Goal: Transaction & Acquisition: Purchase product/service

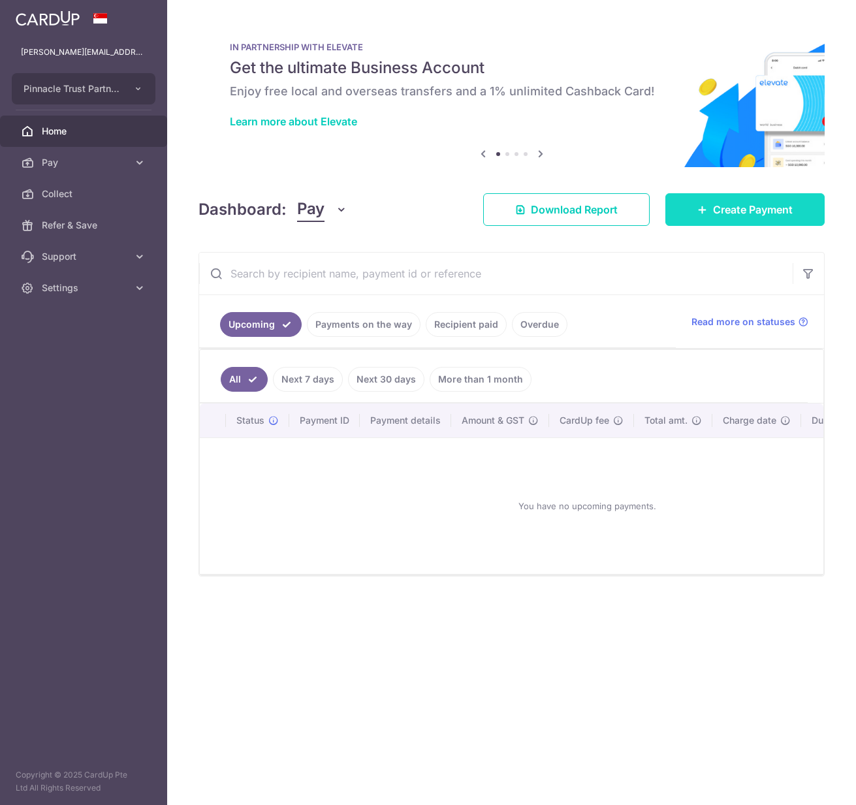
click at [765, 214] on span "Create Payment" at bounding box center [753, 210] width 80 height 16
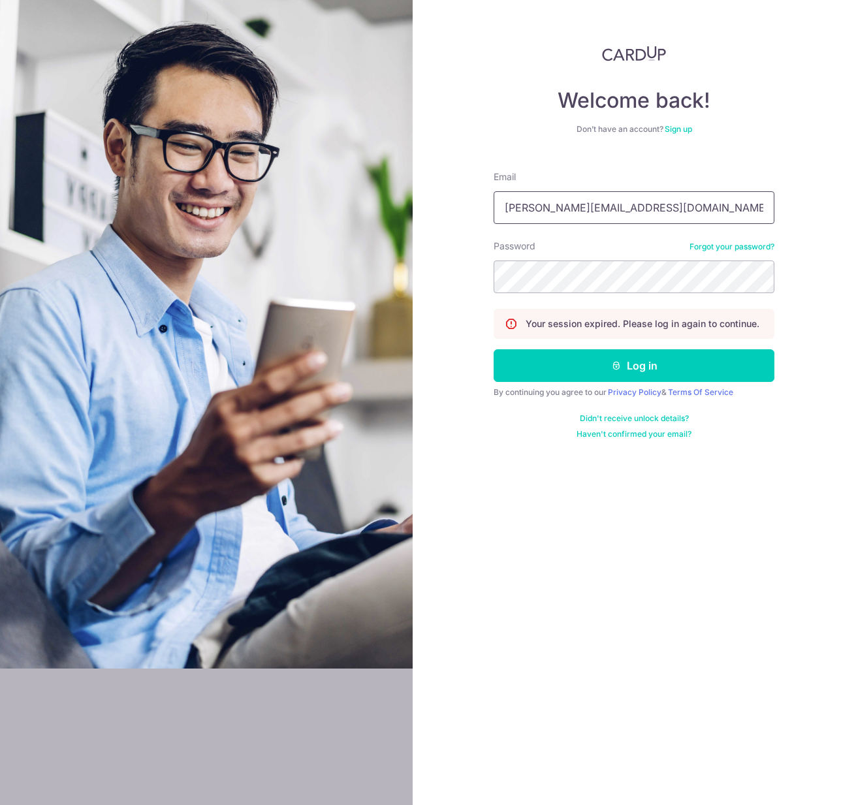
type input "josh@pinnacletrust.sg"
click at [725, 368] on button "Log in" at bounding box center [634, 365] width 281 height 33
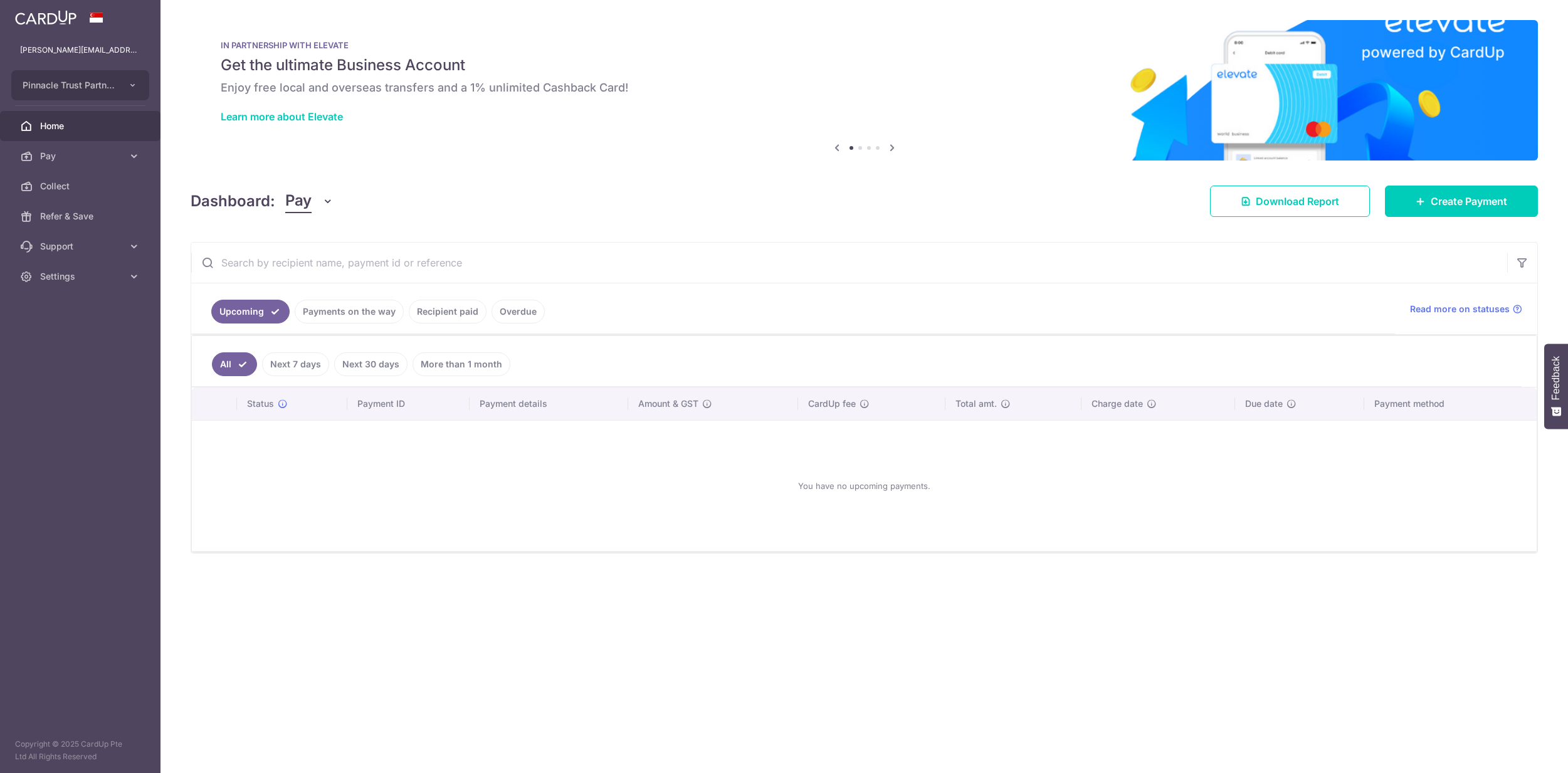
click at [856, 227] on div "× Pause Schedule Pause all future payments in this series Pause just this one p…" at bounding box center [864, 386] width 1408 height 773
click at [344, 323] on link "Payments on the way" at bounding box center [350, 311] width 109 height 24
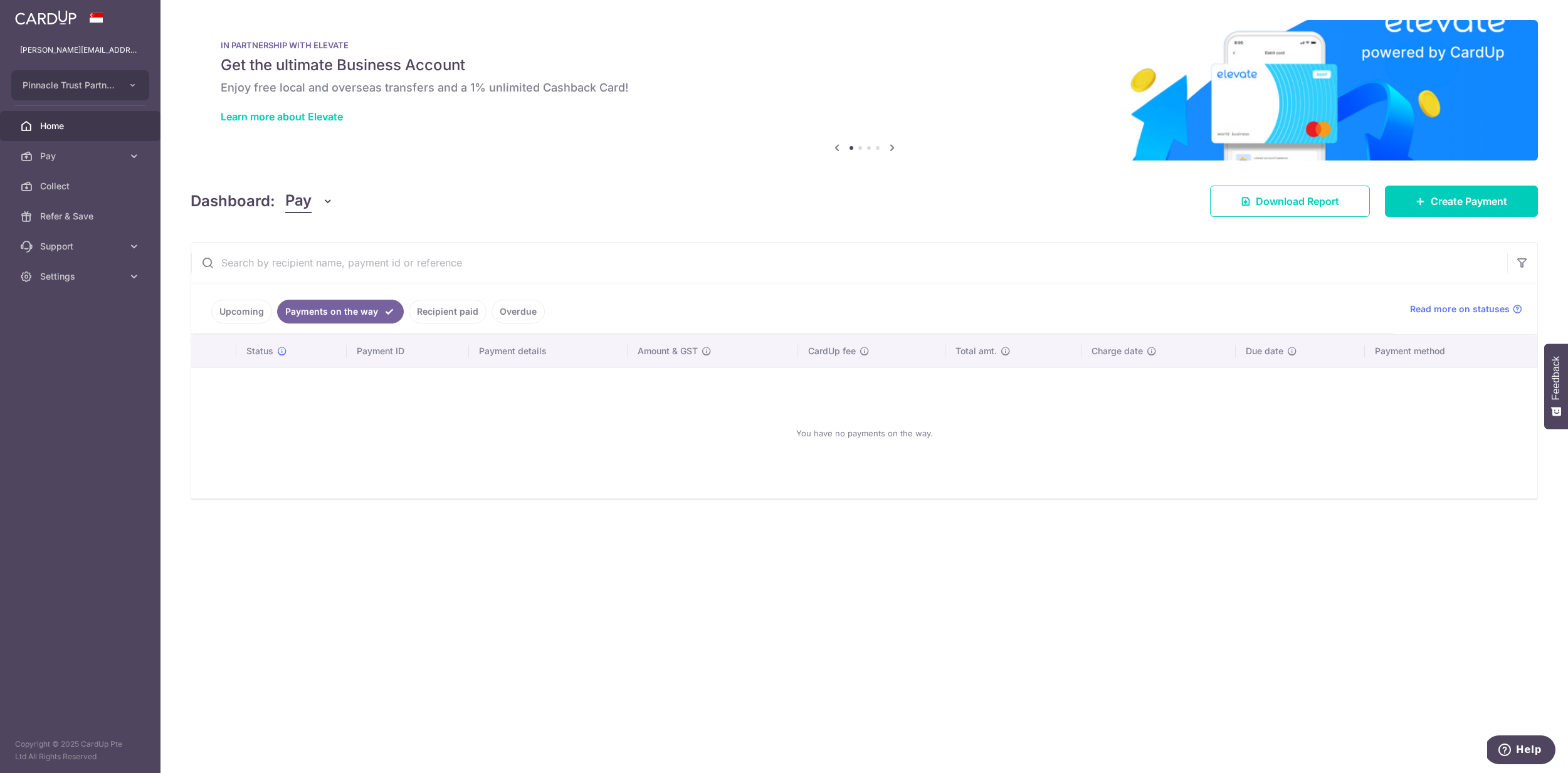
click at [227, 317] on link "Upcoming" at bounding box center [241, 311] width 60 height 24
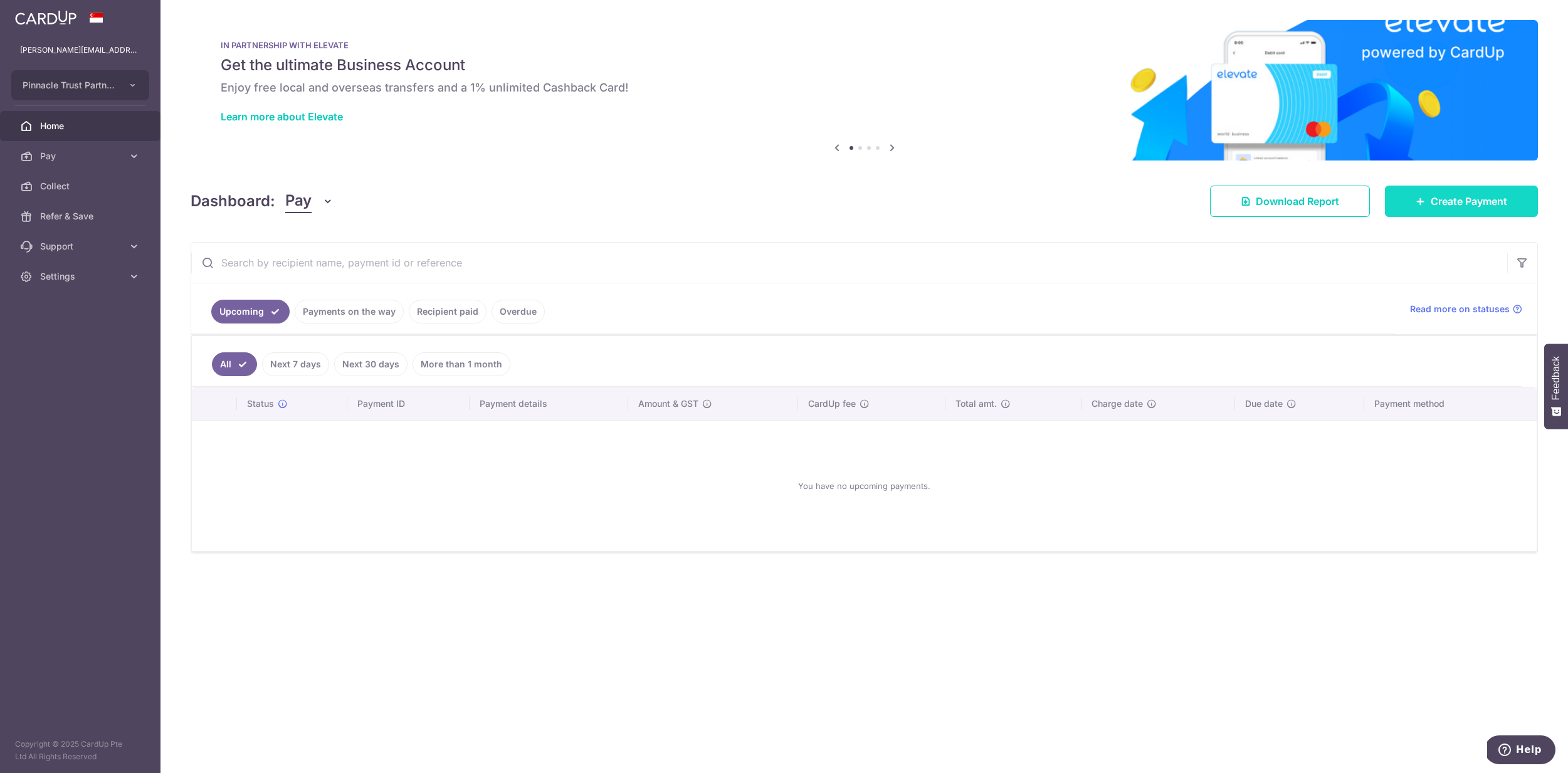
click at [1490, 209] on link "Create Payment" at bounding box center [1460, 201] width 153 height 32
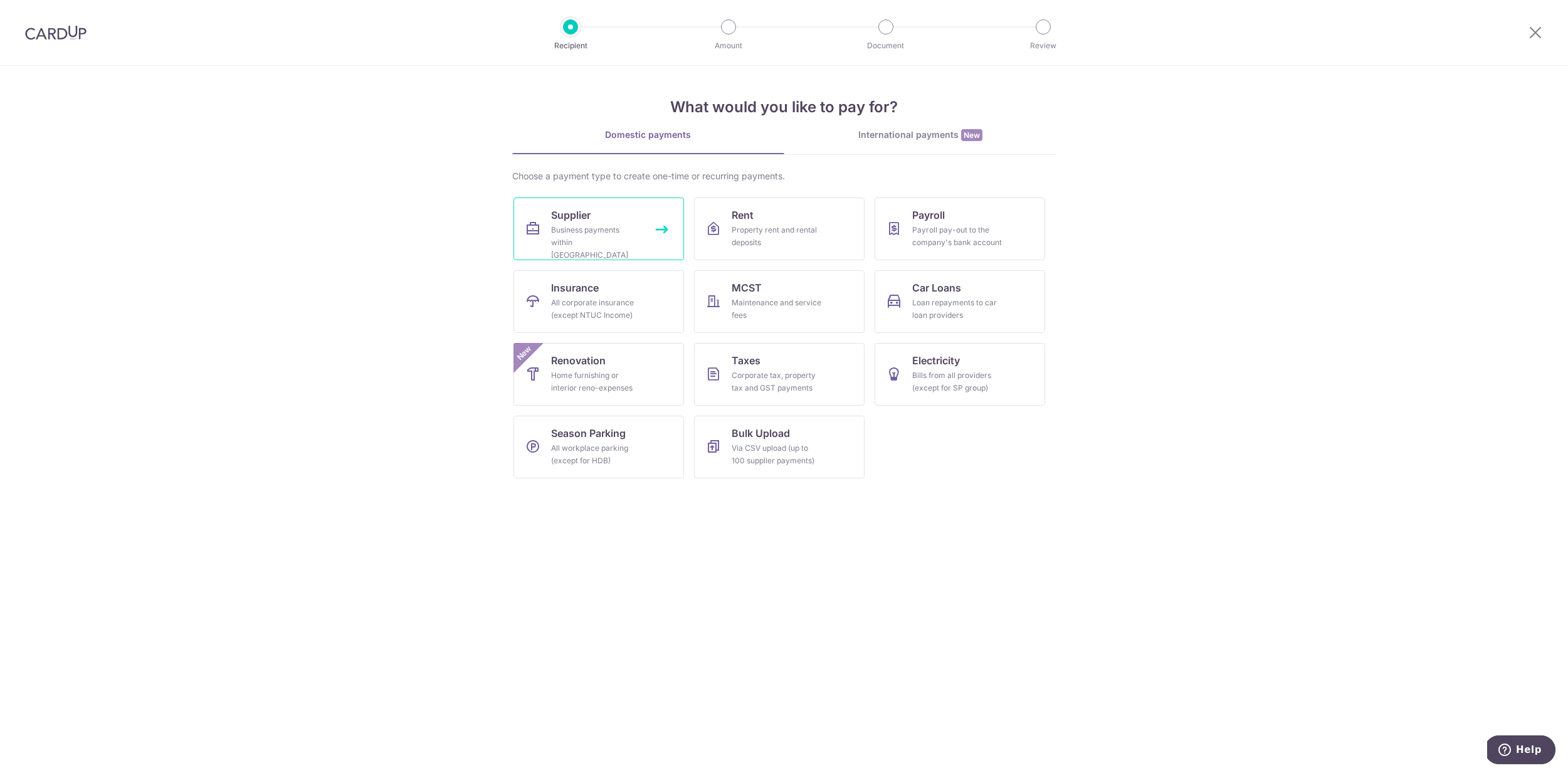
click at [621, 230] on div "Business payments within Singapore" at bounding box center [596, 242] width 90 height 37
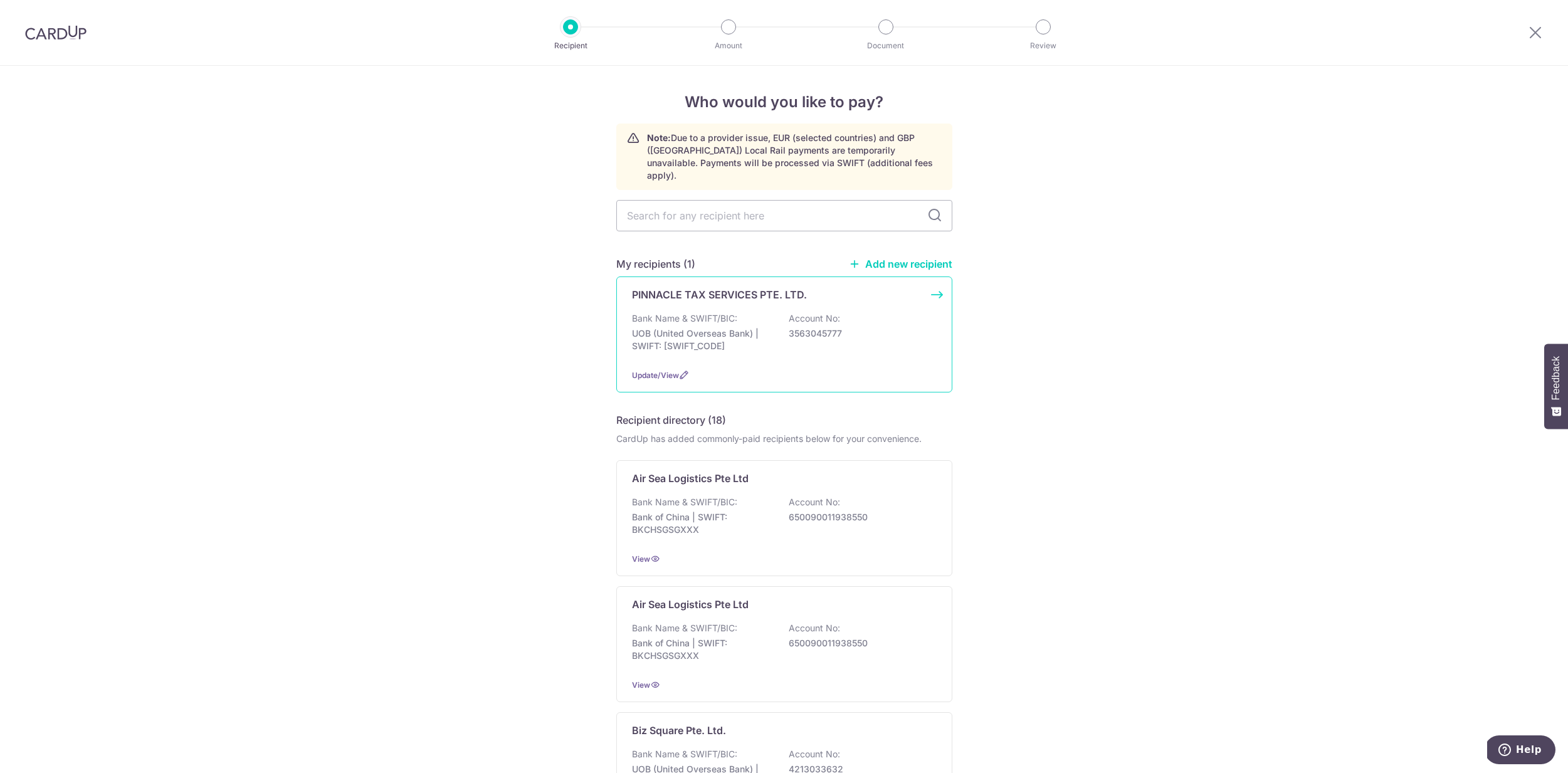
click at [859, 327] on p "3563045777" at bounding box center [858, 333] width 140 height 12
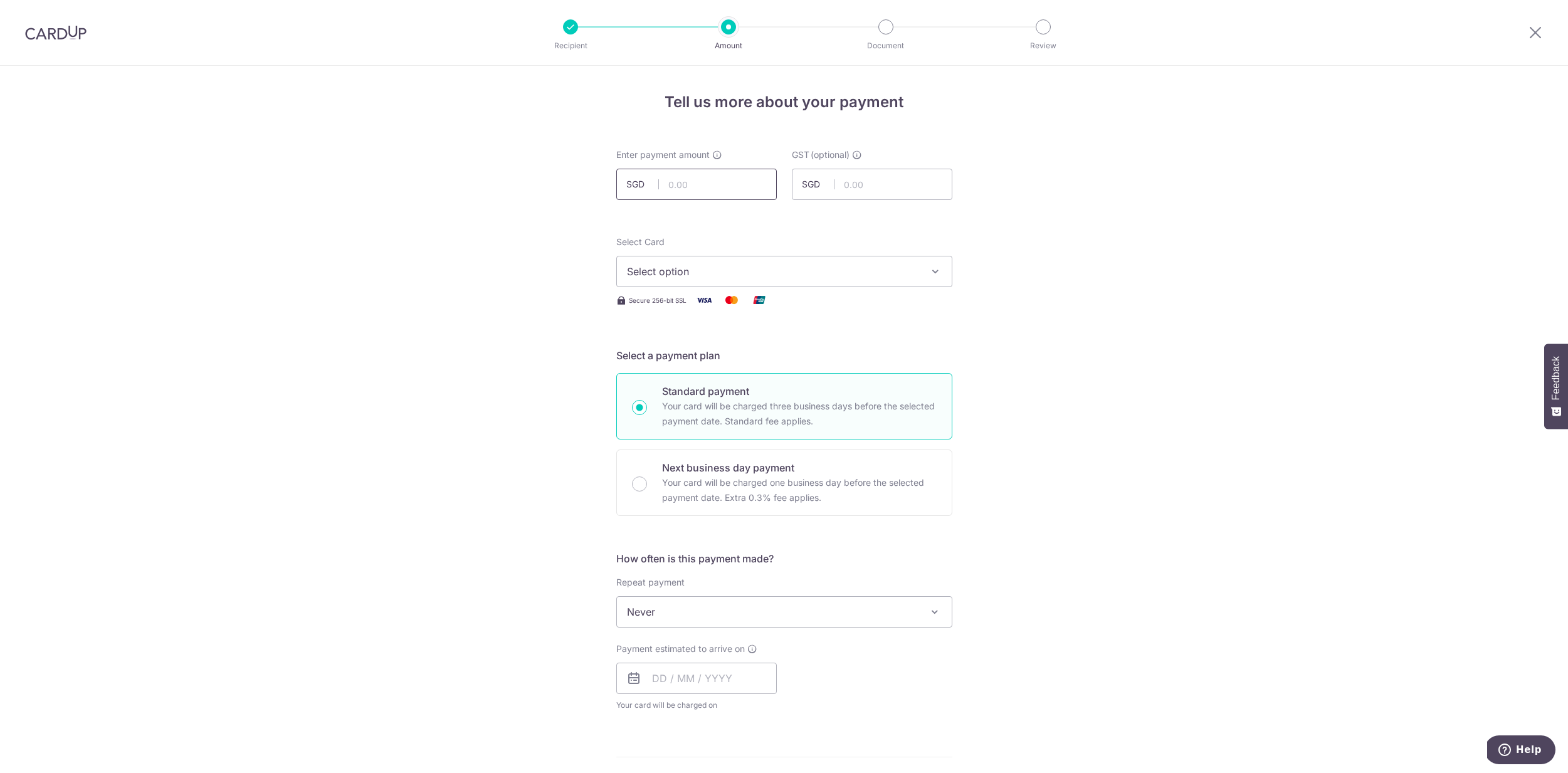
click at [679, 179] on input "text" at bounding box center [696, 184] width 160 height 32
click at [717, 189] on input "text" at bounding box center [696, 184] width 160 height 32
click at [748, 184] on input "155.00" at bounding box center [696, 184] width 160 height 32
type input "1,558.86"
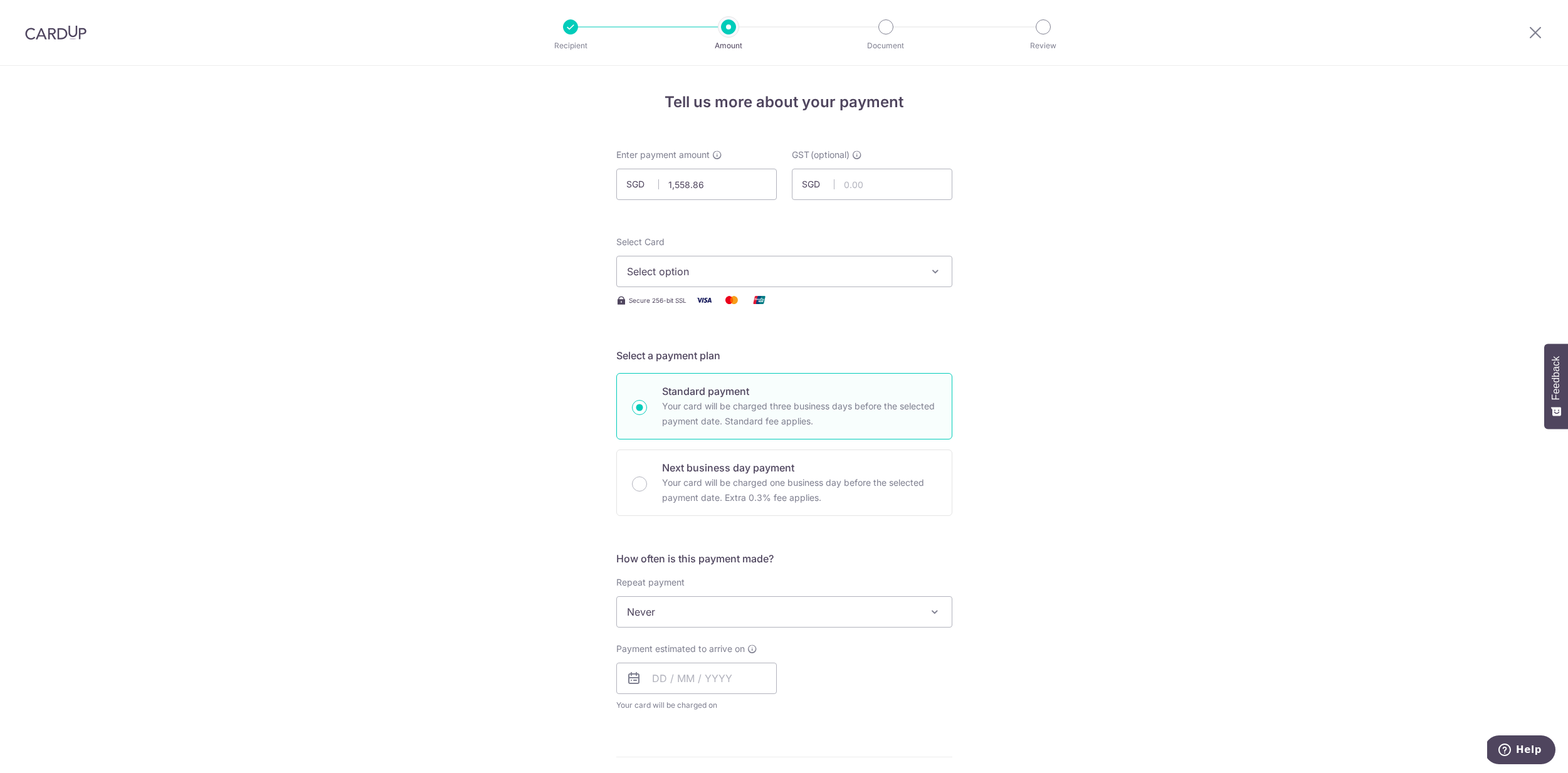
click at [785, 266] on span "Select option" at bounding box center [773, 272] width 292 height 15
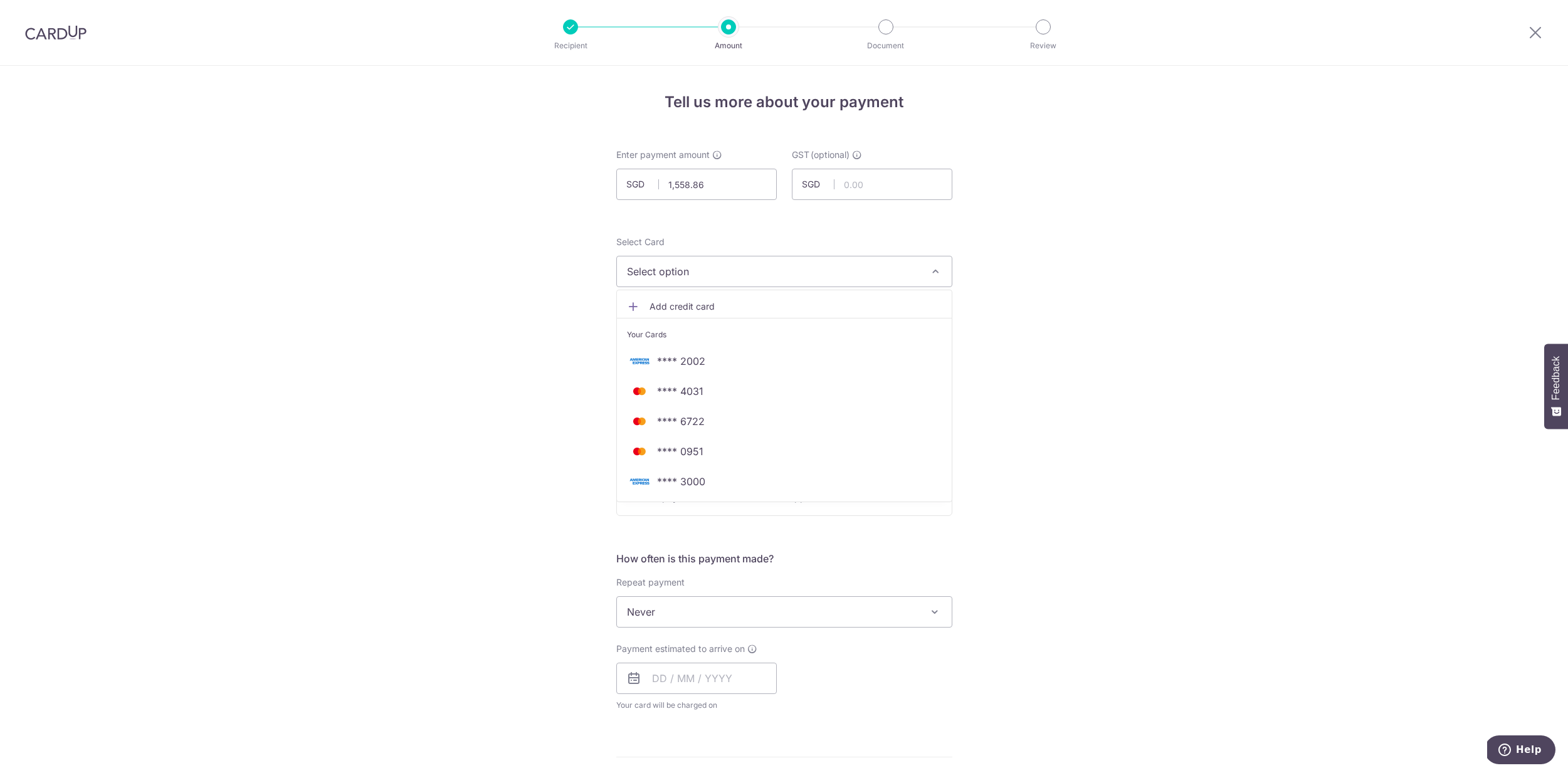
click at [692, 315] on link "Add credit card" at bounding box center [784, 307] width 335 height 23
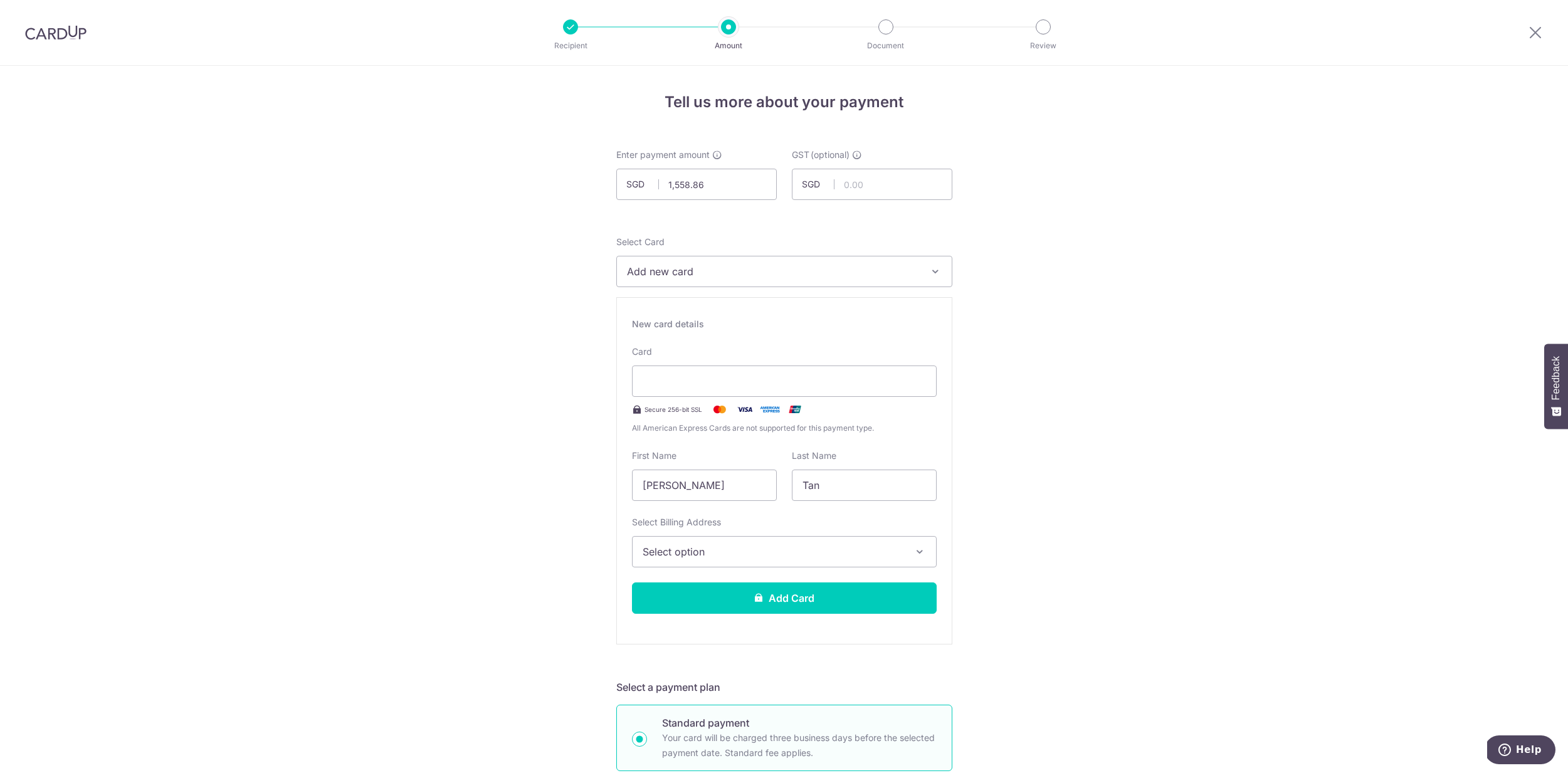
click at [752, 558] on span "Select option" at bounding box center [773, 552] width 261 height 15
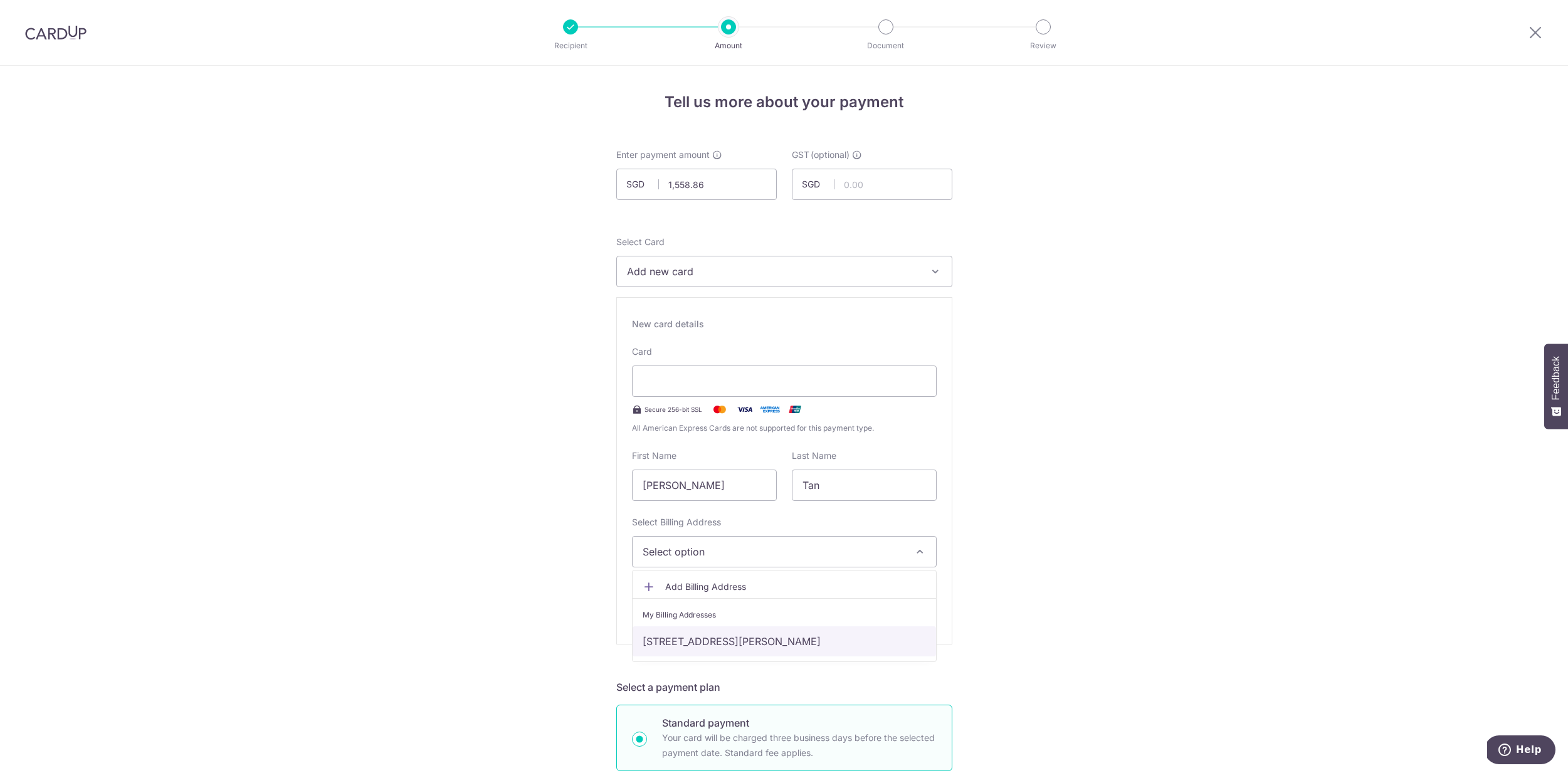
click at [736, 635] on link "15 Kovan Road #11-01, Kovan Melody, Singapore, Singapore-548189" at bounding box center [784, 640] width 303 height 30
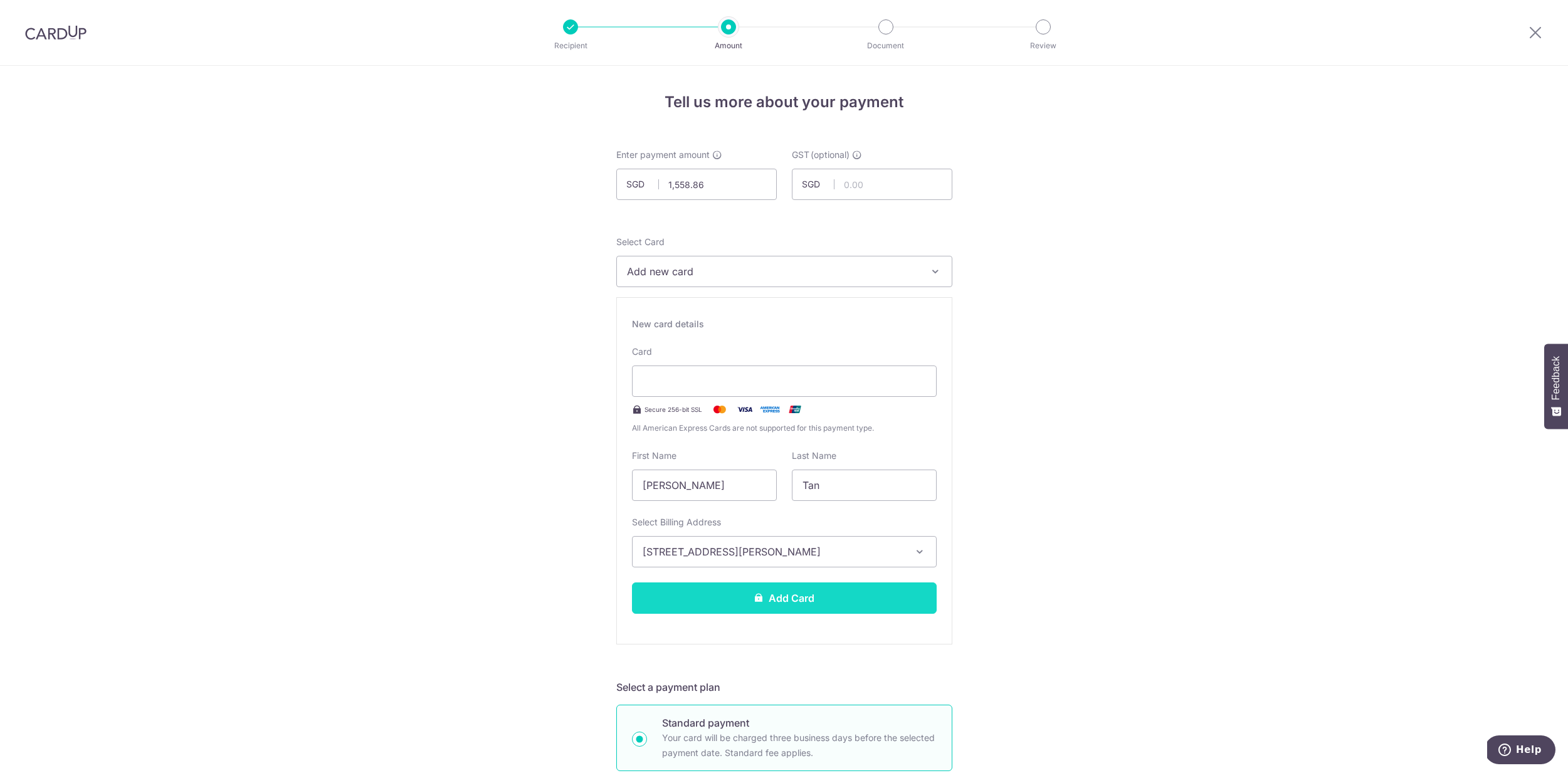
click at [863, 595] on button "Add Card" at bounding box center [784, 598] width 304 height 32
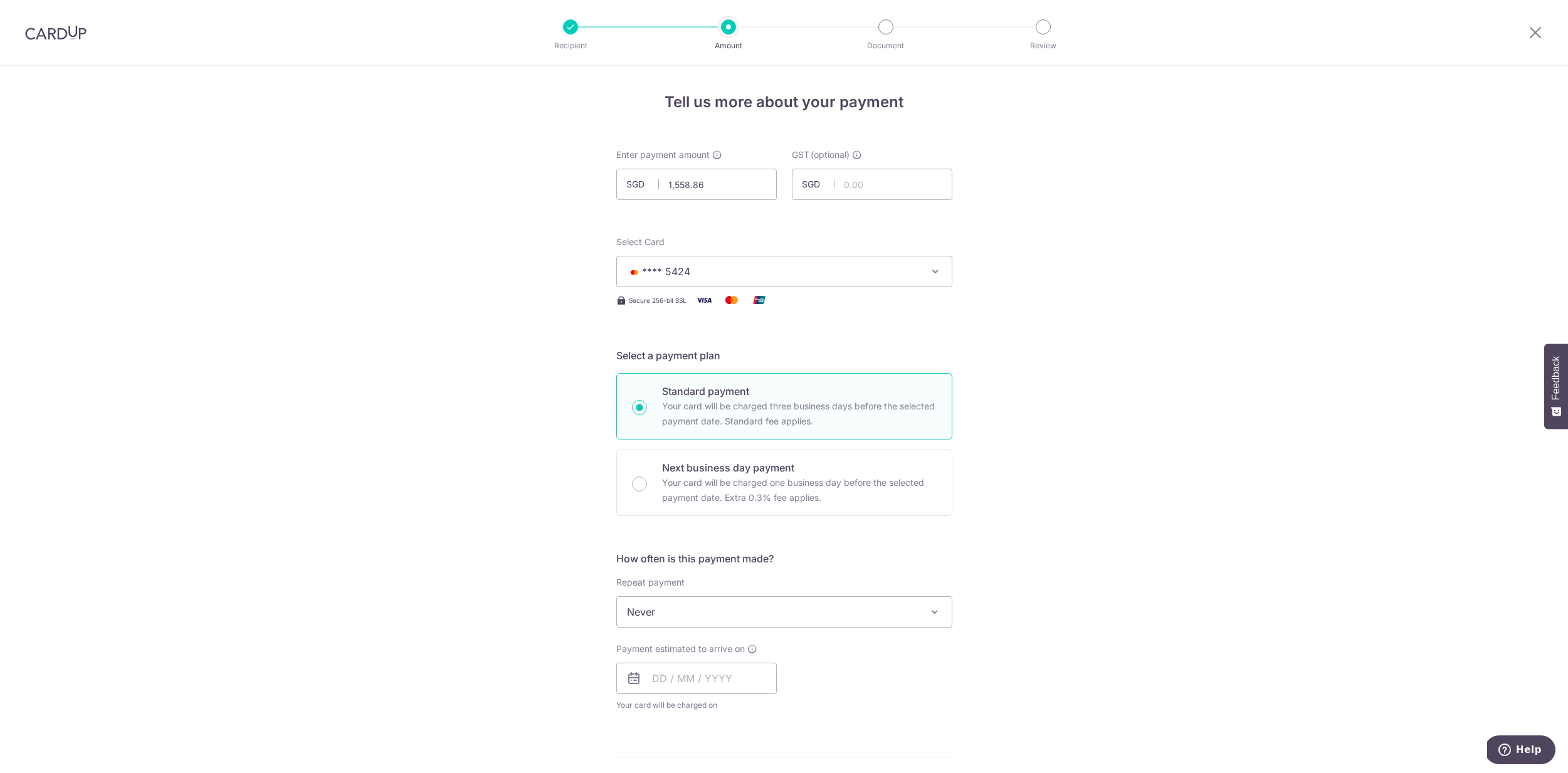
click at [717, 603] on span "Never" at bounding box center [784, 612] width 335 height 30
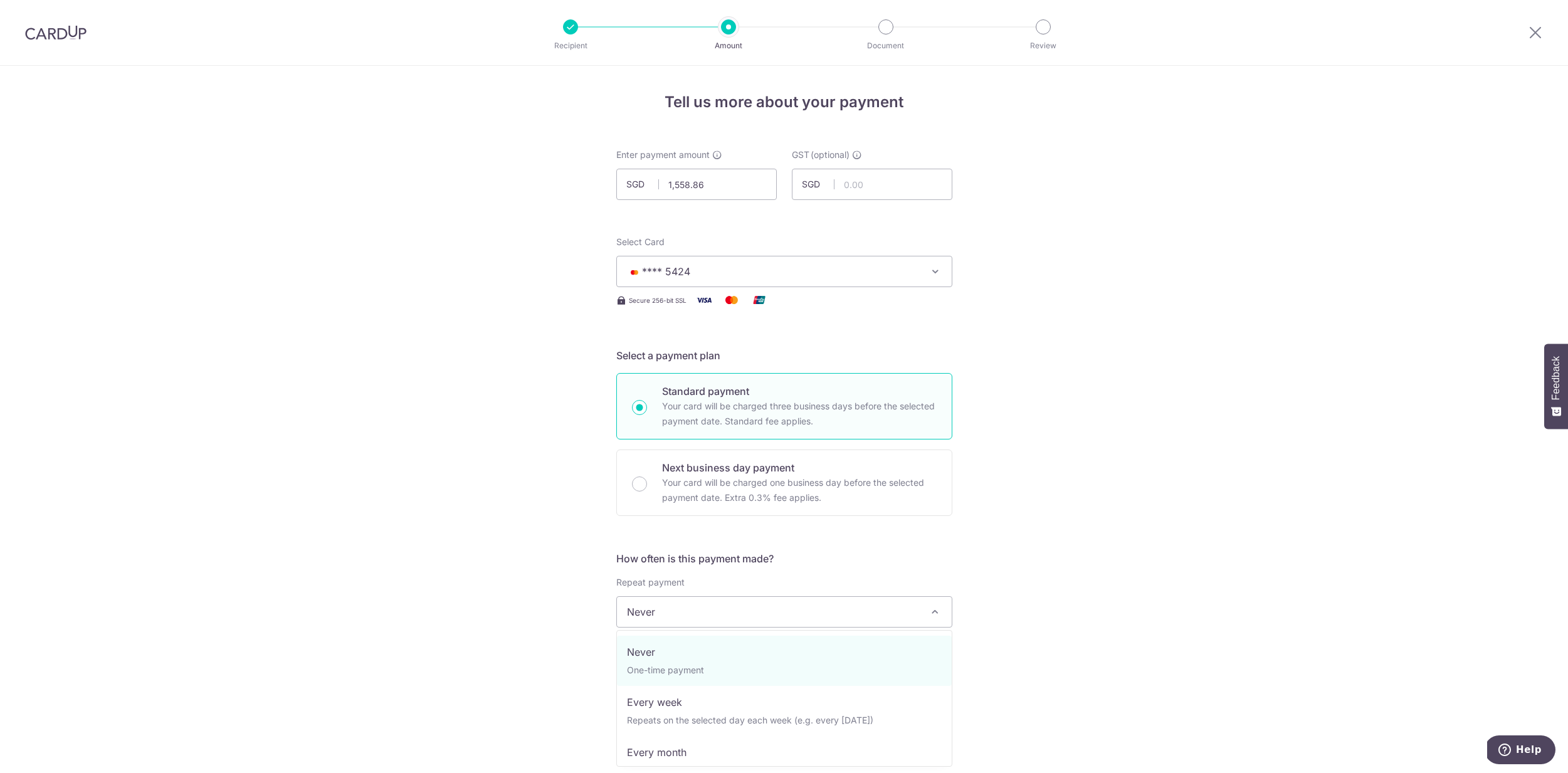
click at [1033, 547] on div "Tell us more about your payment Enter payment amount SGD 1,558.86 1558.86 GST (…" at bounding box center [784, 675] width 1568 height 1219
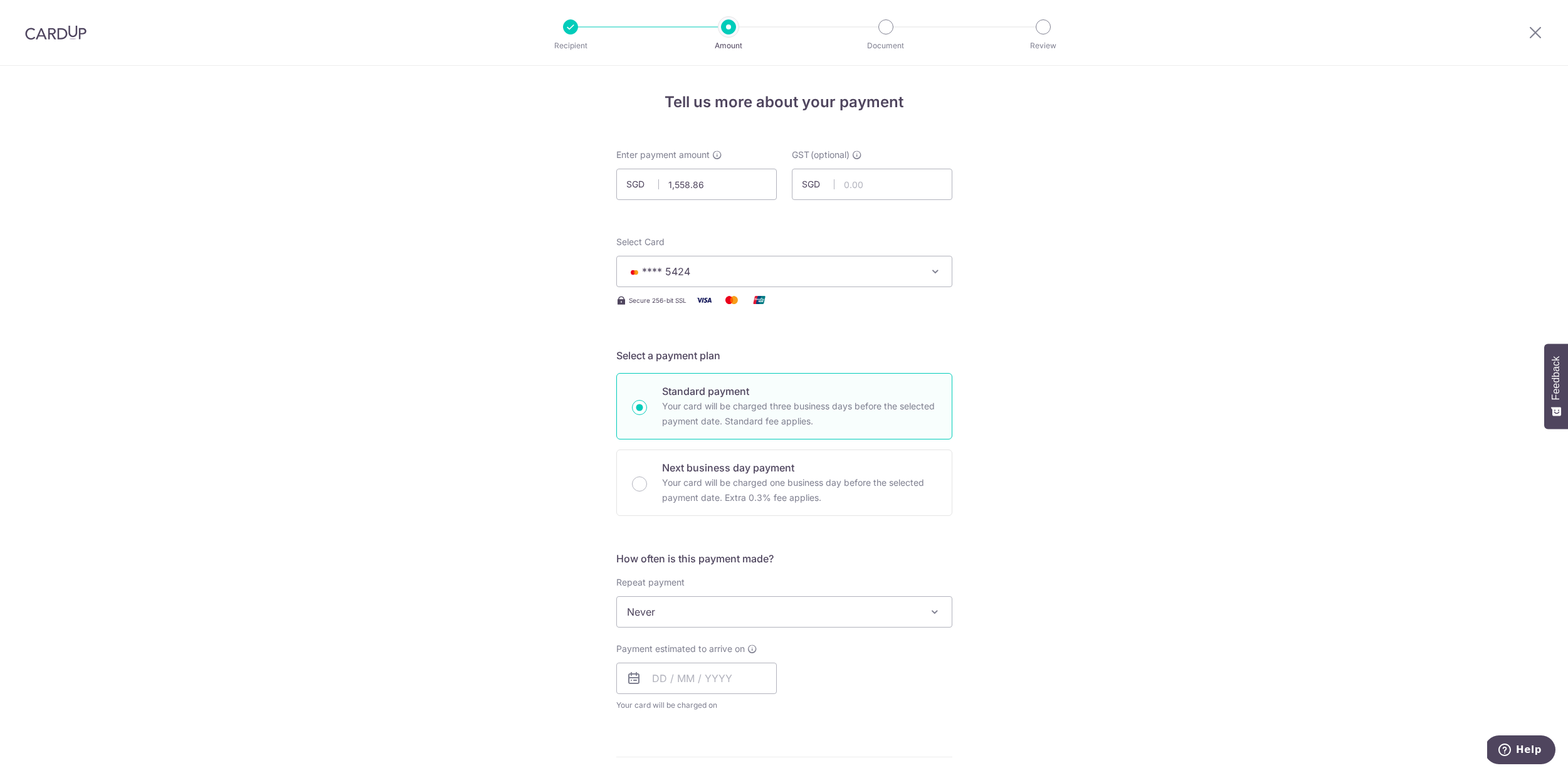
scroll to position [155, 0]
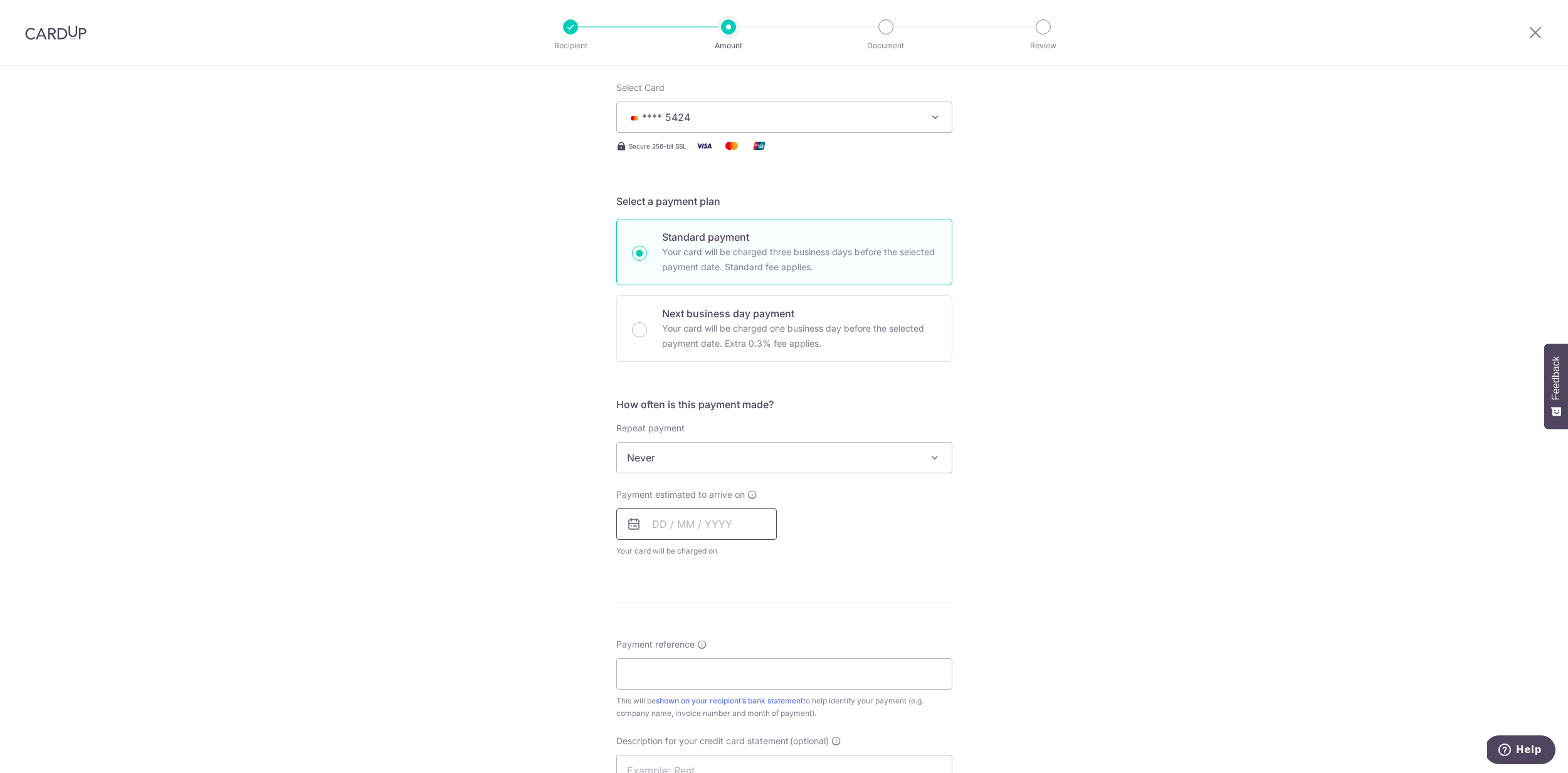
click at [653, 527] on input "text" at bounding box center [696, 524] width 160 height 32
click at [741, 635] on link "9" at bounding box center [742, 638] width 20 height 20
type input "09/10/2025"
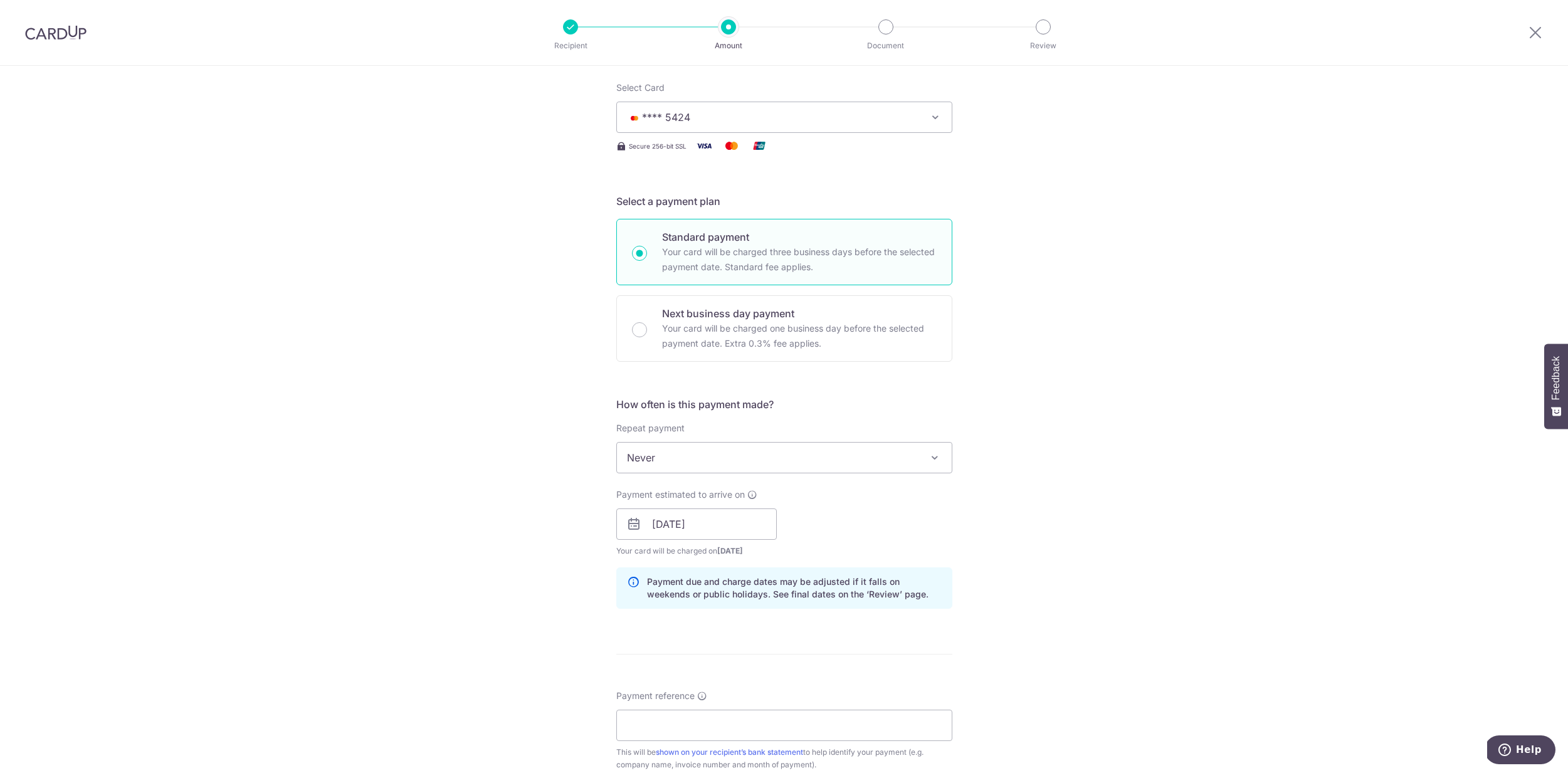
scroll to position [315, 0]
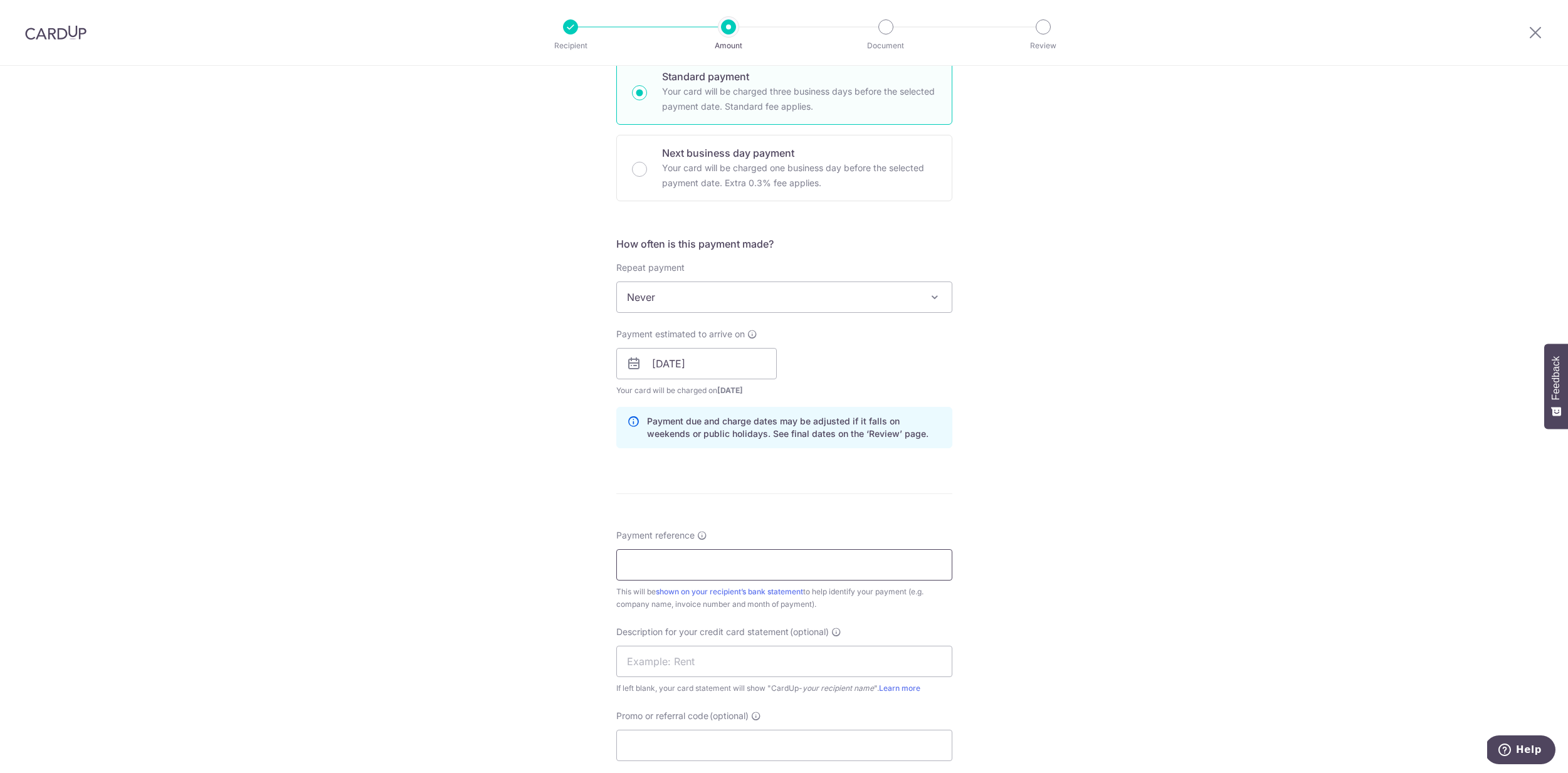
click at [695, 570] on input "Payment reference" at bounding box center [784, 565] width 336 height 32
paste input "T850408"
type input "T850408"
click at [733, 665] on input "text" at bounding box center [784, 662] width 336 height 32
type input "S"
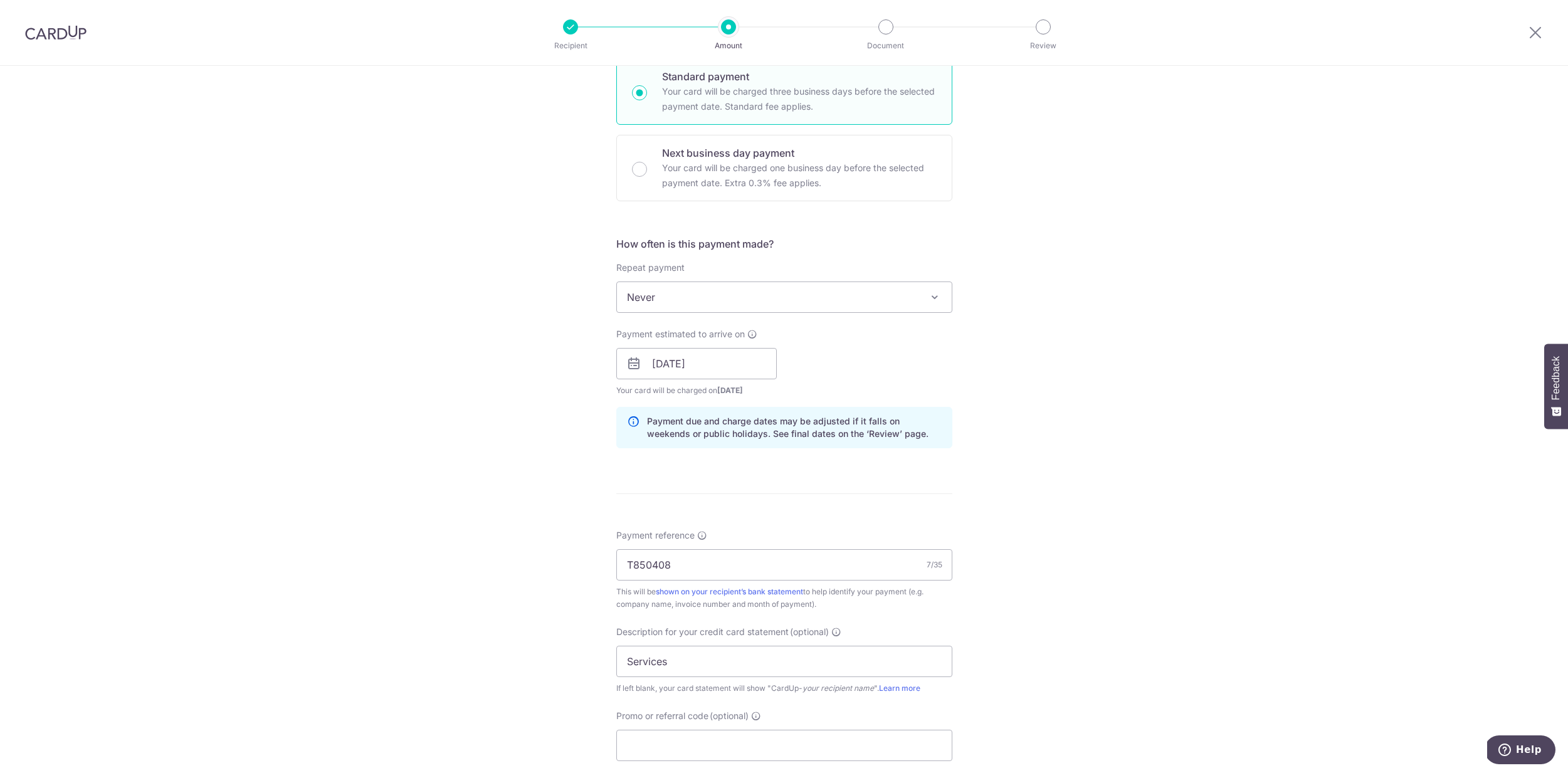
click at [1098, 518] on div "Tell us more about your payment Enter payment amount SGD 1,558.86 1558.86 GST (…" at bounding box center [784, 386] width 1568 height 1269
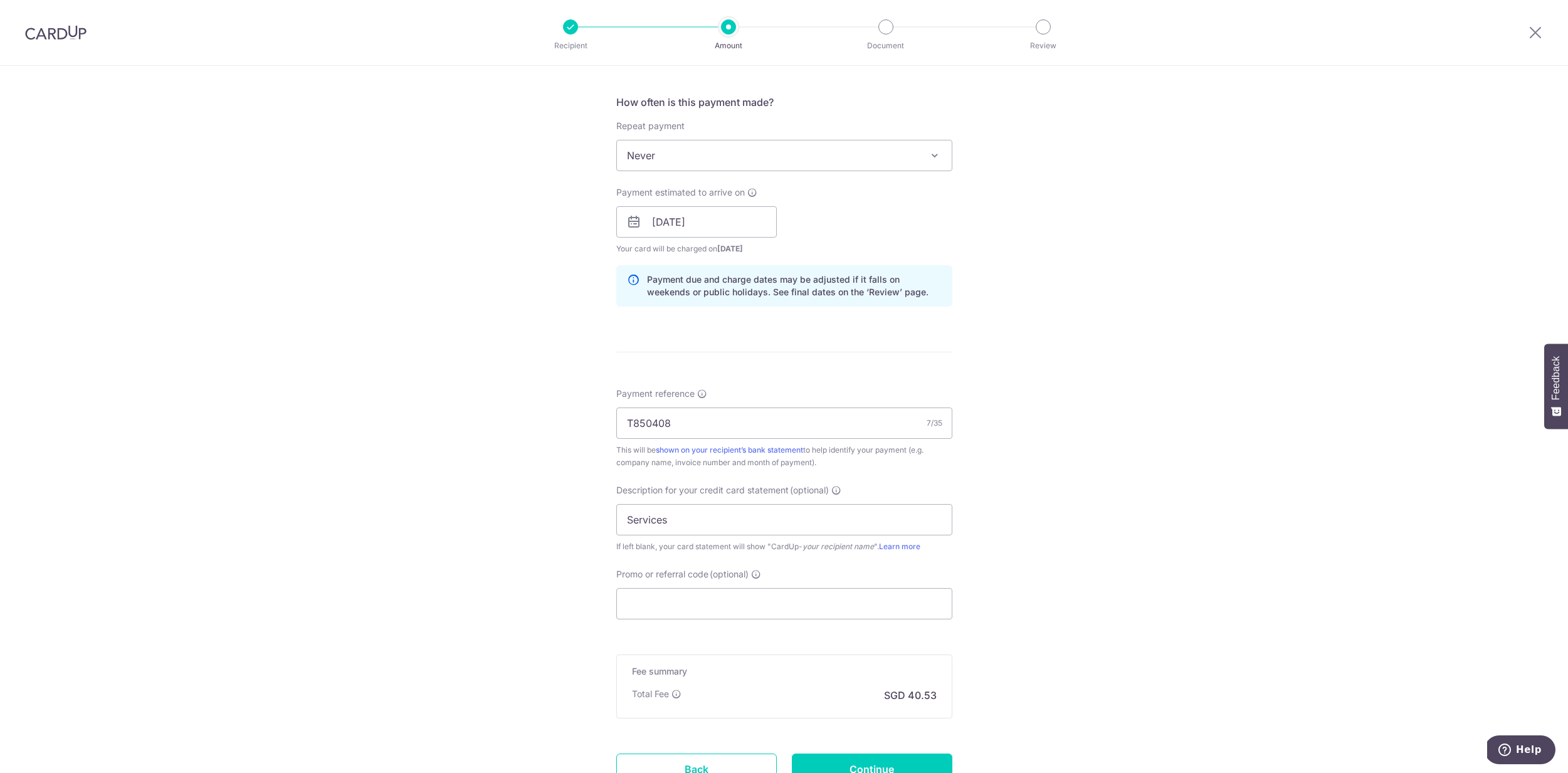
scroll to position [489, 0]
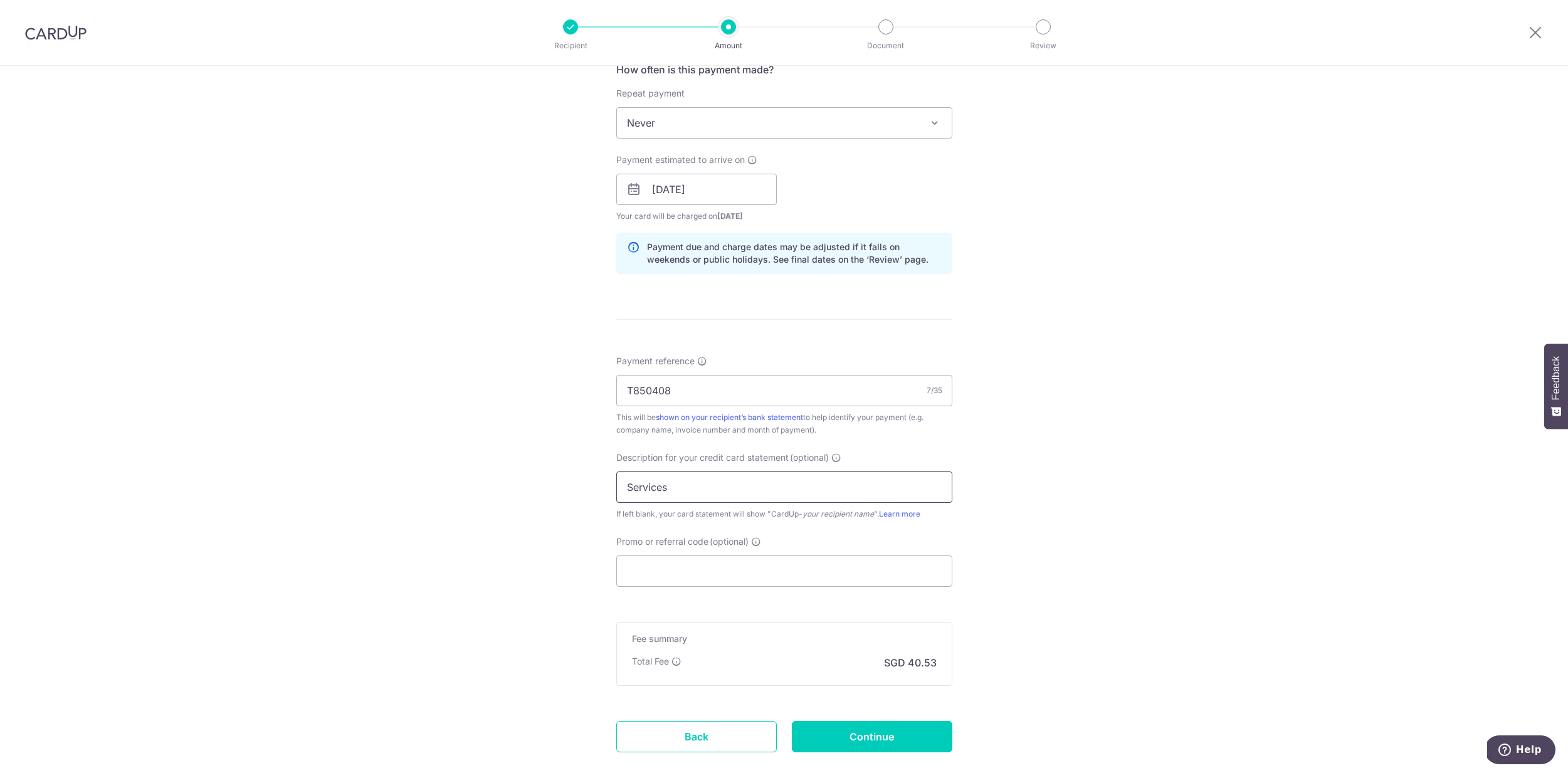
click at [688, 484] on input "Services" at bounding box center [784, 487] width 336 height 32
click at [690, 568] on input "Promo or referral code (optional)" at bounding box center [784, 571] width 336 height 32
click at [619, 483] on input "Services" at bounding box center [784, 487] width 336 height 32
type input "EP Services"
click at [909, 734] on input "Continue" at bounding box center [872, 737] width 160 height 32
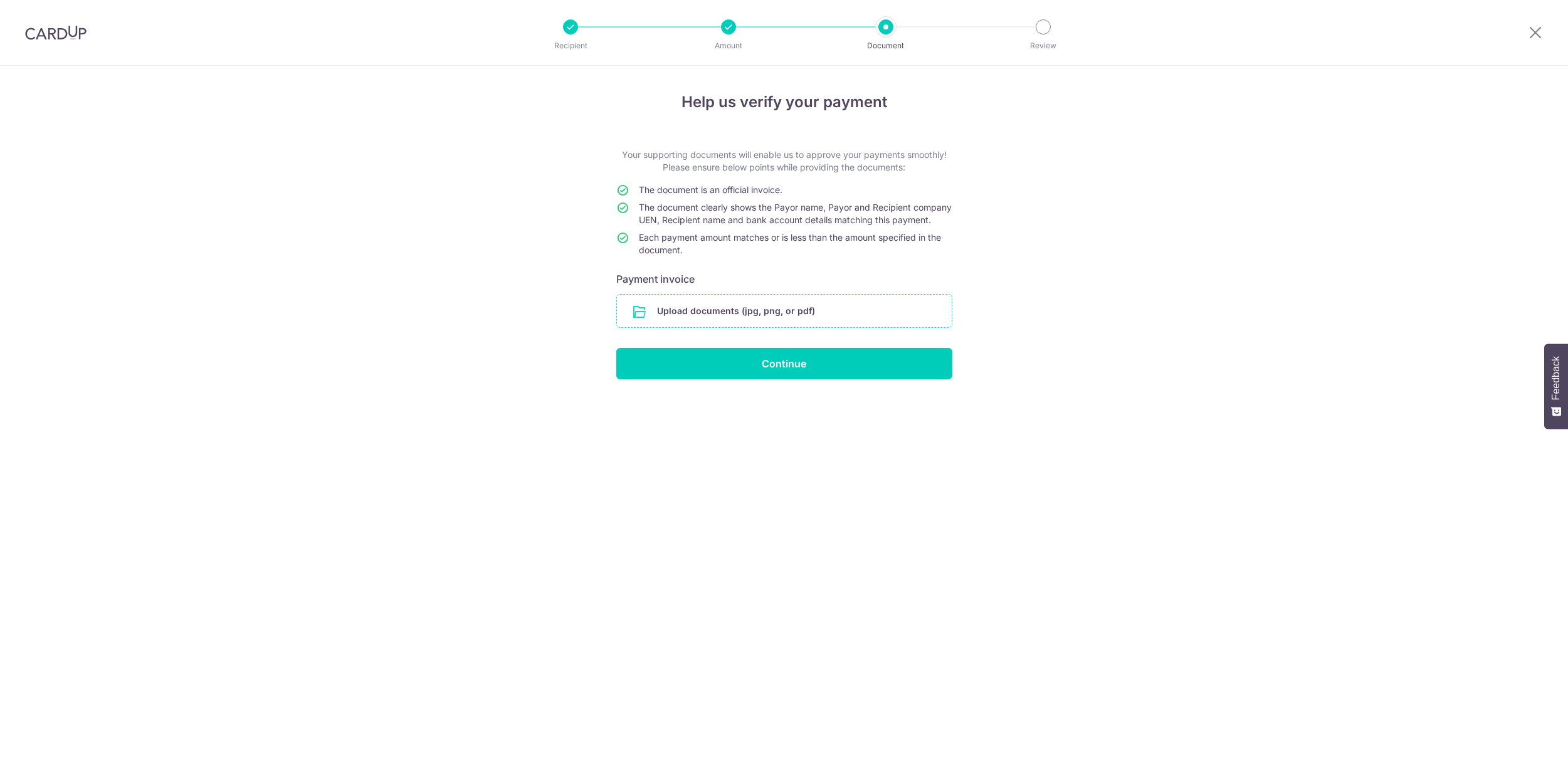
click at [755, 323] on input "file" at bounding box center [784, 311] width 335 height 33
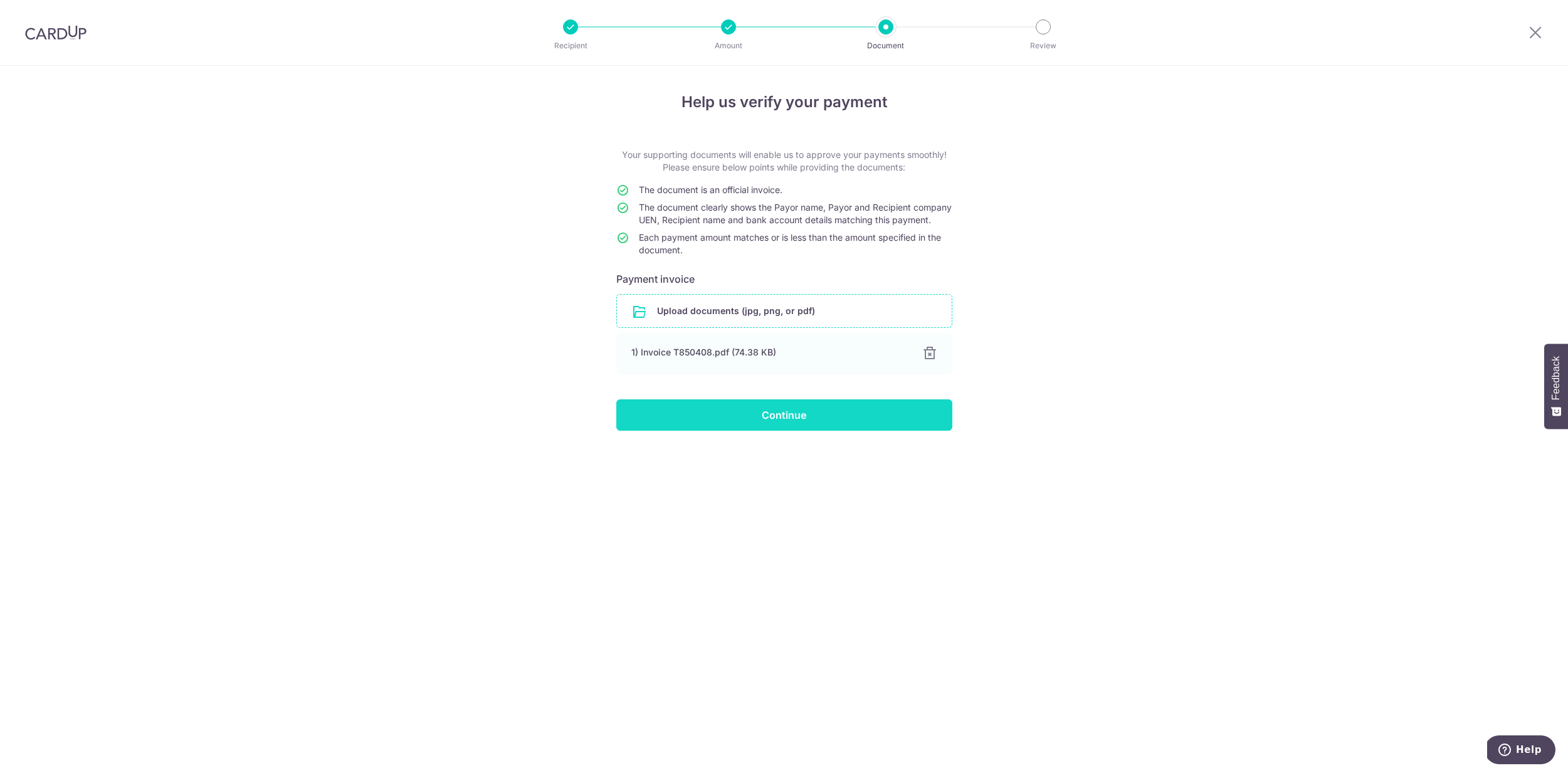
click at [864, 431] on input "Continue" at bounding box center [784, 415] width 336 height 32
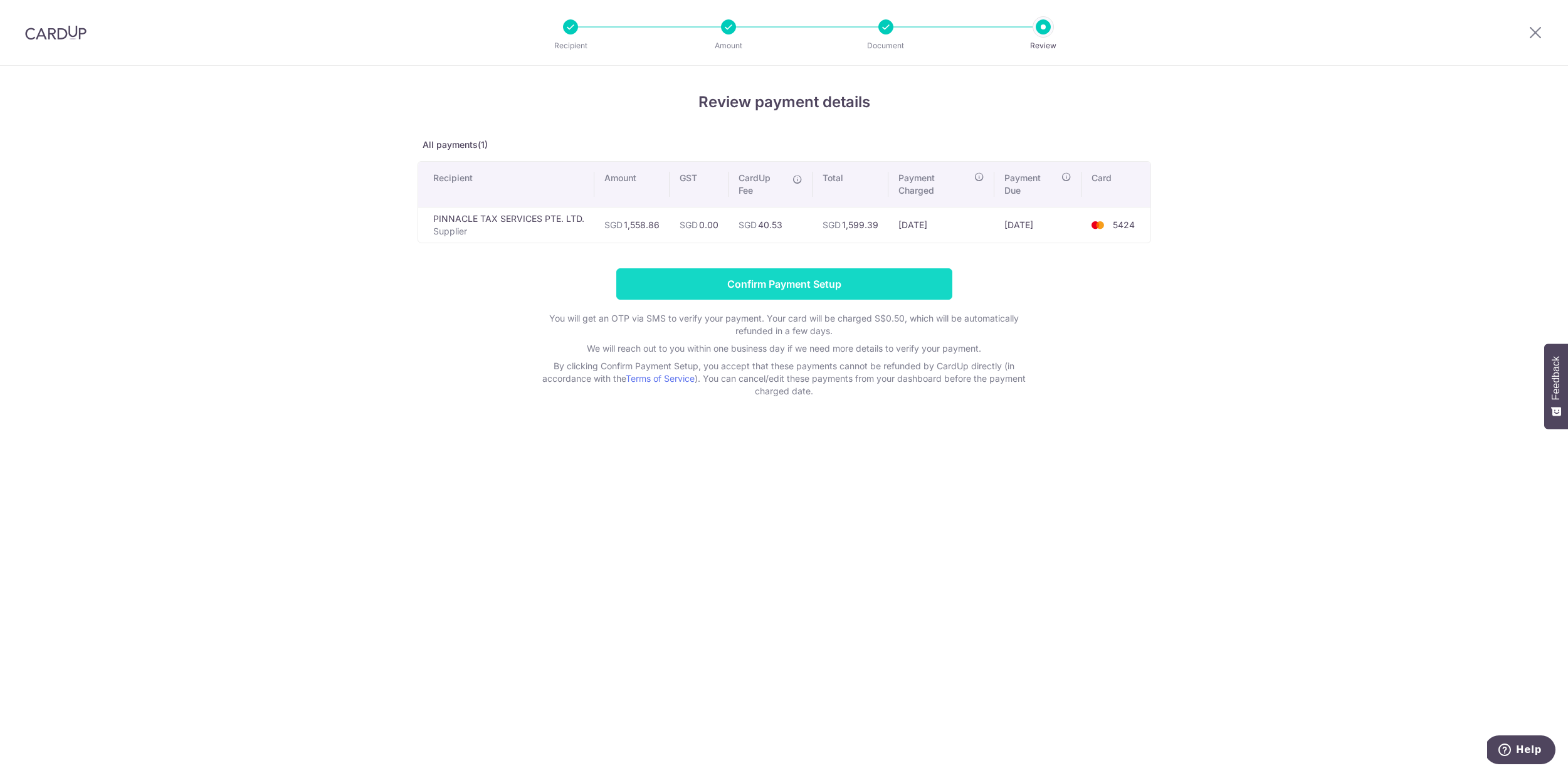
click at [829, 289] on input "Confirm Payment Setup" at bounding box center [784, 283] width 336 height 32
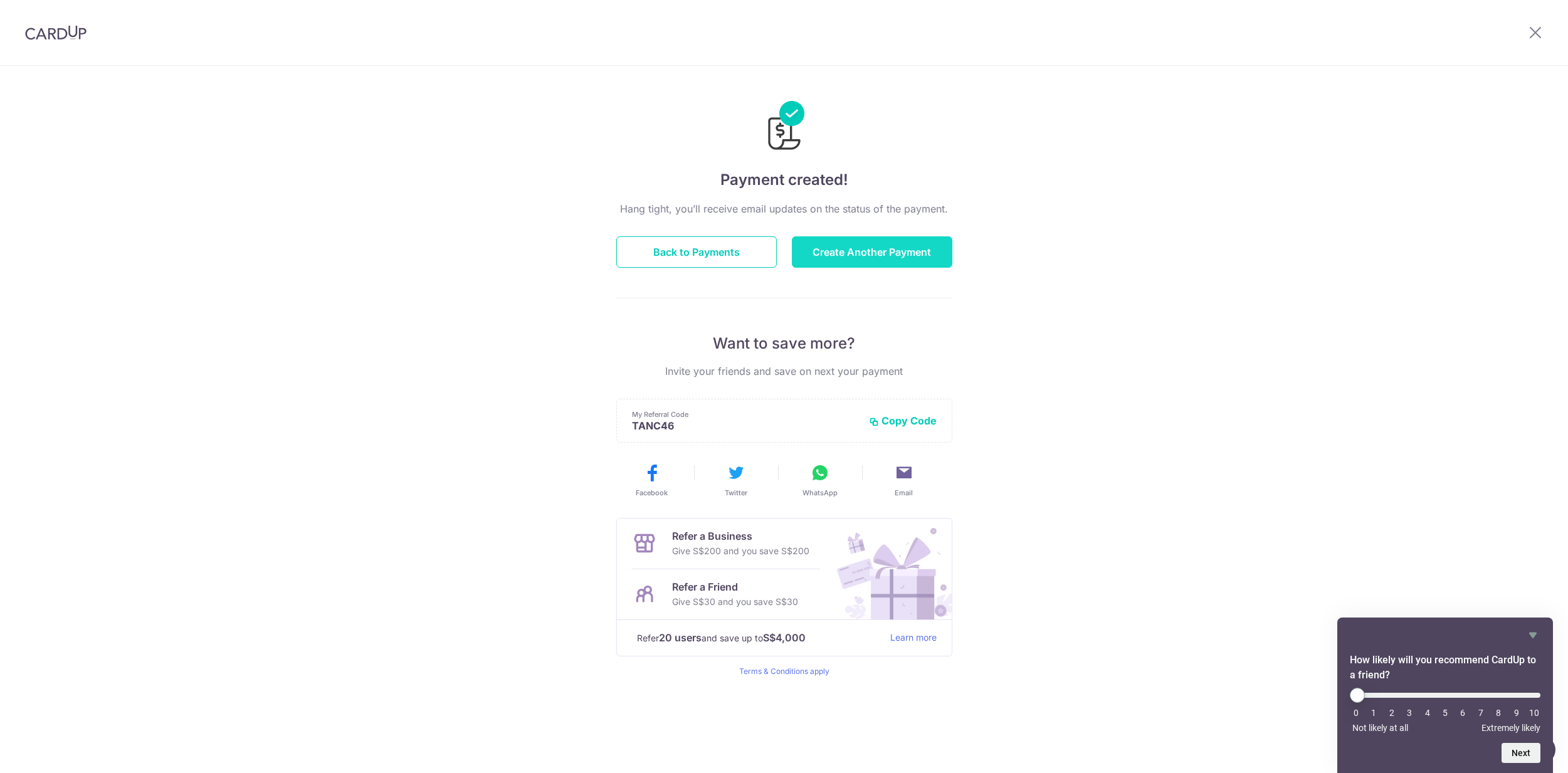
click at [889, 247] on button "Create Another Payment" at bounding box center [872, 252] width 160 height 32
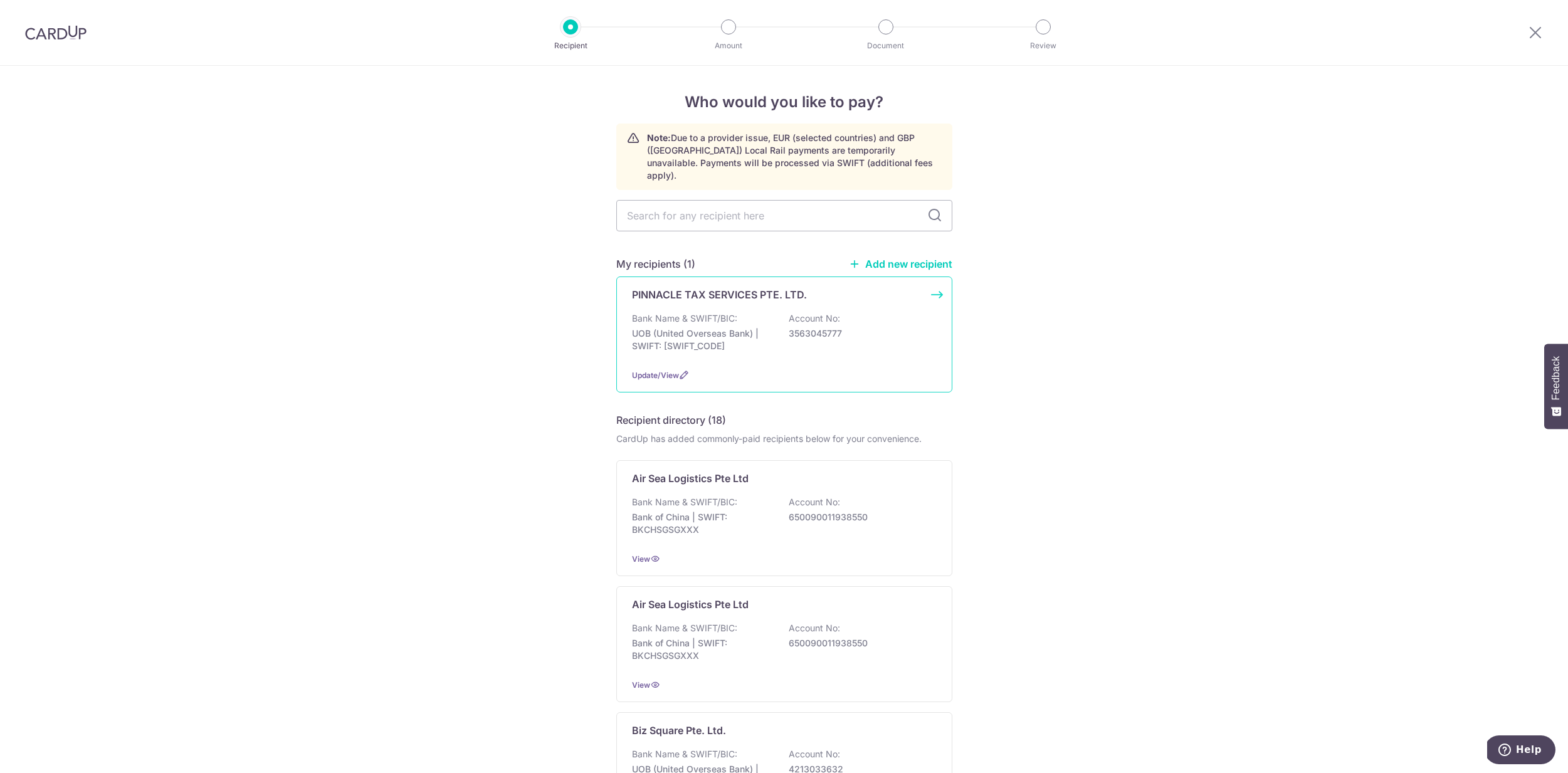
click at [766, 287] on p "PINNACLE TAX SERVICES PTE. LTD." at bounding box center [719, 295] width 175 height 15
click at [871, 312] on div "Bank Name & SWIFT/BIC: UOB (United Overseas Bank) | SWIFT: [SWIFT_CODE] Account…" at bounding box center [784, 335] width 304 height 46
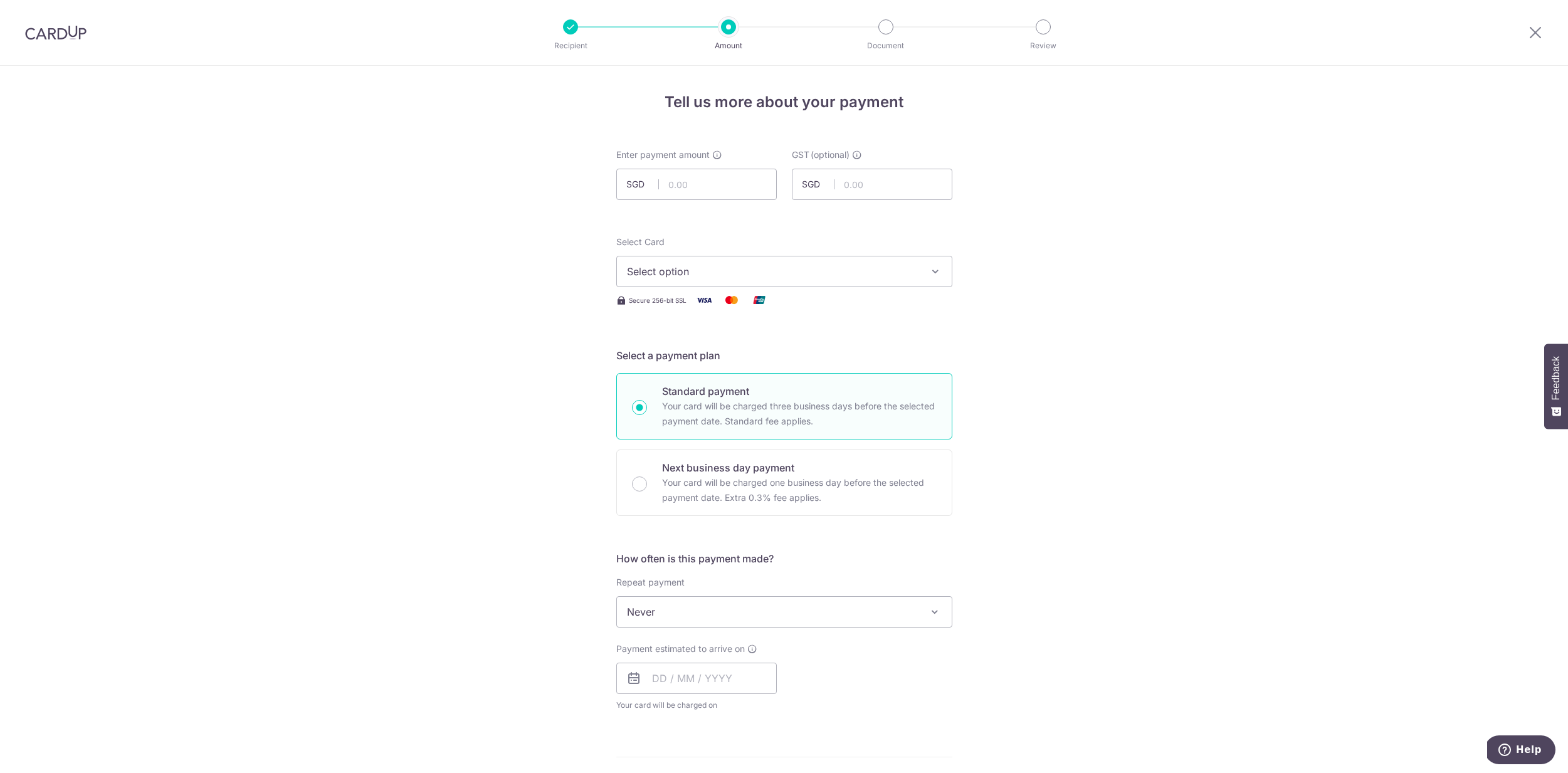
scroll to position [477, 0]
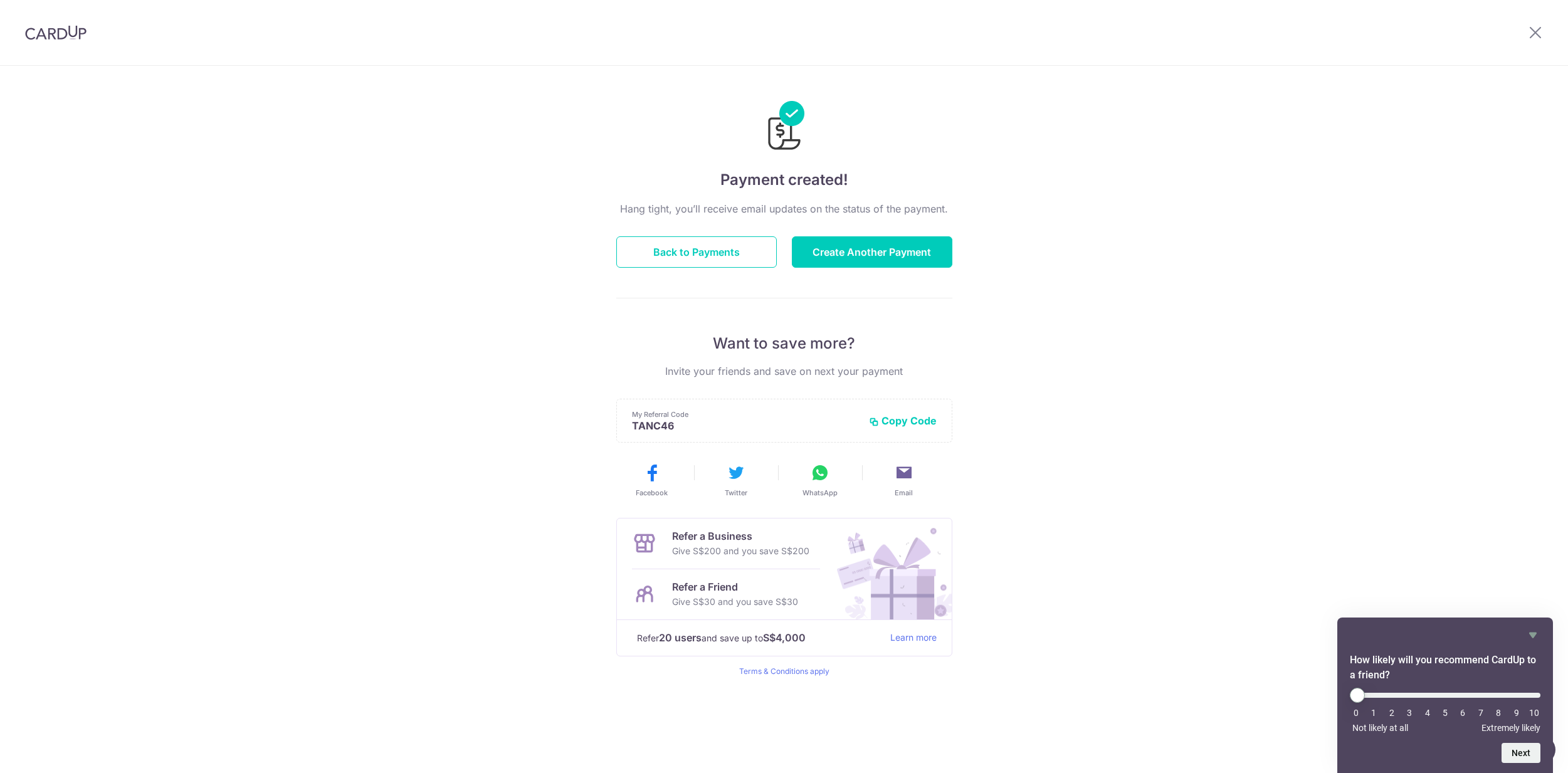
click at [824, 189] on h4 "Payment created!" at bounding box center [784, 181] width 336 height 23
click at [736, 247] on button "Back to Payments" at bounding box center [696, 252] width 160 height 32
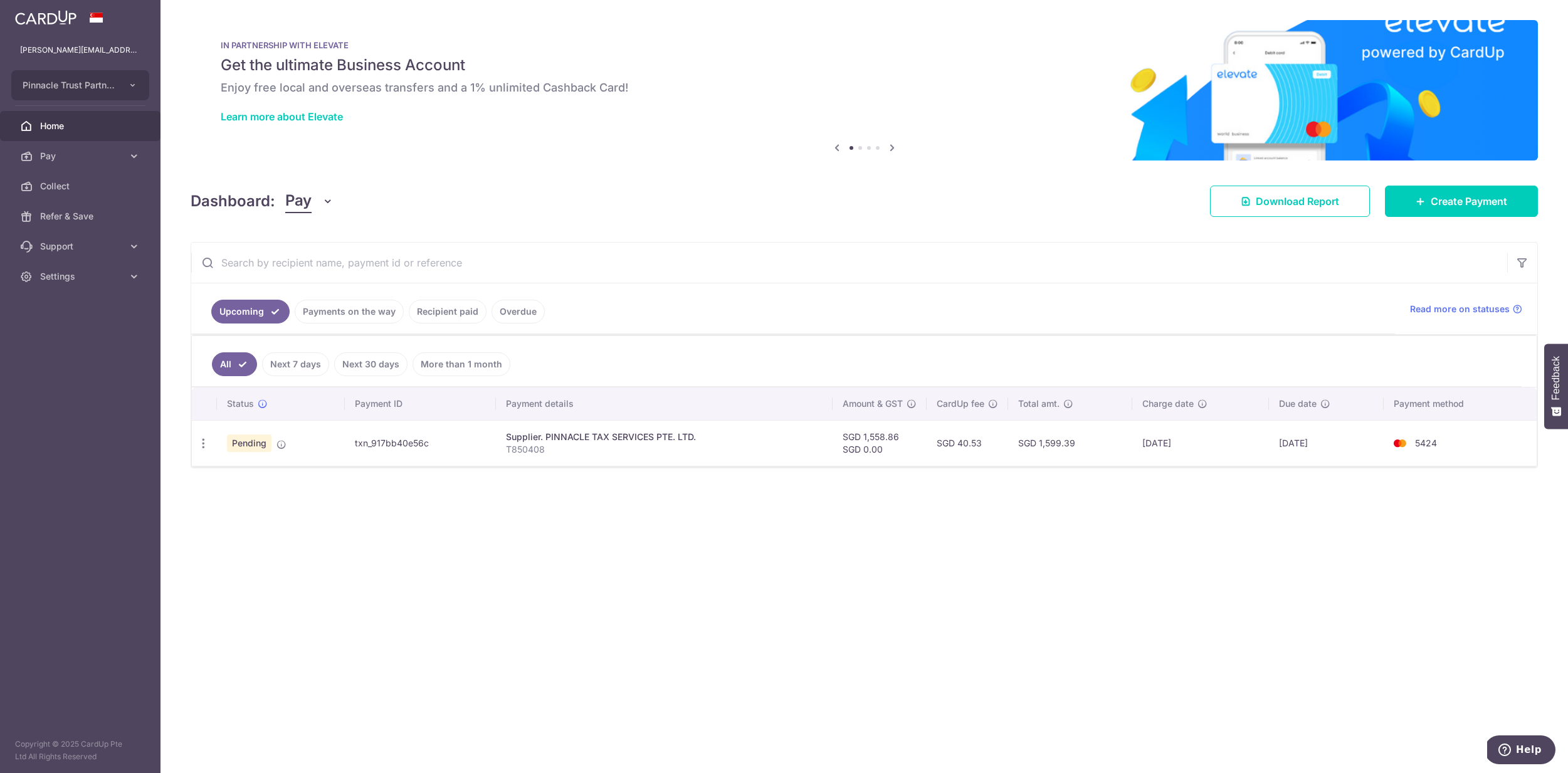
click at [537, 439] on div "Supplier. PINNACLE TAX SERVICES PTE. LTD." at bounding box center [664, 437] width 317 height 12
click at [390, 451] on td "txn_917bb40e56c" at bounding box center [420, 444] width 151 height 46
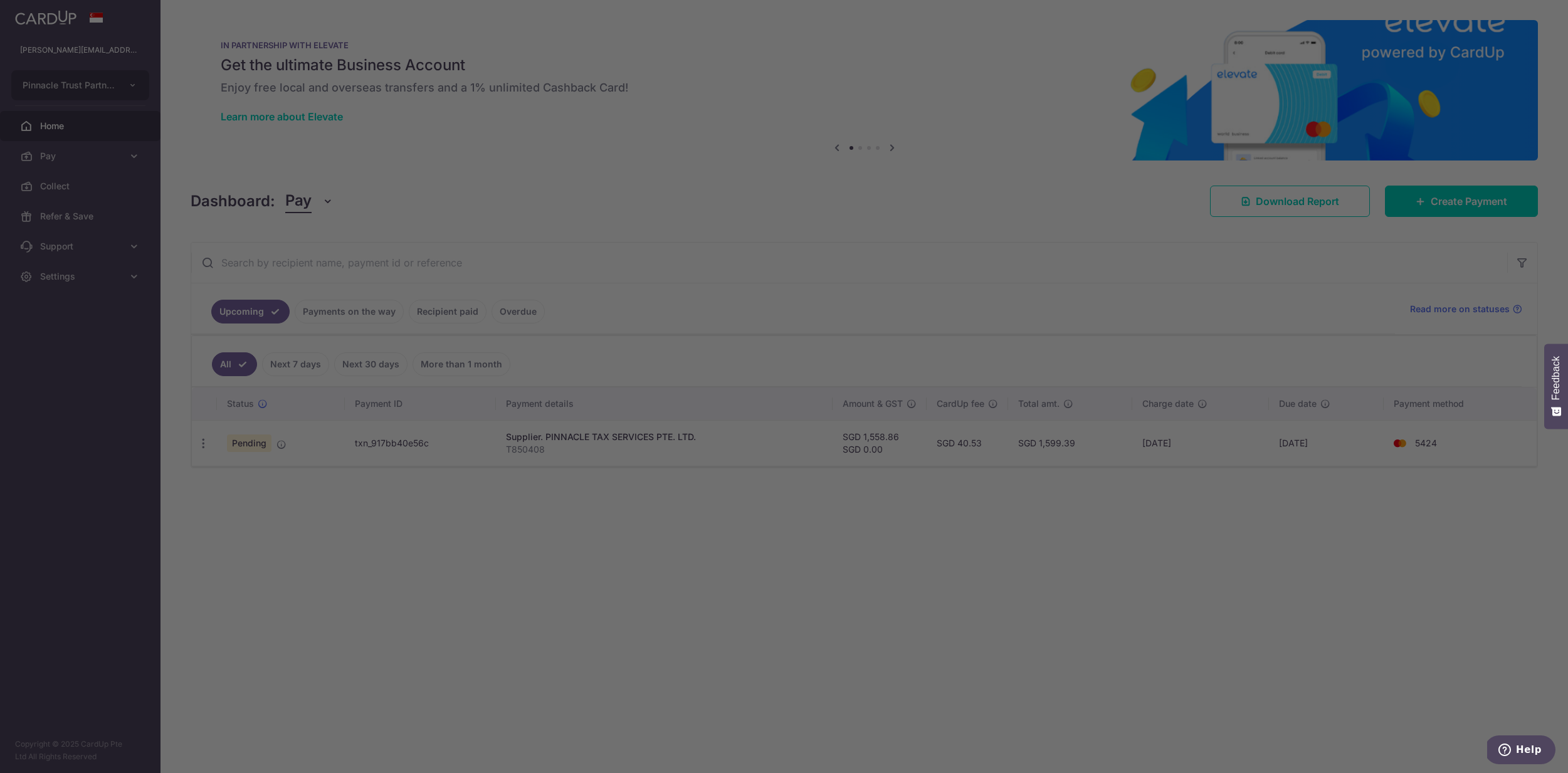
click at [203, 444] on div at bounding box center [791, 390] width 1583 height 781
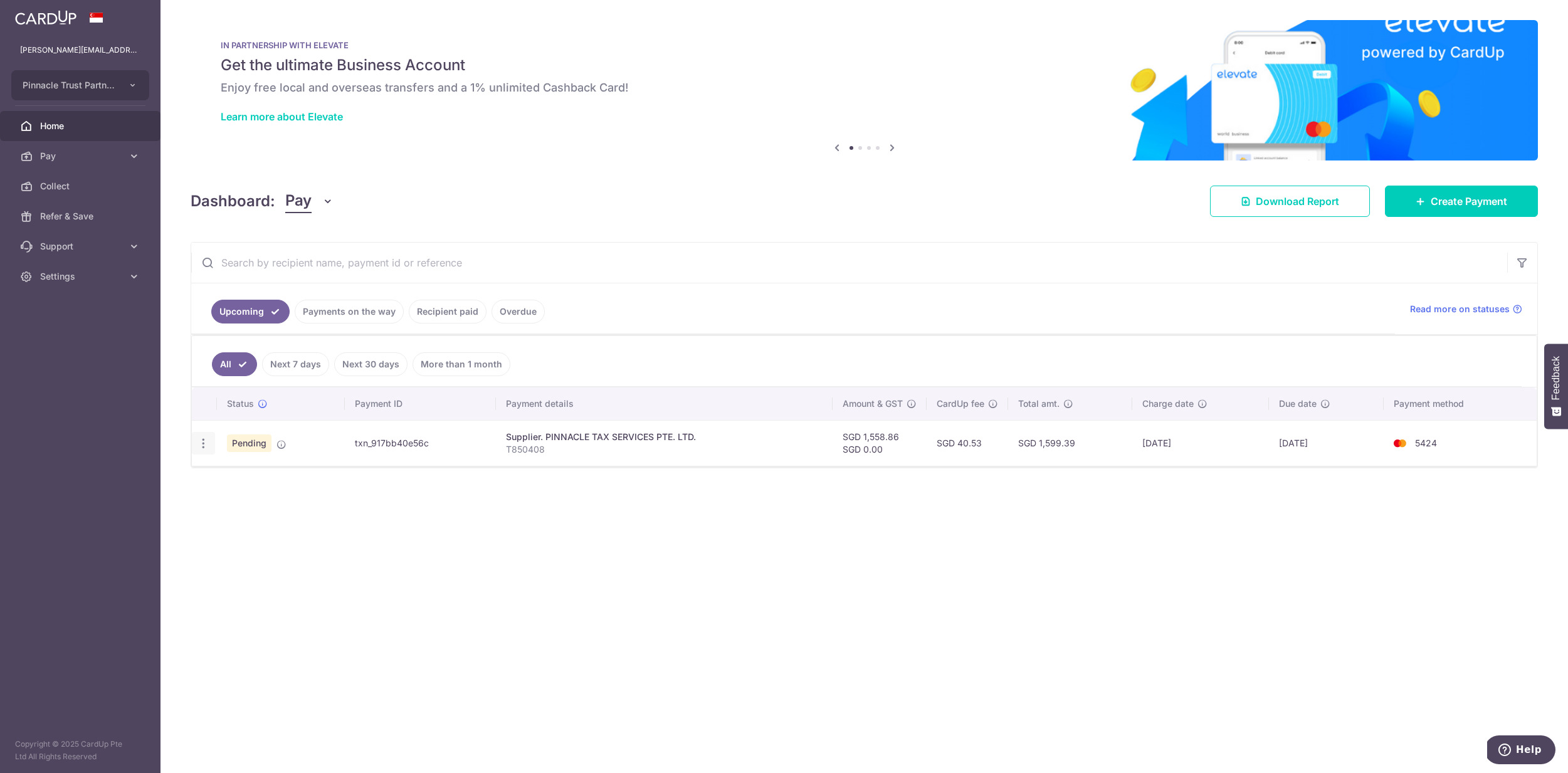
click at [204, 451] on div "Update payment Cancel payment" at bounding box center [204, 444] width 23 height 23
click at [203, 449] on div "Update payment Cancel payment" at bounding box center [204, 444] width 23 height 23
click at [208, 441] on icon "button" at bounding box center [204, 444] width 13 height 13
click at [276, 482] on span "Update payment" at bounding box center [270, 478] width 85 height 15
radio input "true"
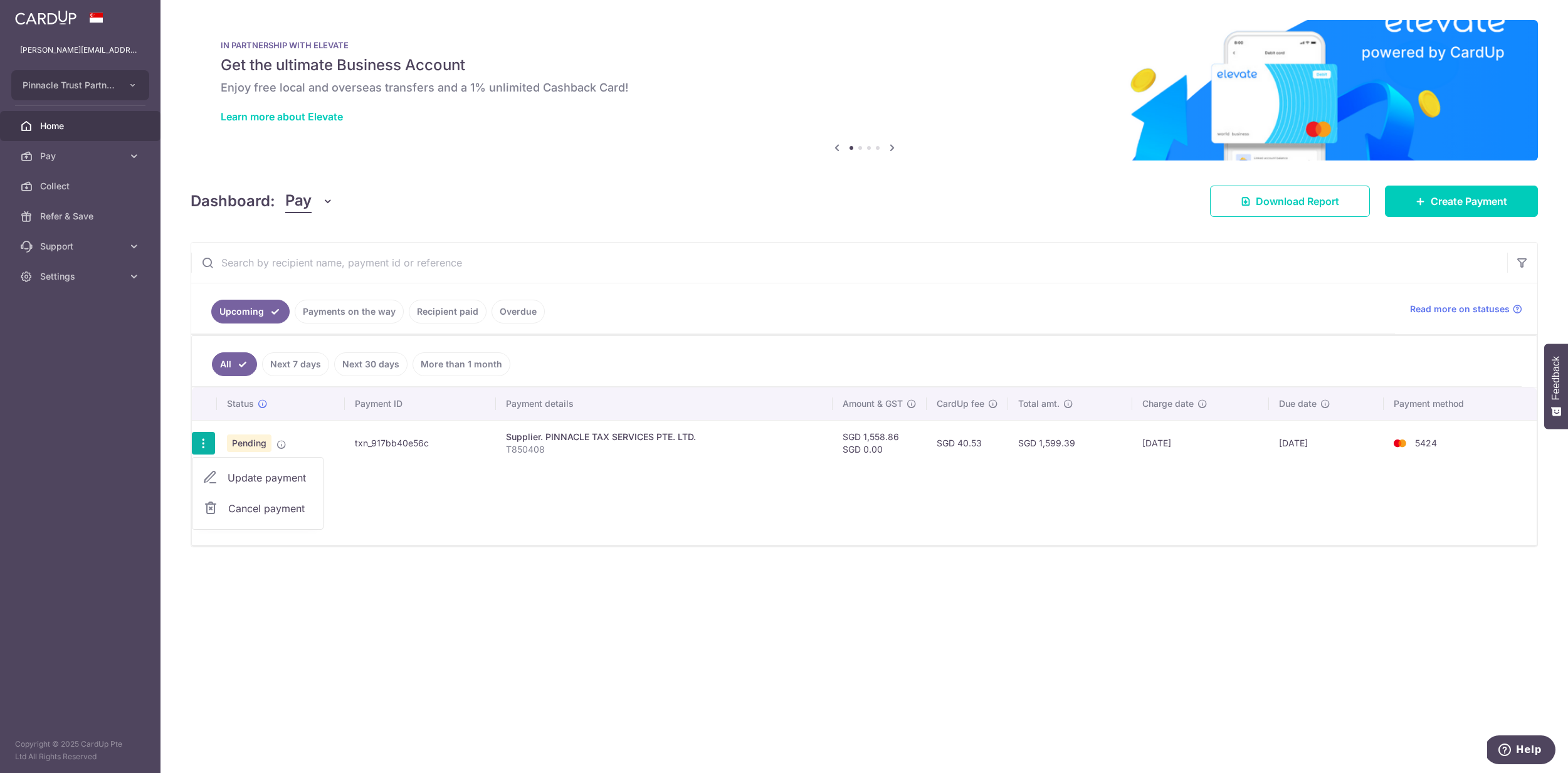
type input "1,558.86"
type input "0.00"
type input "09/10/2025"
type input "T850408"
type input "EP Services"
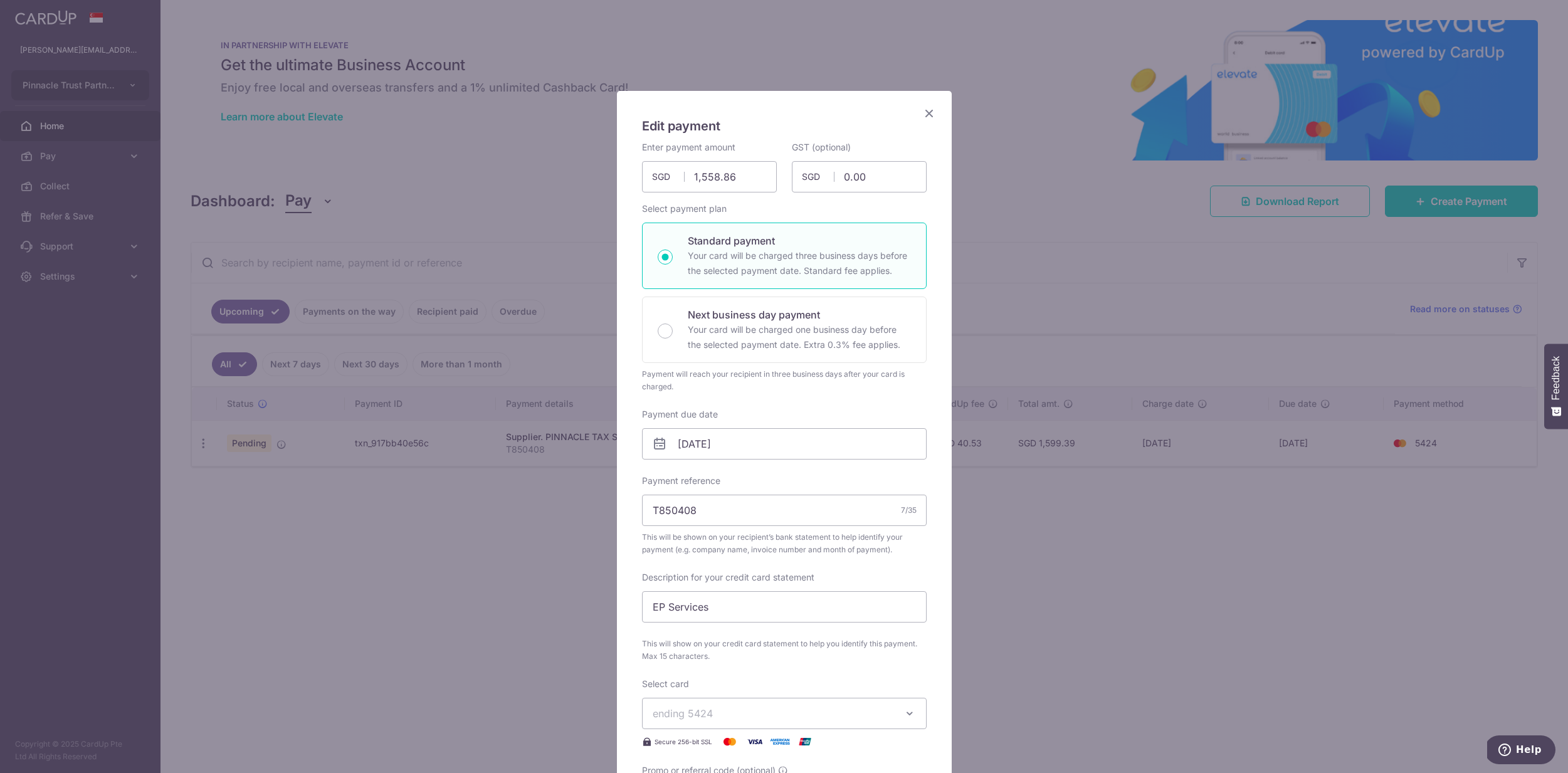
click at [925, 114] on icon "Close" at bounding box center [929, 113] width 15 height 15
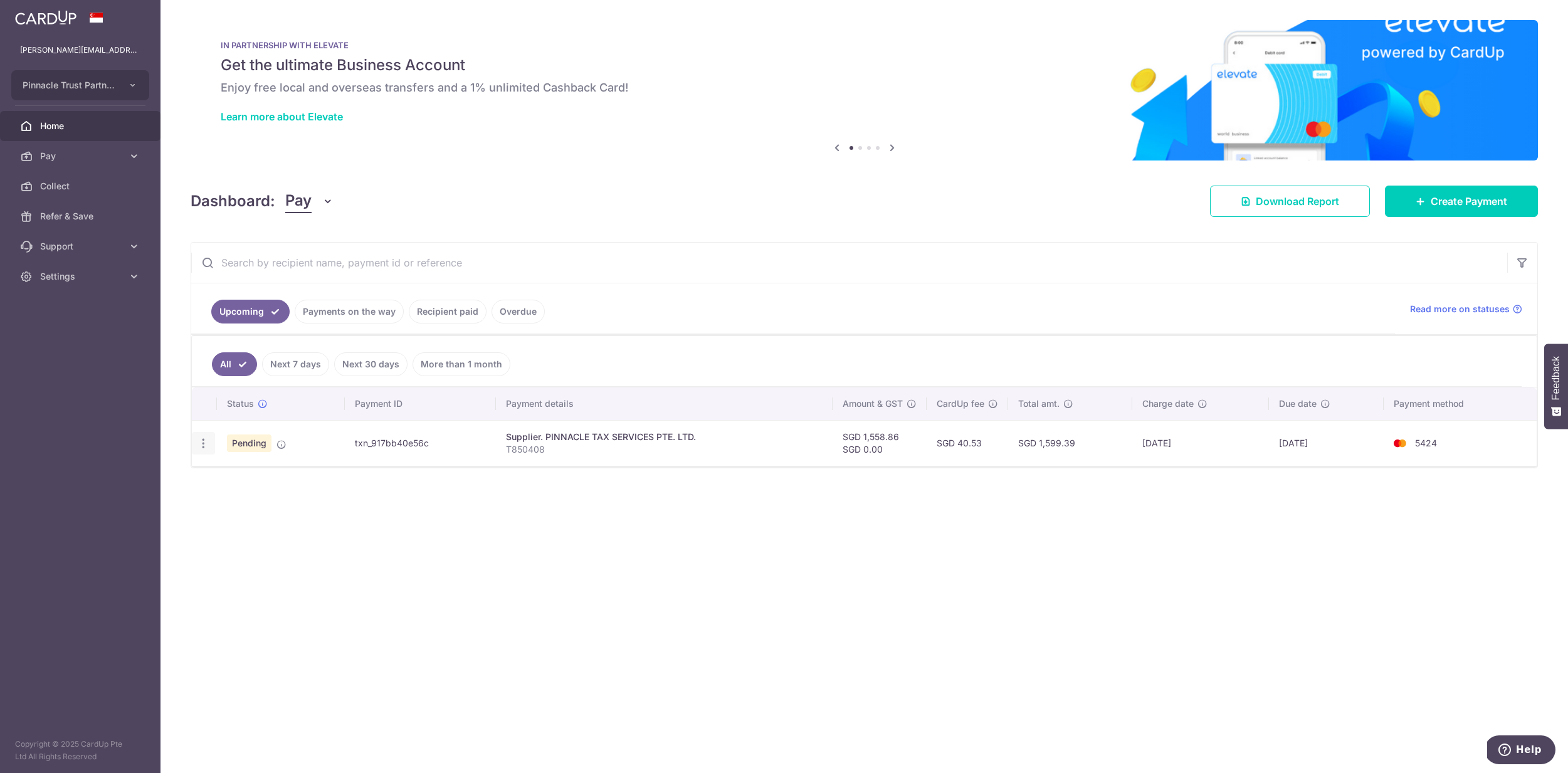
click at [206, 442] on icon "button" at bounding box center [204, 444] width 13 height 13
click at [253, 503] on span "Cancel payment" at bounding box center [271, 509] width 84 height 15
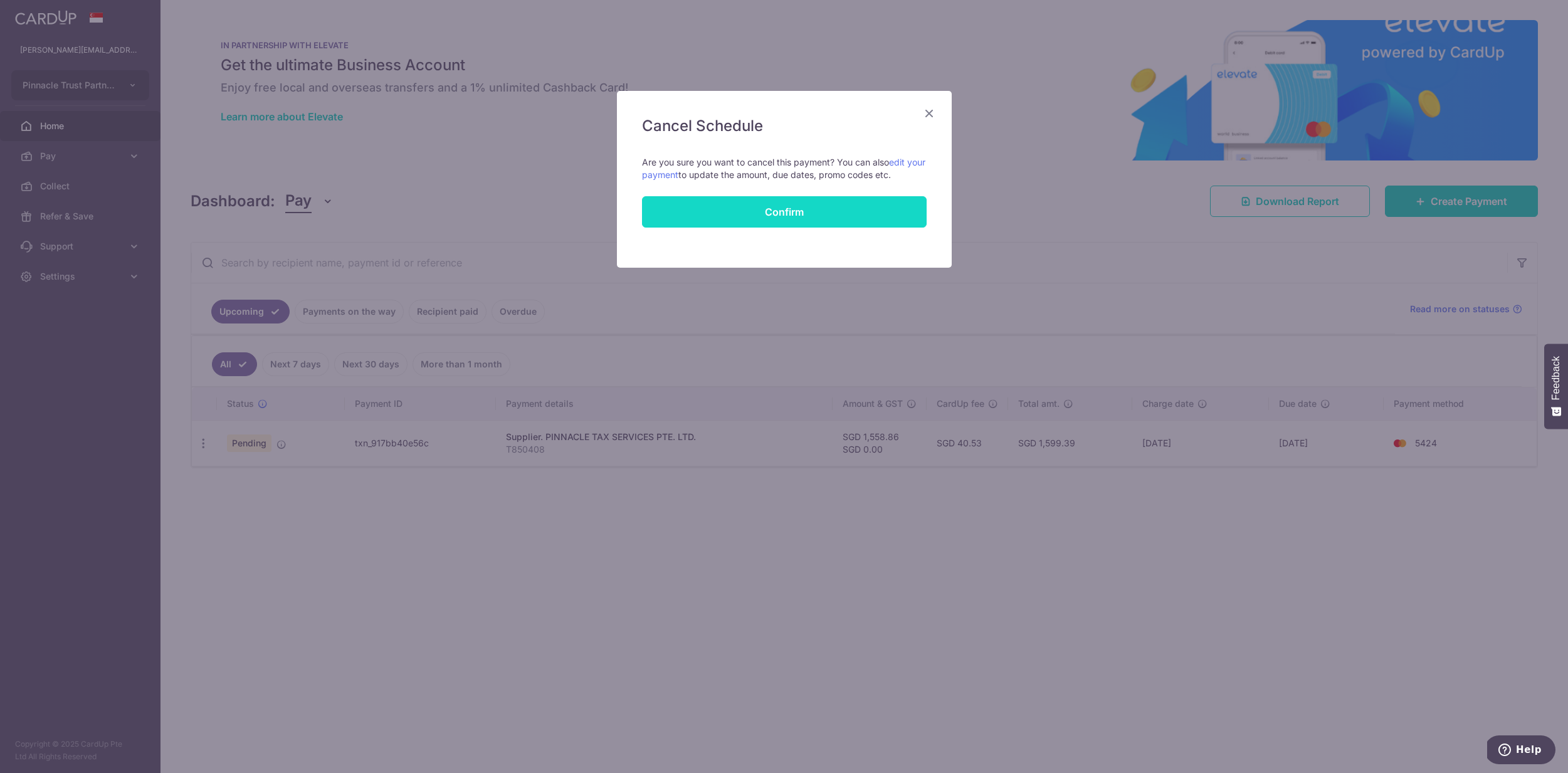
click at [771, 198] on button "Confirm" at bounding box center [784, 211] width 284 height 32
click at [772, 204] on div "Submitting..." at bounding box center [784, 211] width 300 height 32
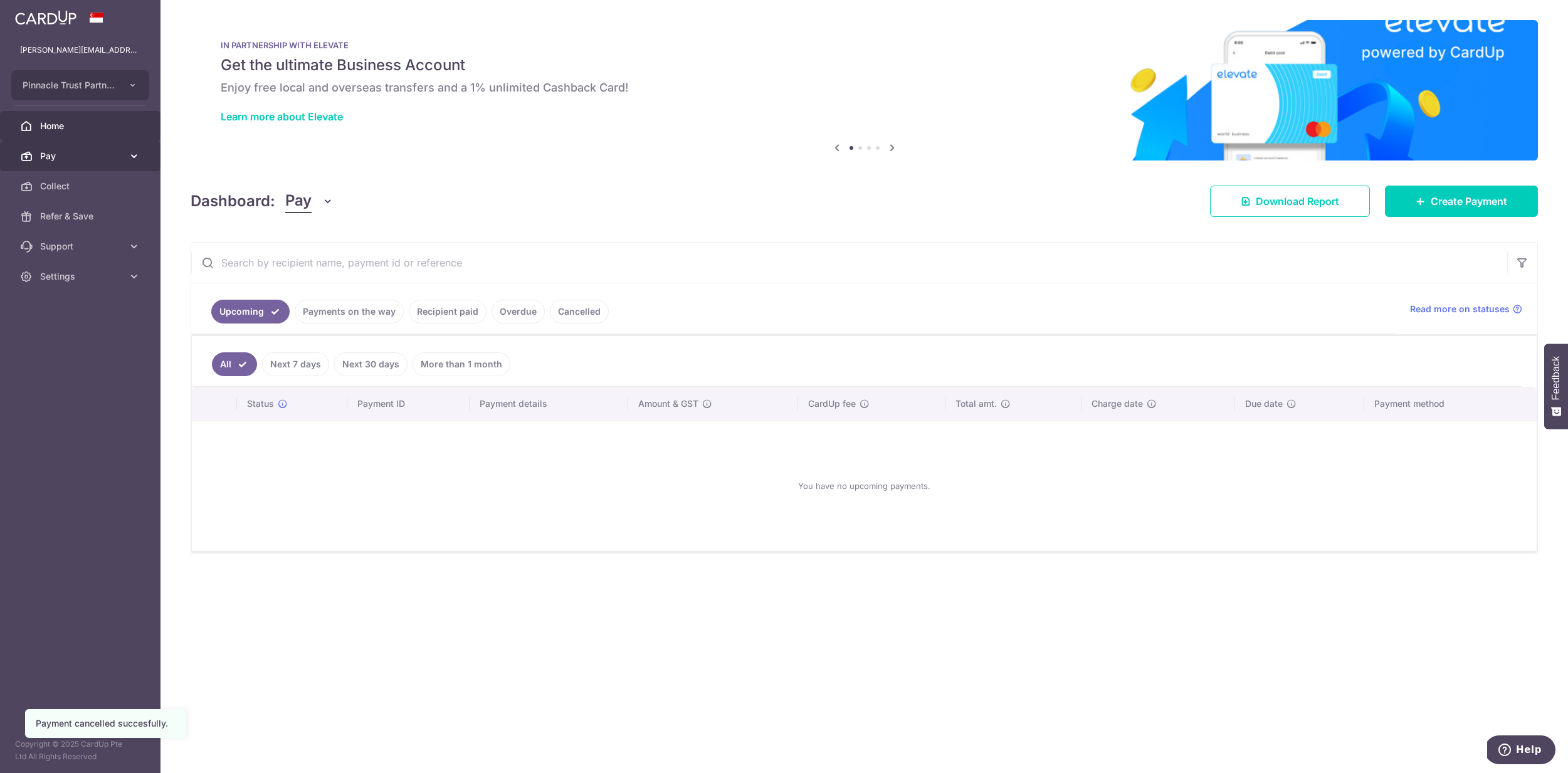
click at [97, 158] on span "Pay" at bounding box center [82, 156] width 83 height 12
click at [87, 229] on link "Recipients" at bounding box center [80, 216] width 160 height 30
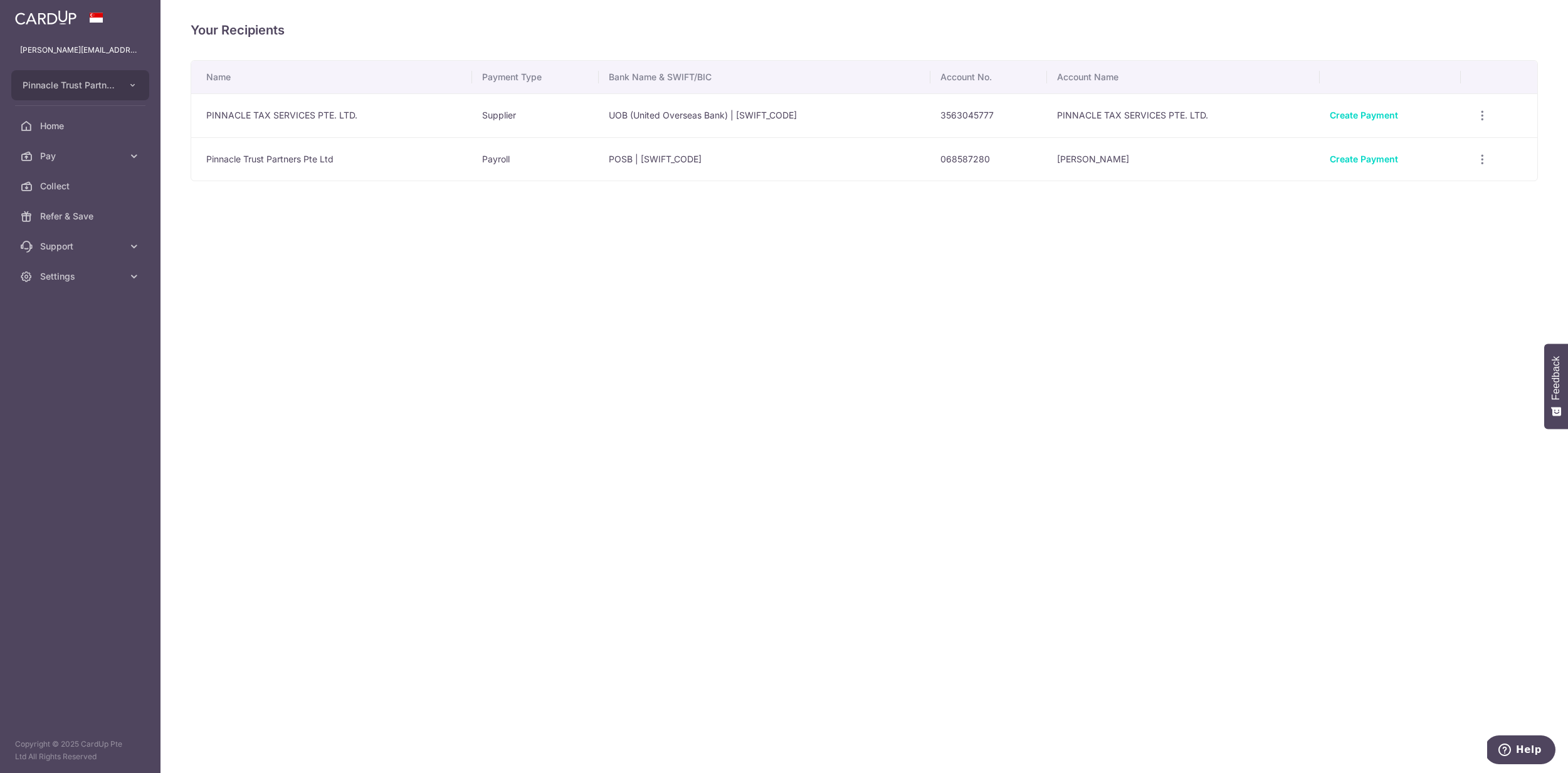
click at [478, 119] on td "Supplier" at bounding box center [536, 115] width 127 height 44
click at [1480, 113] on icon "button" at bounding box center [1483, 116] width 13 height 13
click at [1450, 148] on span "View/Edit" at bounding box center [1440, 151] width 85 height 15
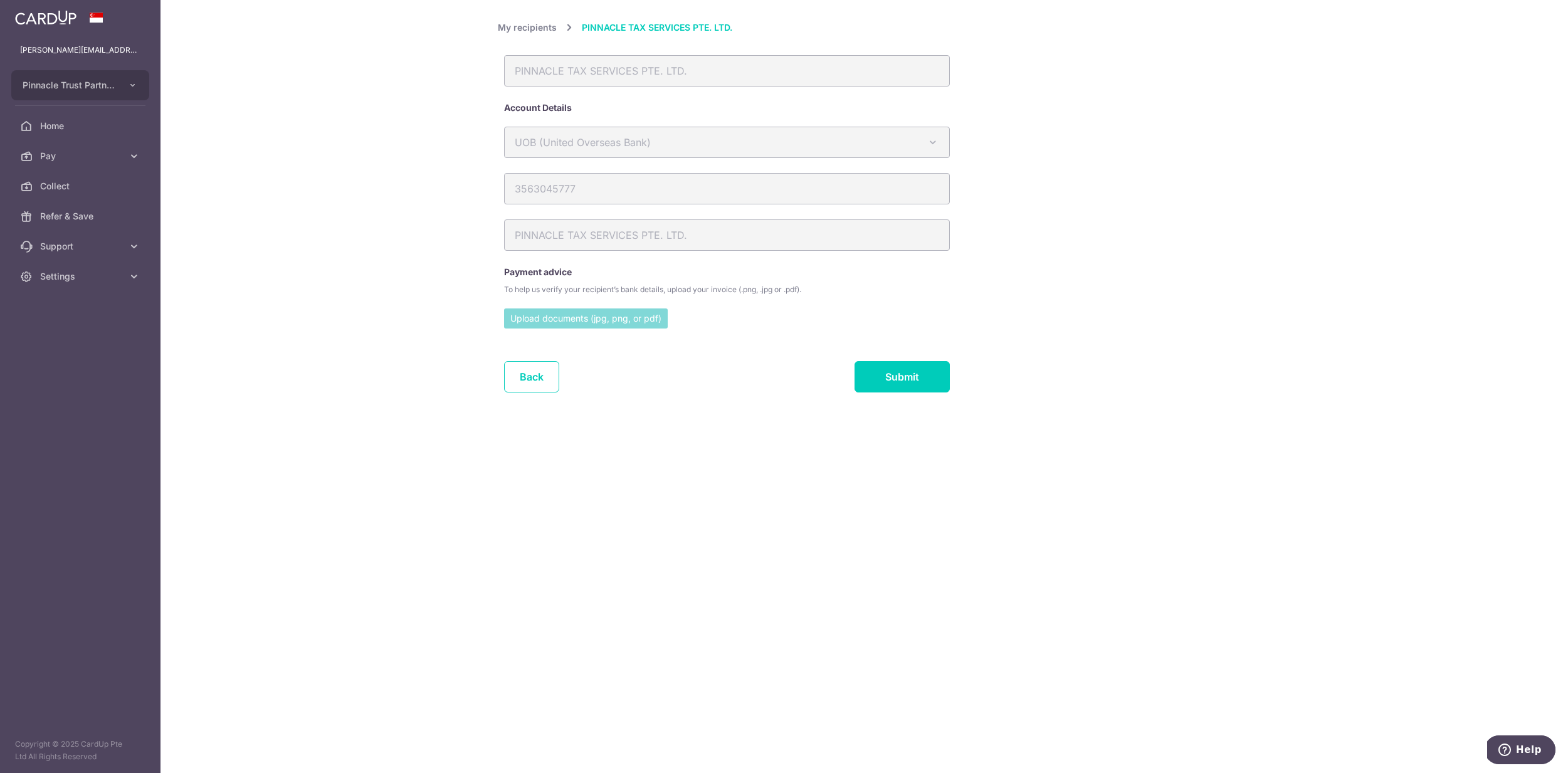
click at [611, 325] on input "file" at bounding box center [586, 318] width 163 height 19
click at [1109, 298] on div "My recipients PINNACLE TAX SERVICES PTE. LTD. PINNACLE TAX SERVICES PTE. LTD. A…" at bounding box center [864, 237] width 734 height 434
click at [845, 118] on form "PINNACLE TAX SERVICES PTE. LTD. Account Details UOB (United Overseas Bank) Aust…" at bounding box center [773, 254] width 538 height 399
click at [632, 210] on div "3563045777" at bounding box center [726, 196] width 458 height 46
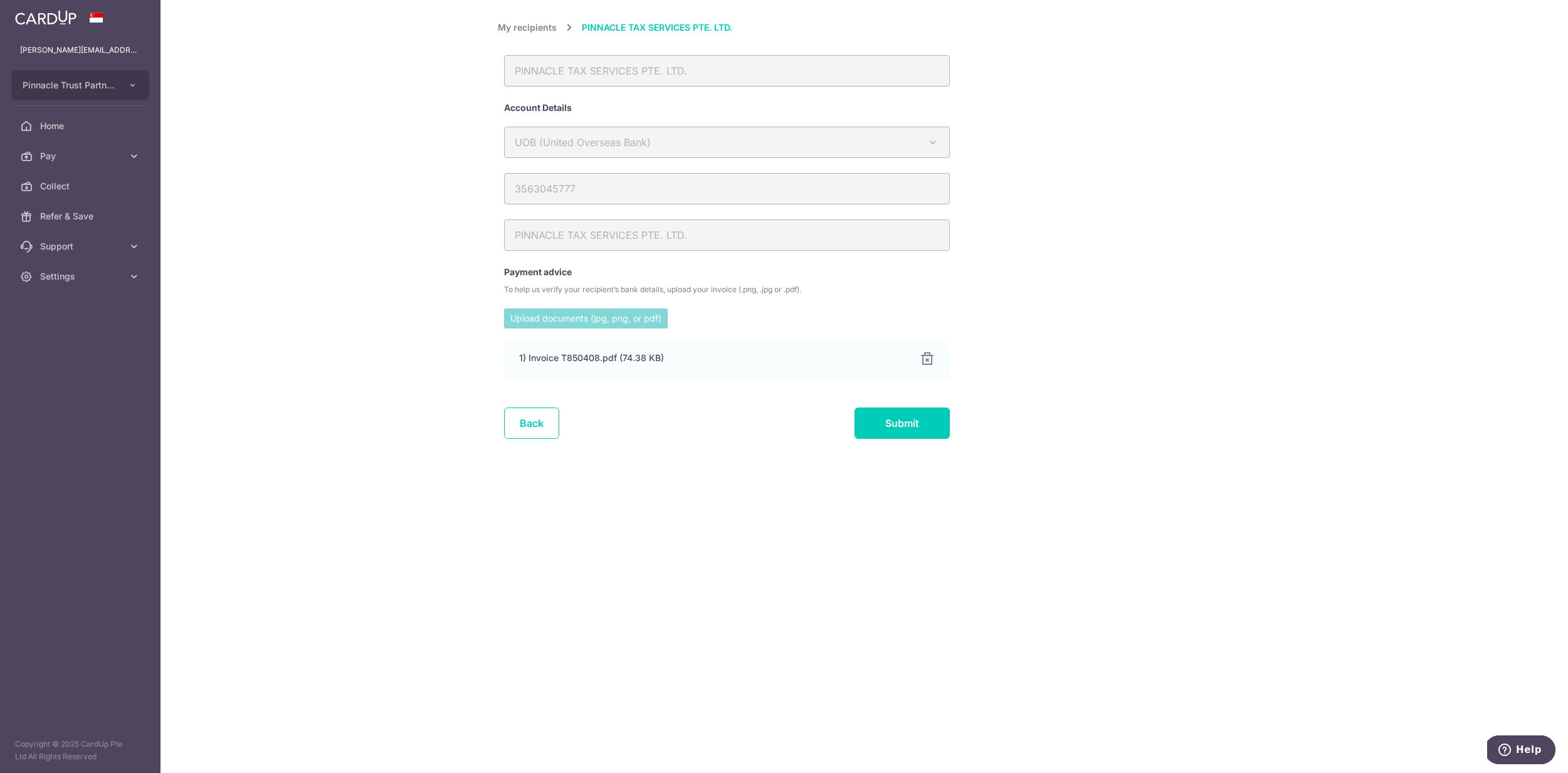
click at [515, 14] on div "My recipients PINNACLE TAX SERVICES PTE. LTD. PINNACLE TAX SERVICES PTE. LTD. A…" at bounding box center [864, 386] width 1408 height 773
click at [543, 419] on link "Back" at bounding box center [531, 423] width 55 height 32
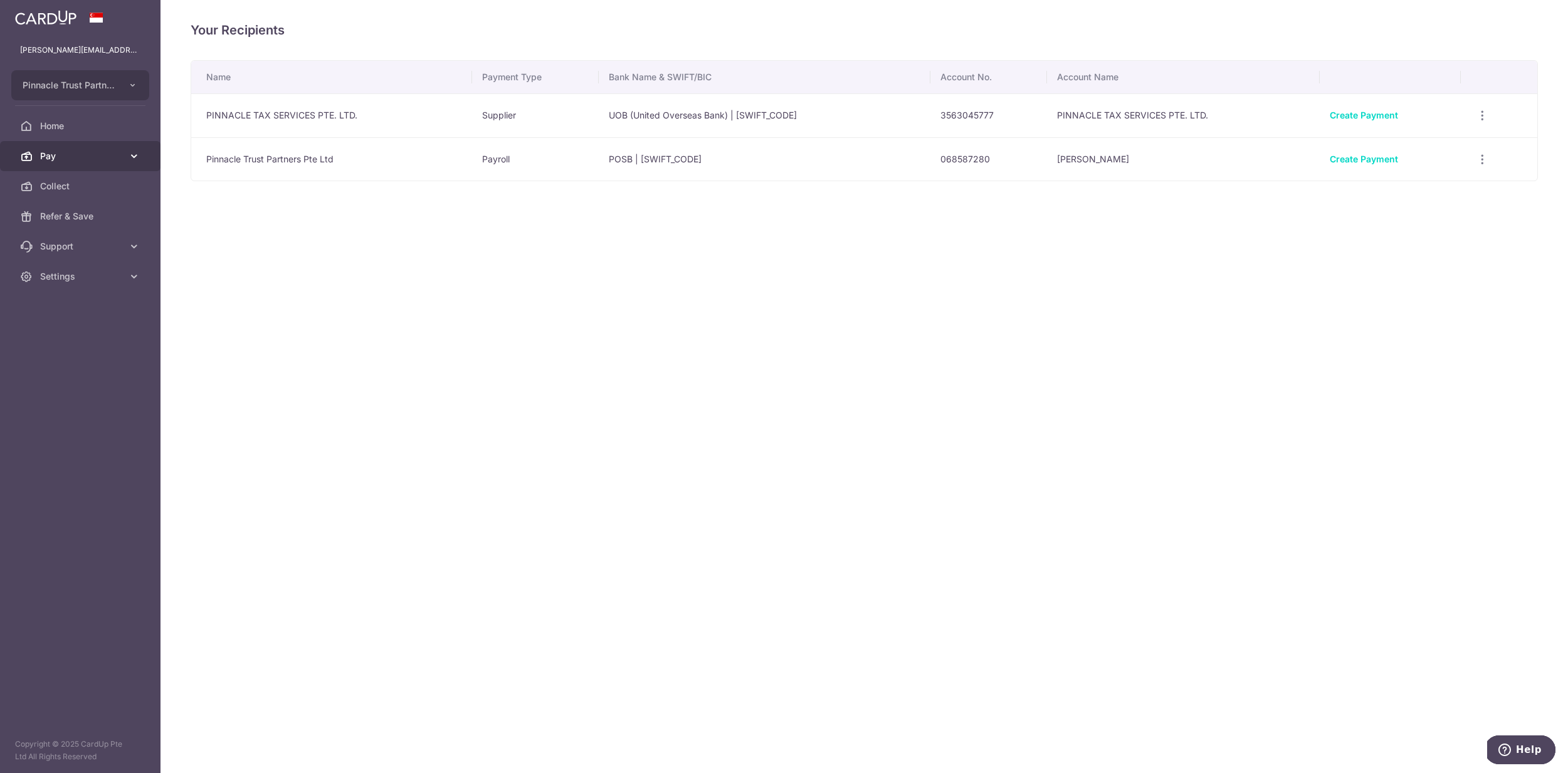
click at [91, 163] on link "Pay" at bounding box center [80, 156] width 160 height 30
click at [75, 210] on span "Recipients" at bounding box center [82, 216] width 83 height 12
click at [123, 157] on link "Pay" at bounding box center [80, 156] width 160 height 30
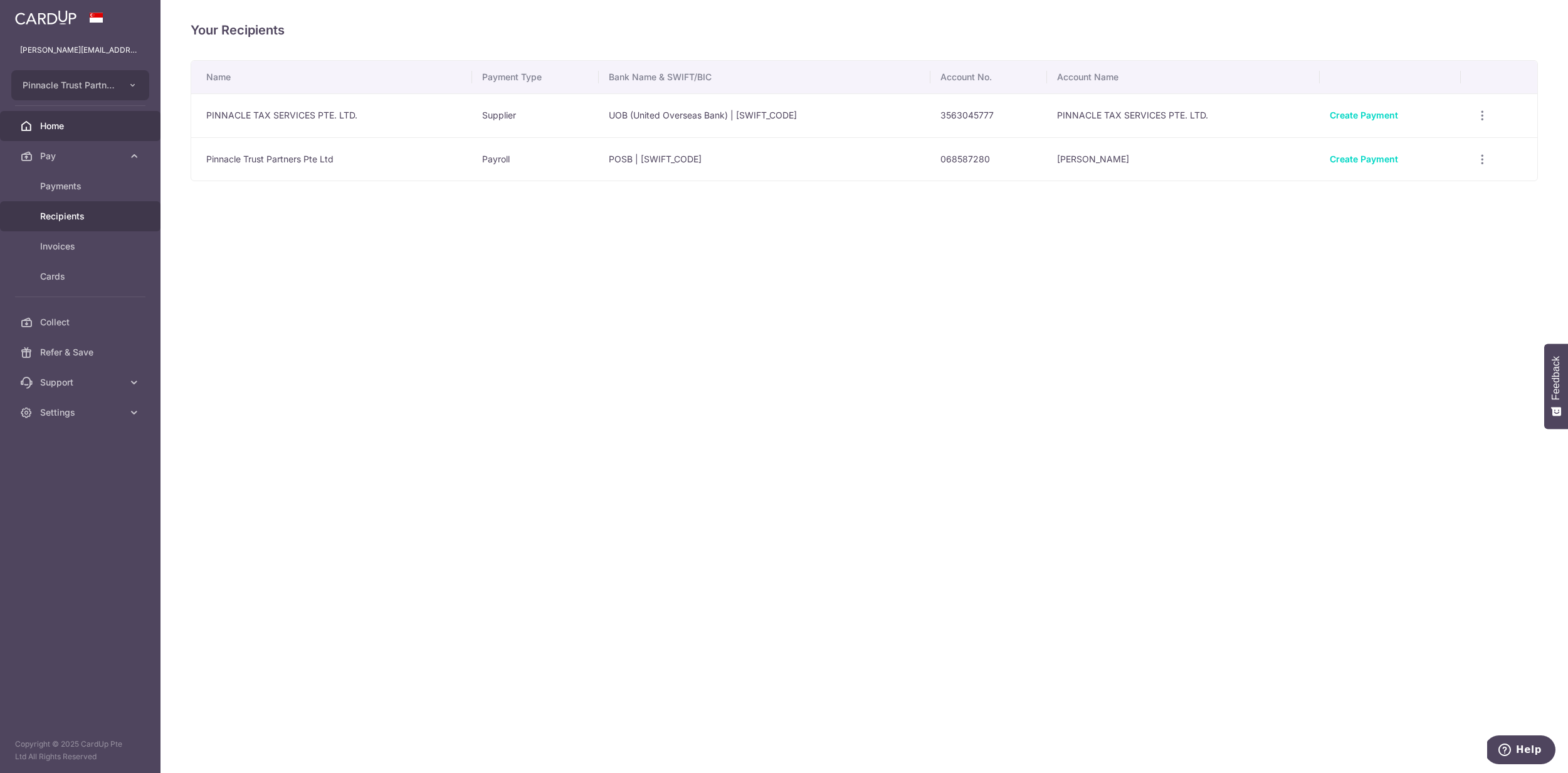
click at [76, 130] on span "Home" at bounding box center [82, 126] width 83 height 12
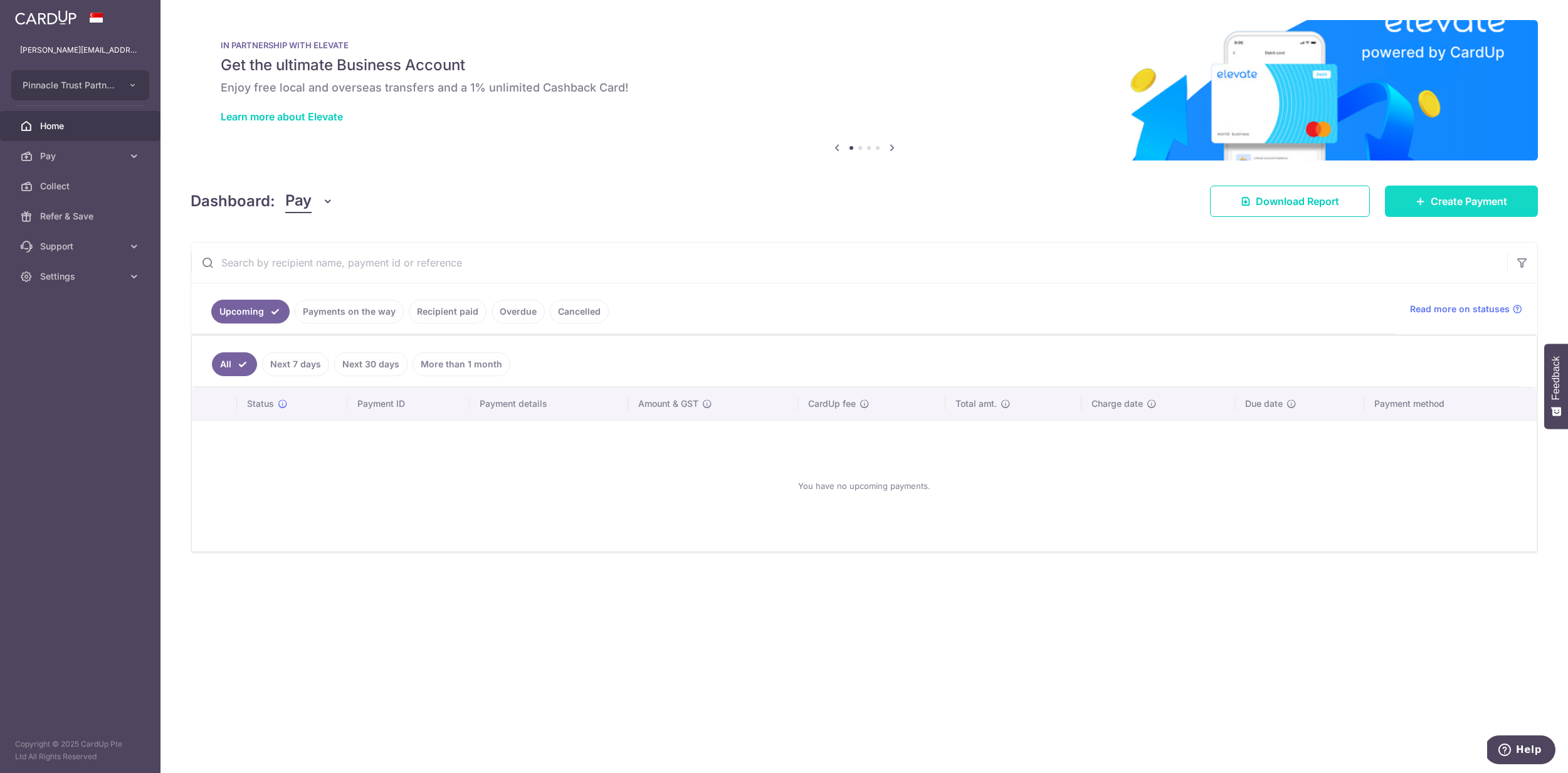
click at [1434, 207] on span "Create Payment" at bounding box center [1469, 202] width 77 height 15
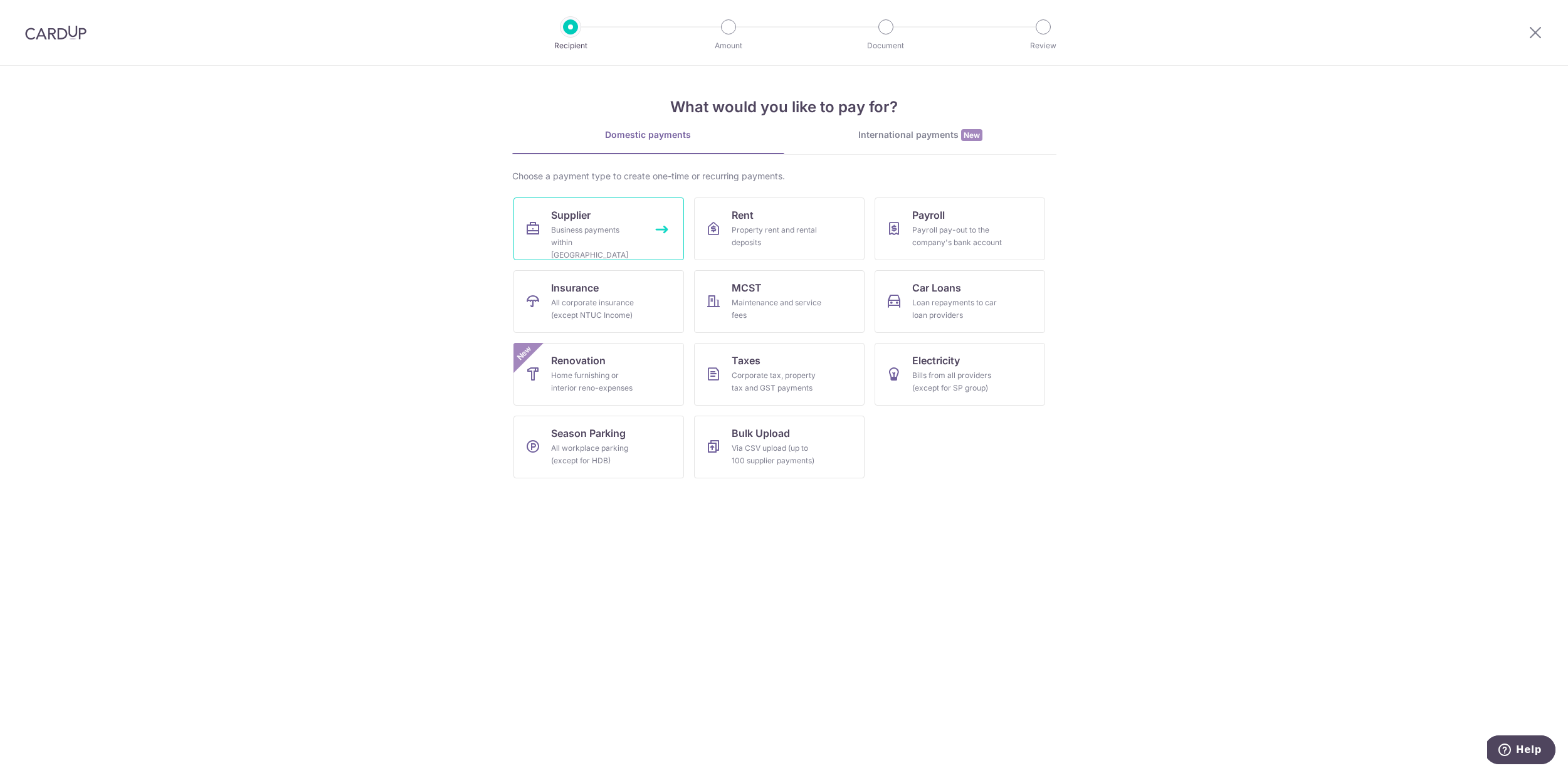
click at [642, 239] on link "Supplier Business payments within Singapore" at bounding box center [599, 229] width 171 height 62
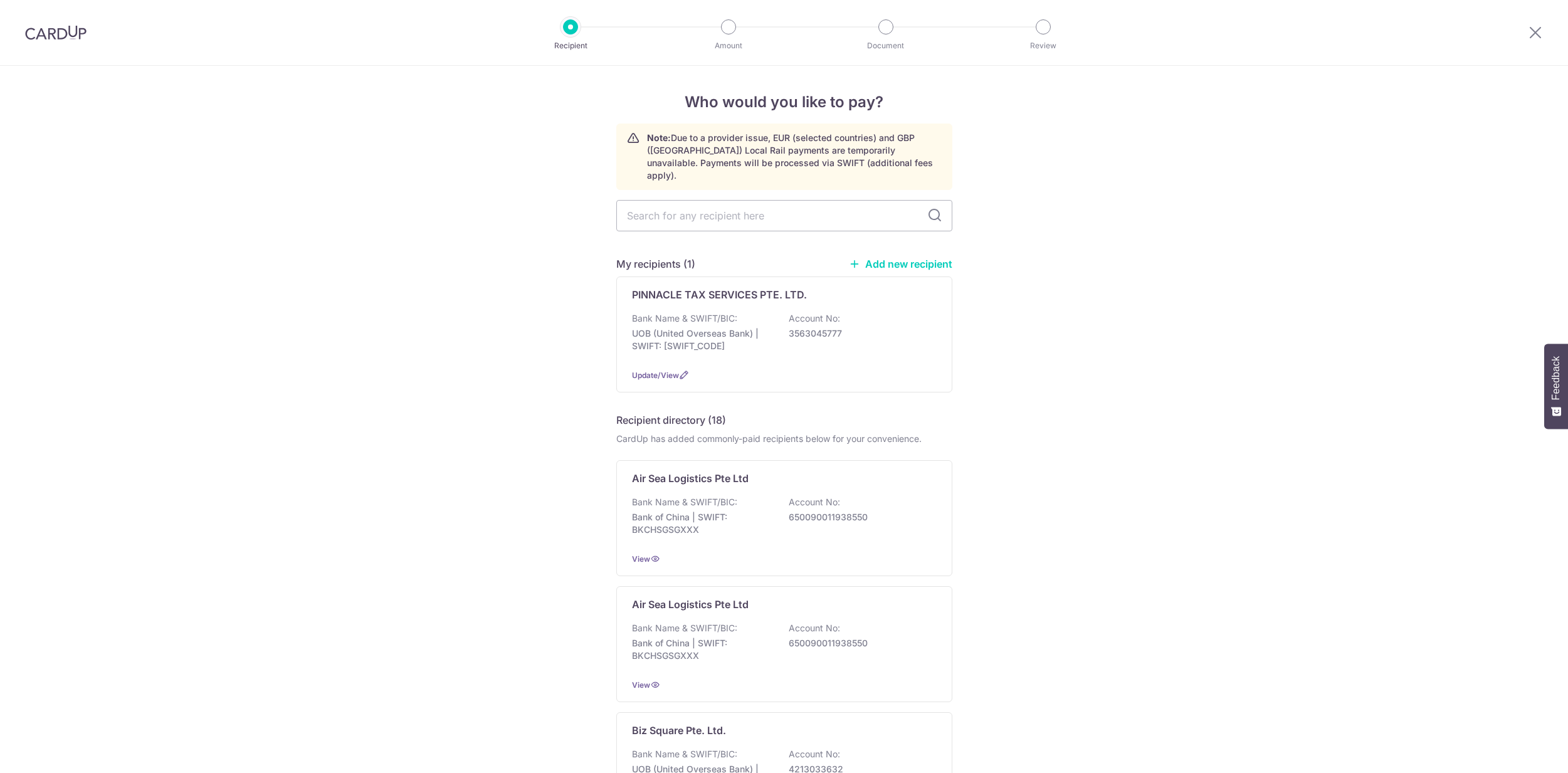
scroll to position [134, 0]
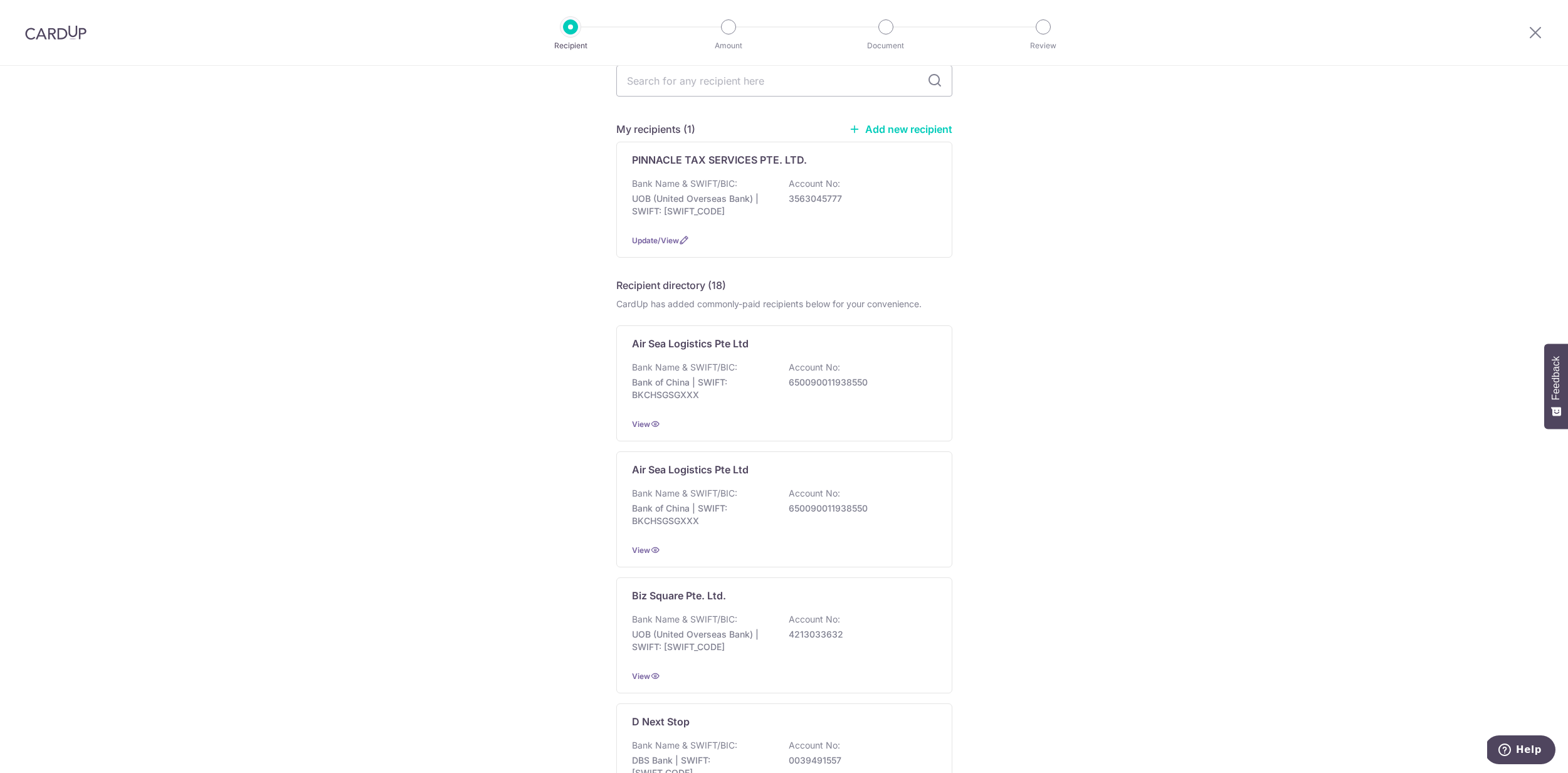
click at [899, 123] on link "Add new recipient" at bounding box center [901, 129] width 104 height 12
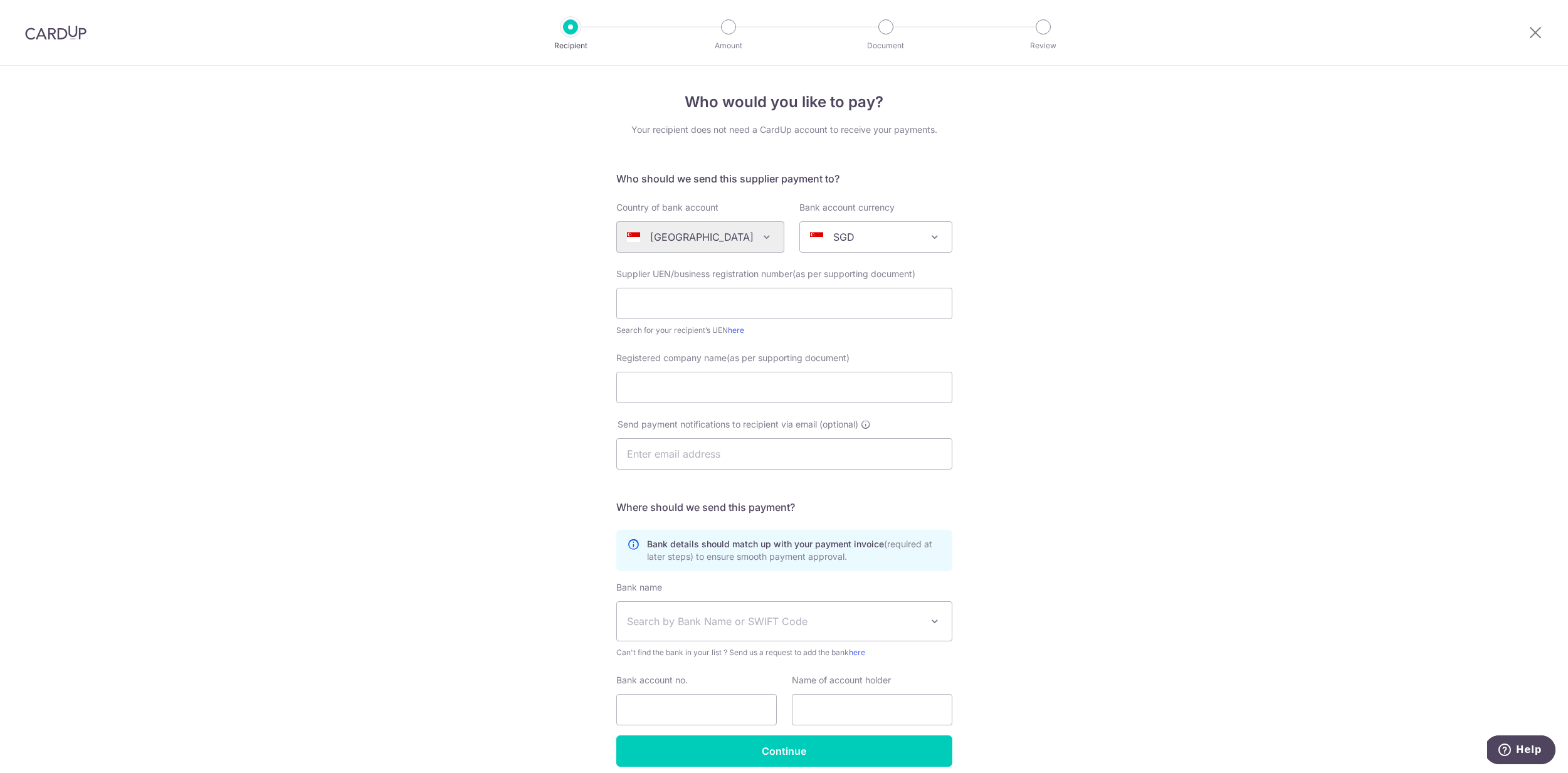
click at [738, 329] on link "here" at bounding box center [736, 330] width 16 height 10
click at [809, 301] on input "text" at bounding box center [784, 303] width 336 height 32
paste input "201402173G"
type input "201402173G"
click at [688, 387] on input "Registered company name(as per supporting document)" at bounding box center [784, 387] width 336 height 32
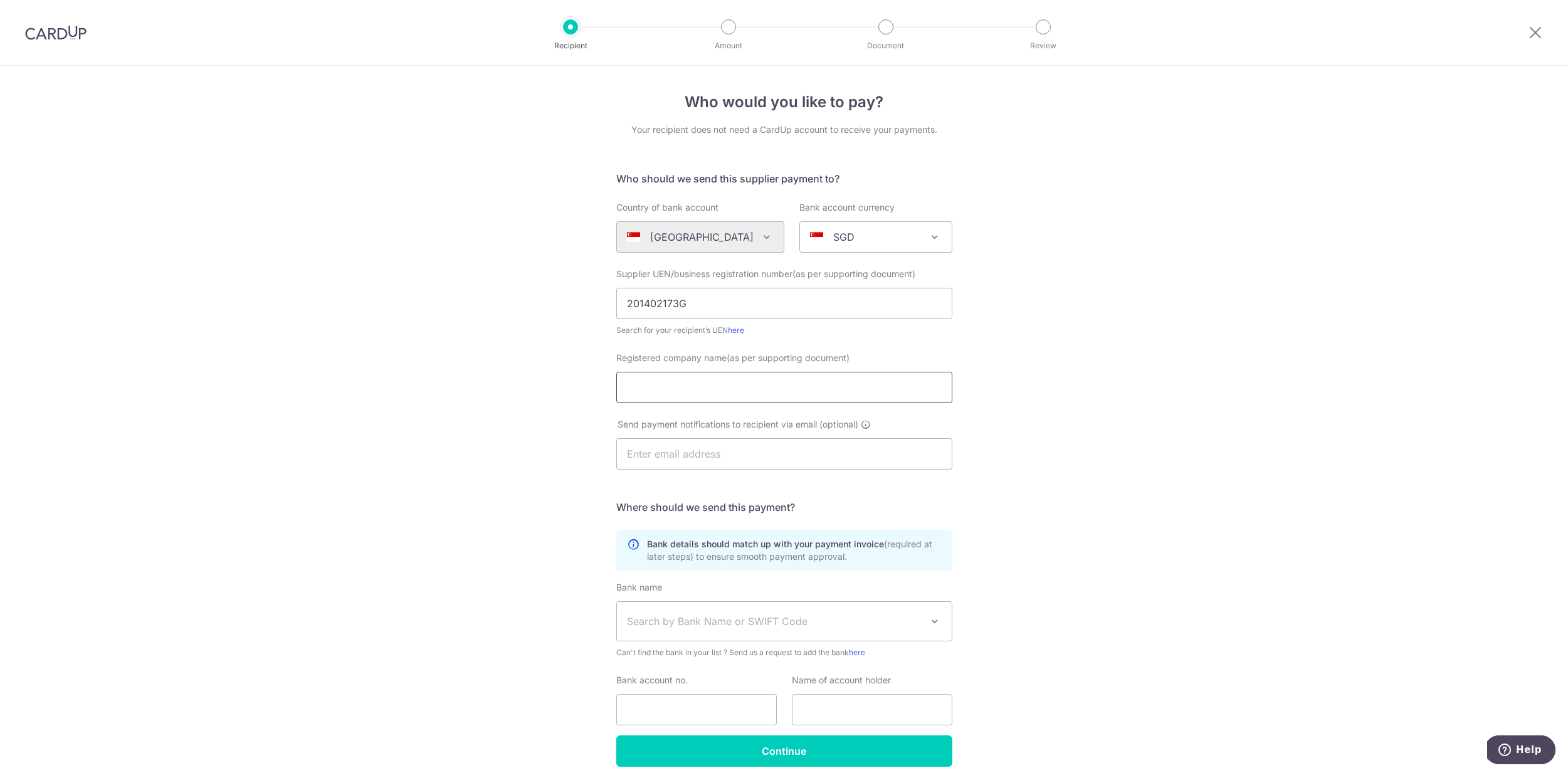
click at [688, 387] on input "Registered company name(as per supporting document)" at bounding box center [784, 387] width 336 height 32
paste input "PINNACLE TAX SERVICES PTE. LTD."
click at [630, 384] on input "PINNACLE TAX SERVICES PTE. LTD." at bounding box center [784, 387] width 336 height 32
type input "PINNACLE TAX SERVICES PTE. LTD."
click at [1069, 399] on div "Who would you like to pay? Your recipient does not need a CardUp account to rec…" at bounding box center [784, 446] width 1568 height 760
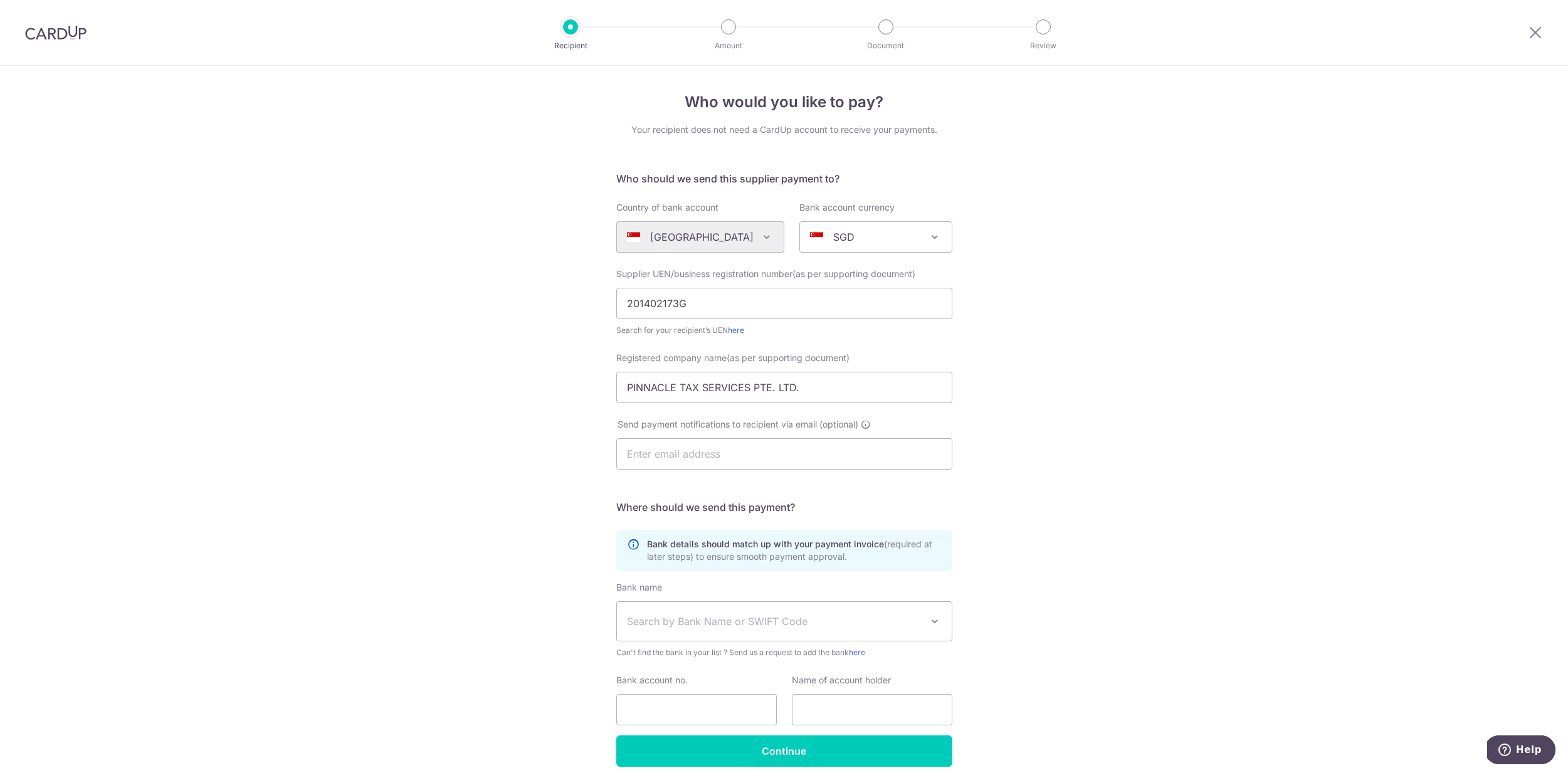
click at [1021, 449] on div "Who would you like to pay? Your recipient does not need a CardUp account to rec…" at bounding box center [784, 446] width 1568 height 760
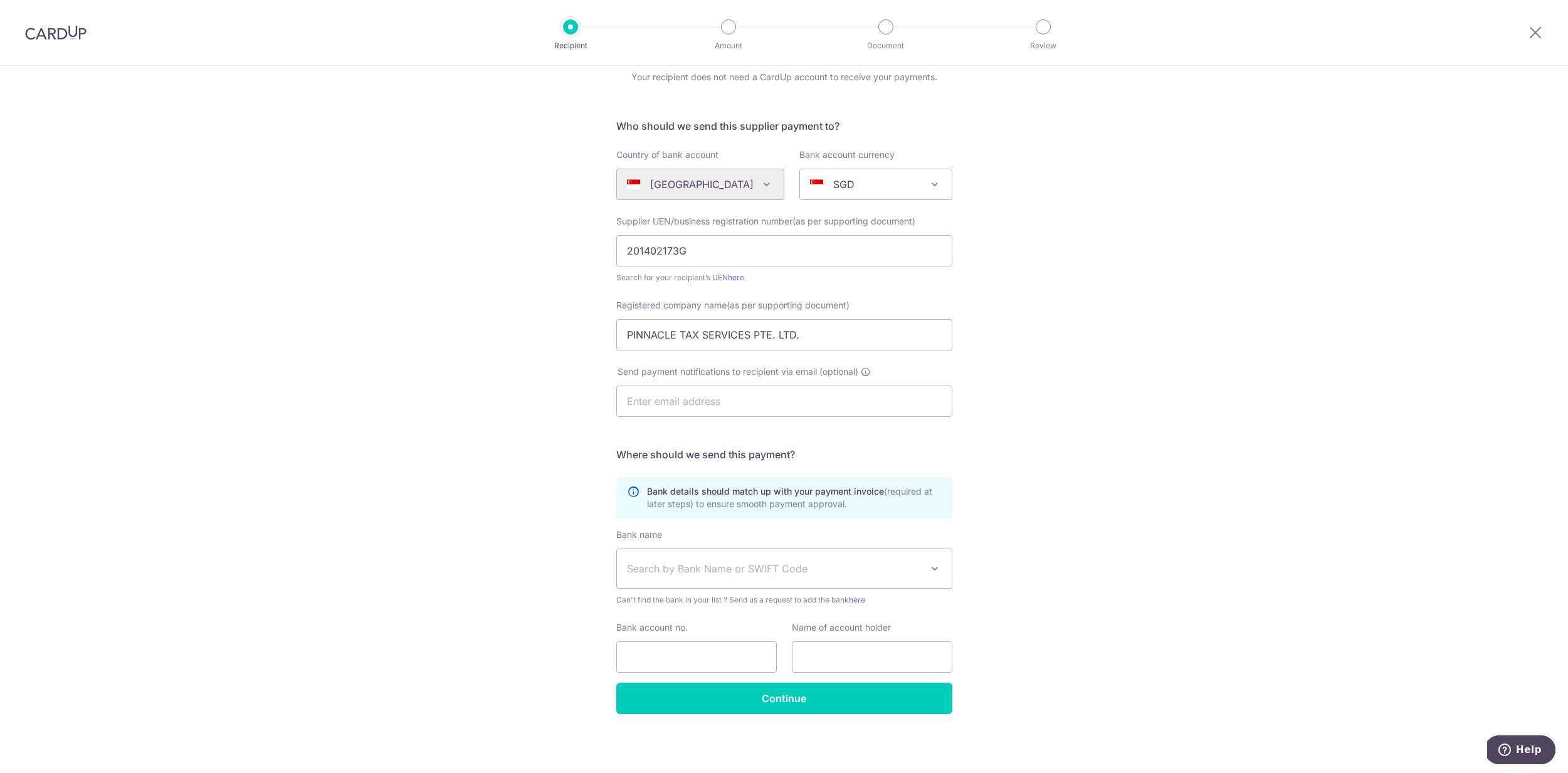
click at [668, 572] on span "Search by Bank Name or SWIFT Code" at bounding box center [774, 568] width 295 height 15
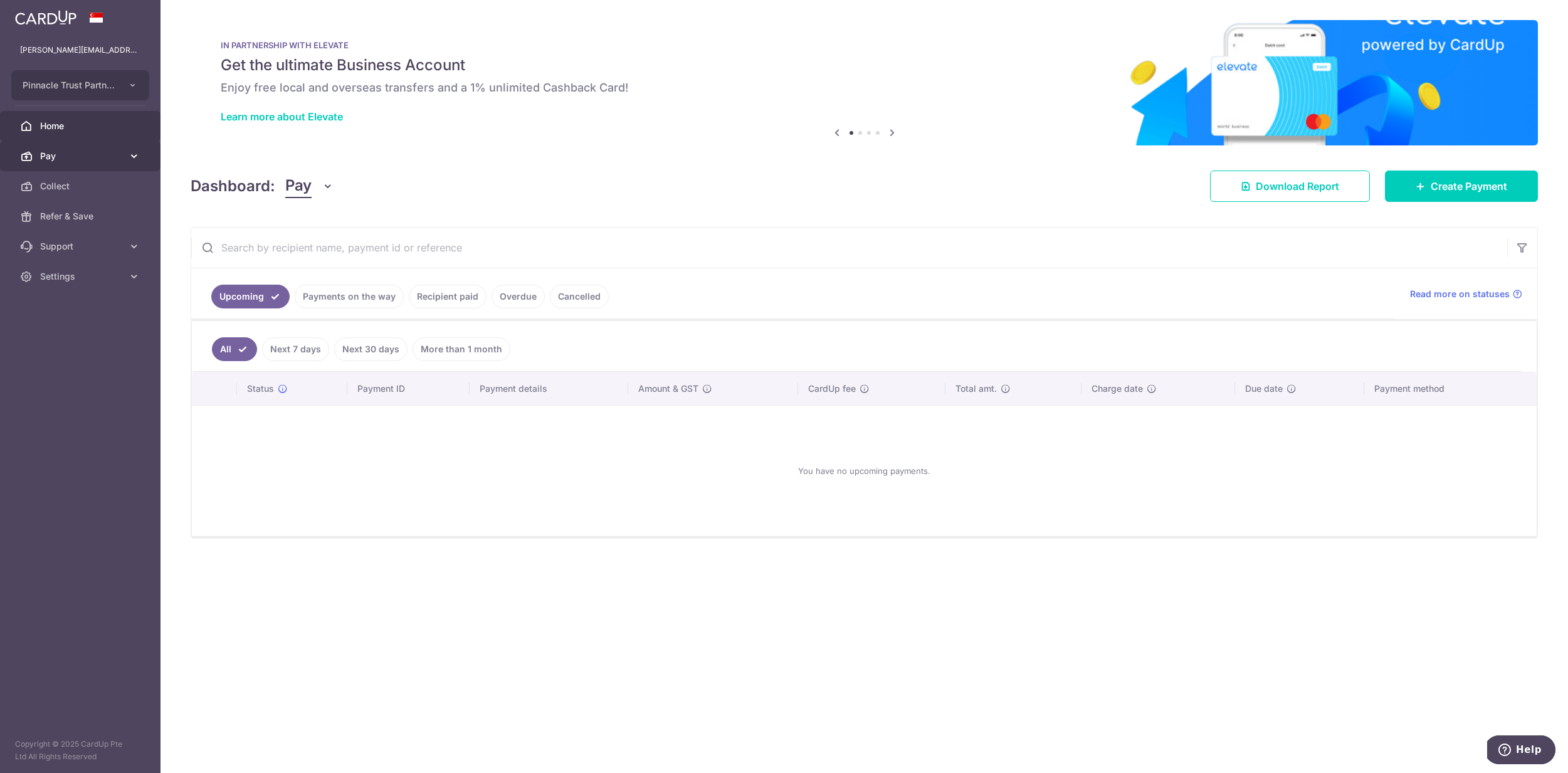
click at [84, 145] on link "Pay" at bounding box center [80, 156] width 160 height 30
click at [81, 213] on span "Recipients" at bounding box center [82, 216] width 83 height 12
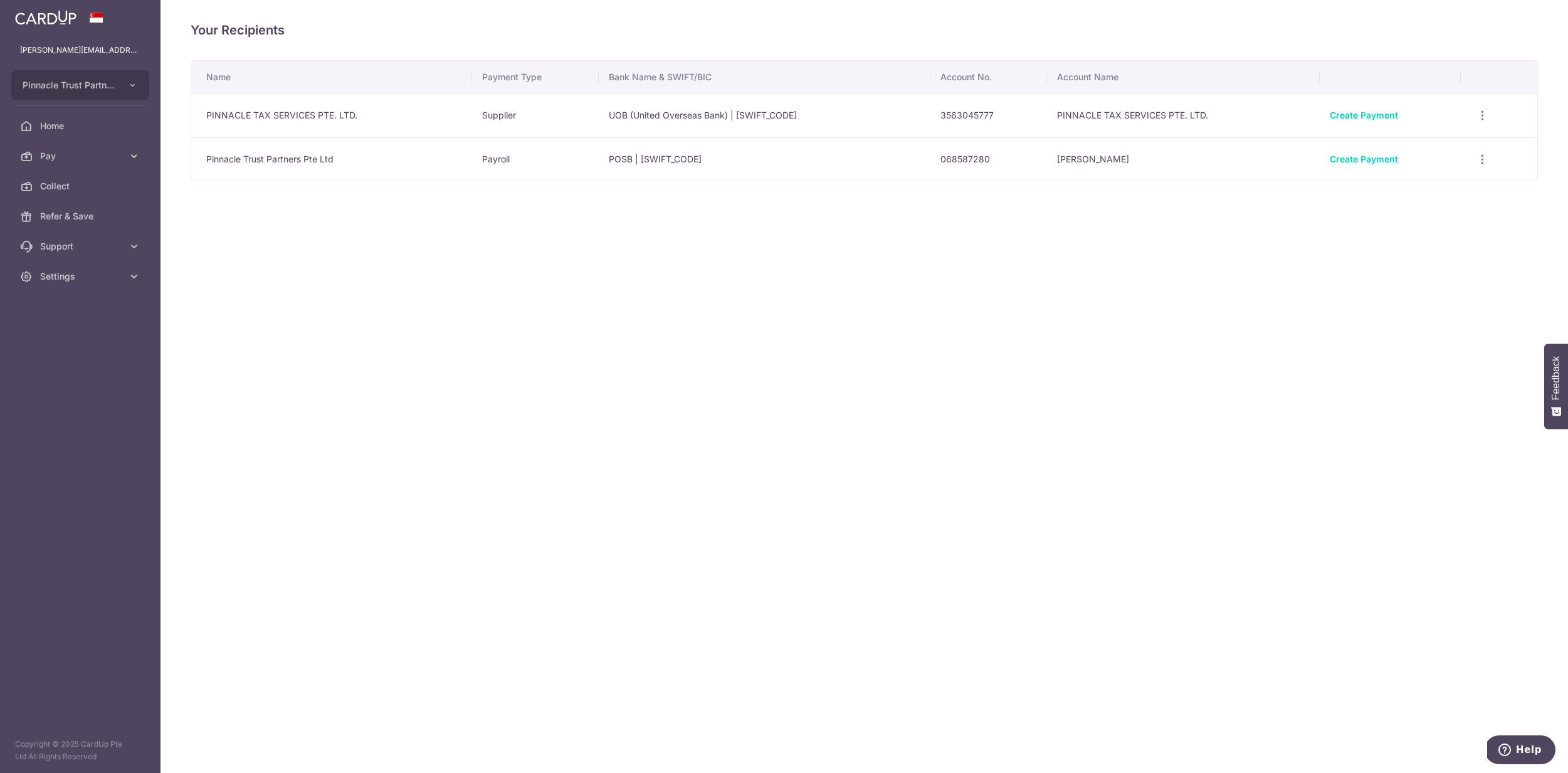
click at [506, 128] on td "Supplier" at bounding box center [536, 115] width 127 height 44
click at [970, 109] on td "3563045777" at bounding box center [988, 115] width 116 height 44
click at [1218, 133] on td "PINNACLE TAX SERVICES PTE. LTD." at bounding box center [1183, 115] width 273 height 44
click at [1481, 114] on icon "button" at bounding box center [1483, 116] width 13 height 13
click at [1444, 153] on span "View/Edit" at bounding box center [1440, 151] width 85 height 15
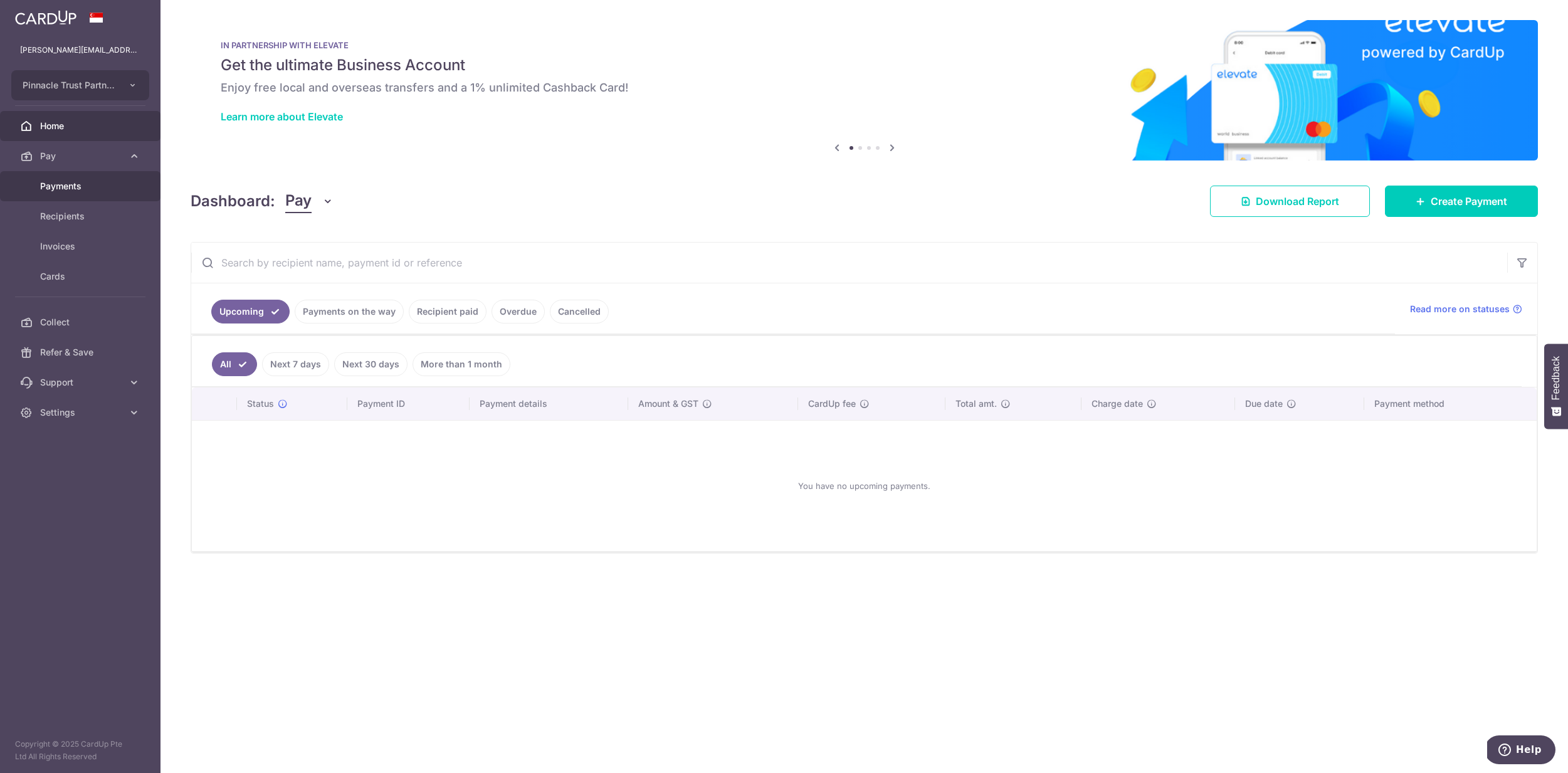
click at [68, 190] on span "Payments" at bounding box center [82, 185] width 83 height 12
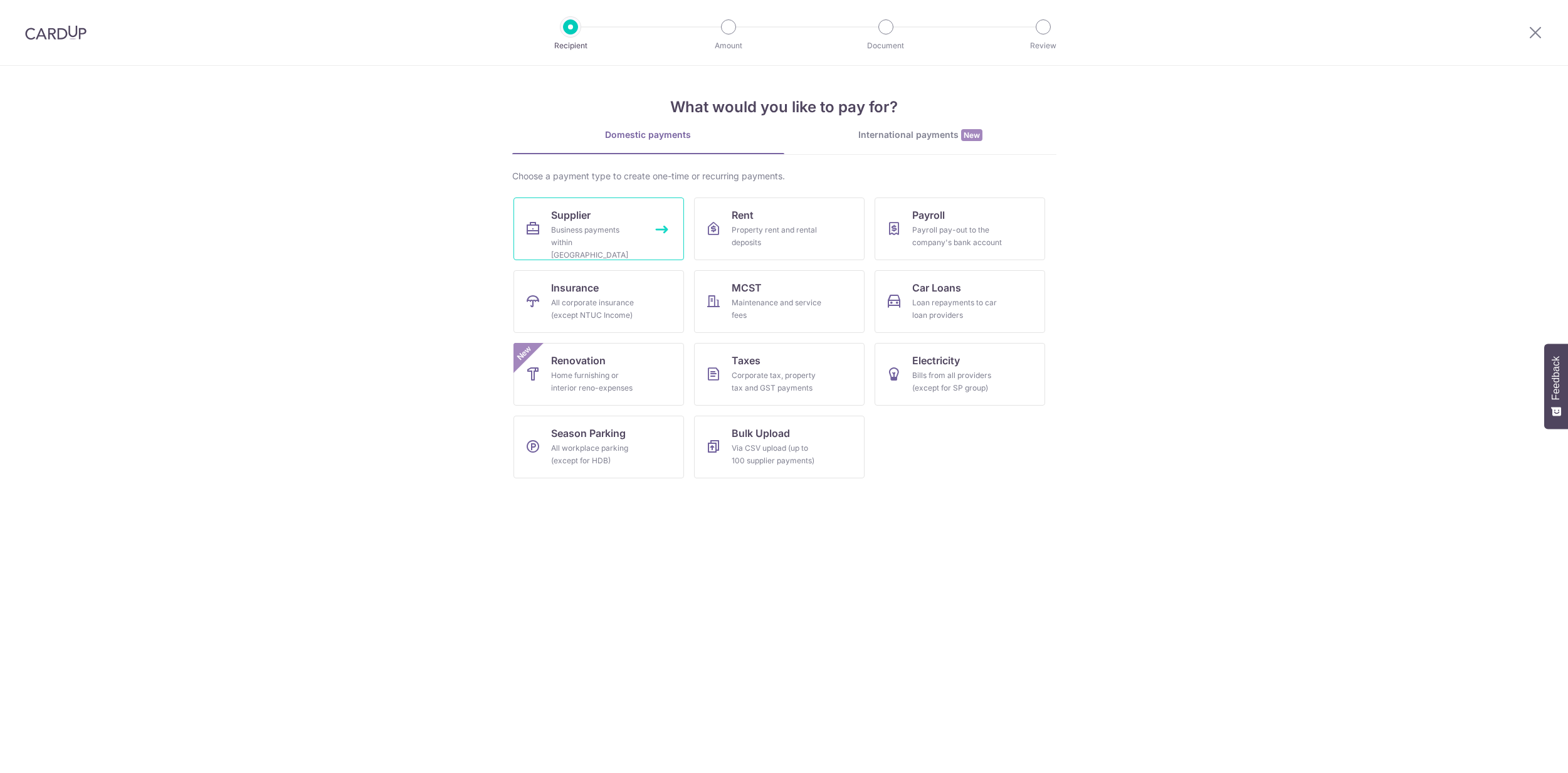
click at [619, 229] on div "Business payments within [GEOGRAPHIC_DATA]" at bounding box center [596, 242] width 90 height 37
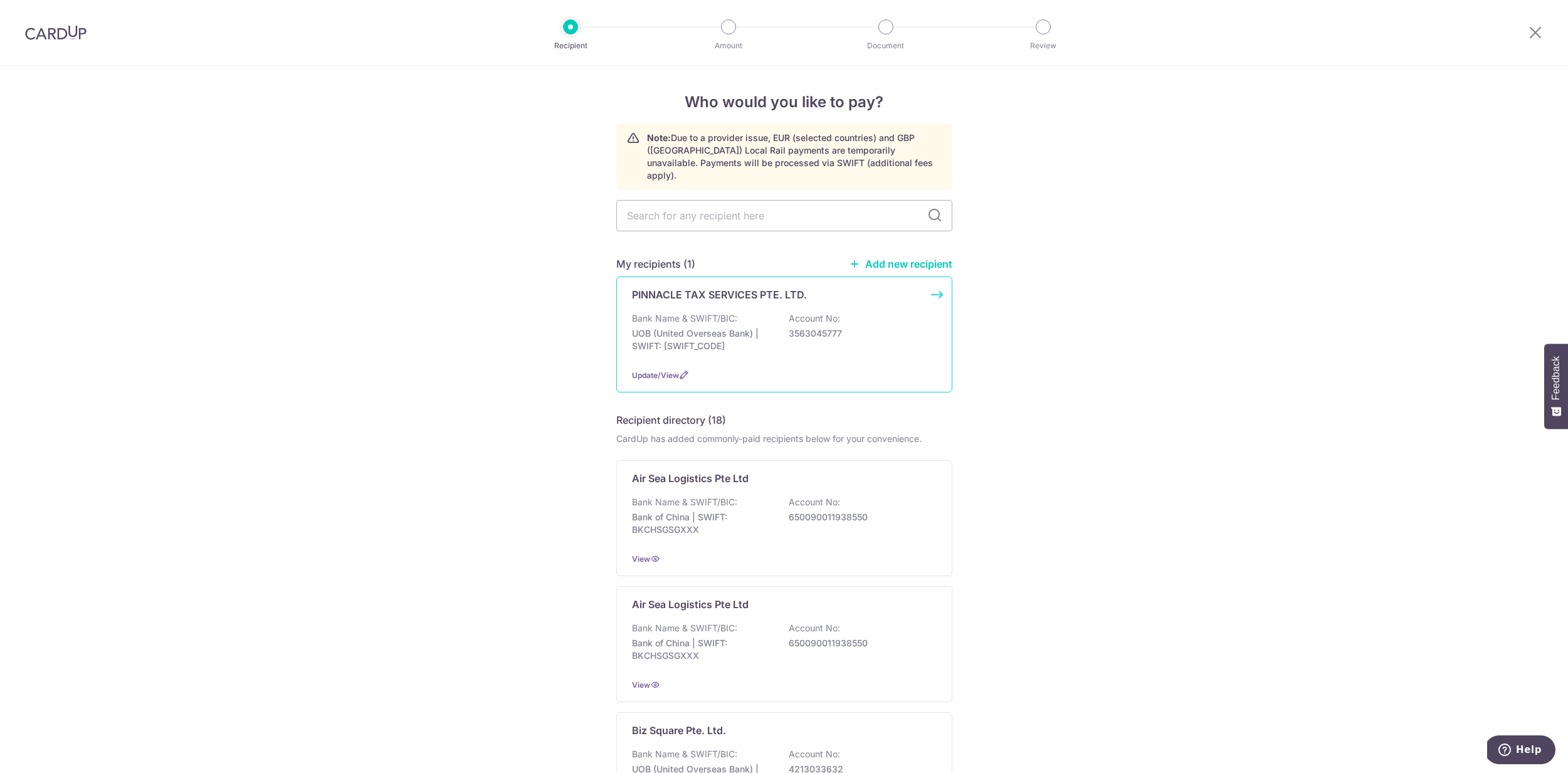
click at [723, 312] on p "Bank Name & SWIFT/BIC:" at bounding box center [685, 318] width 106 height 12
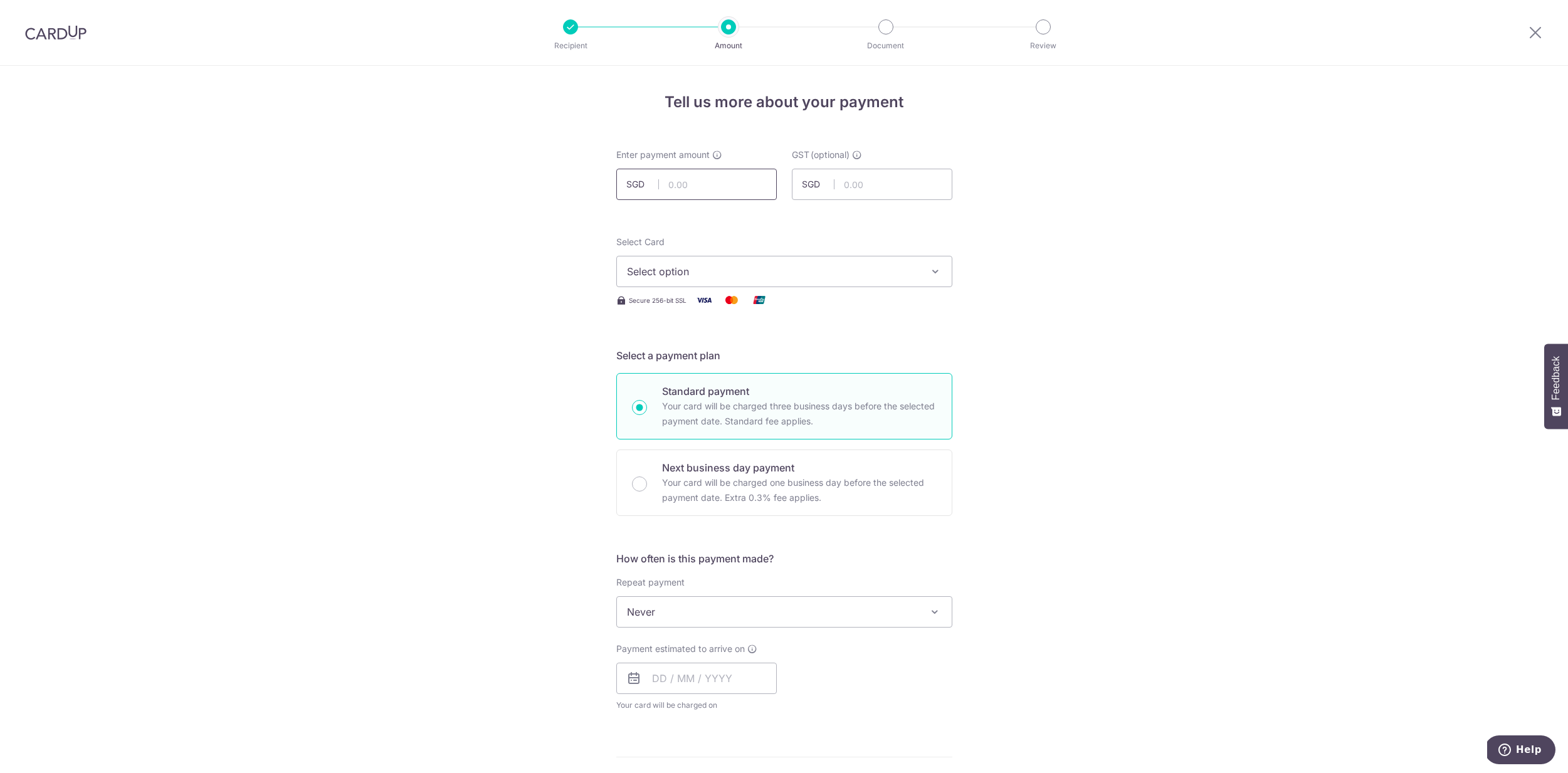
click at [712, 190] on input "text" at bounding box center [696, 184] width 160 height 32
click button "Add Card" at bounding box center [0, 0] width 0 height 0
type input "1,558.86"
click at [738, 277] on span "Select option" at bounding box center [773, 272] width 292 height 15
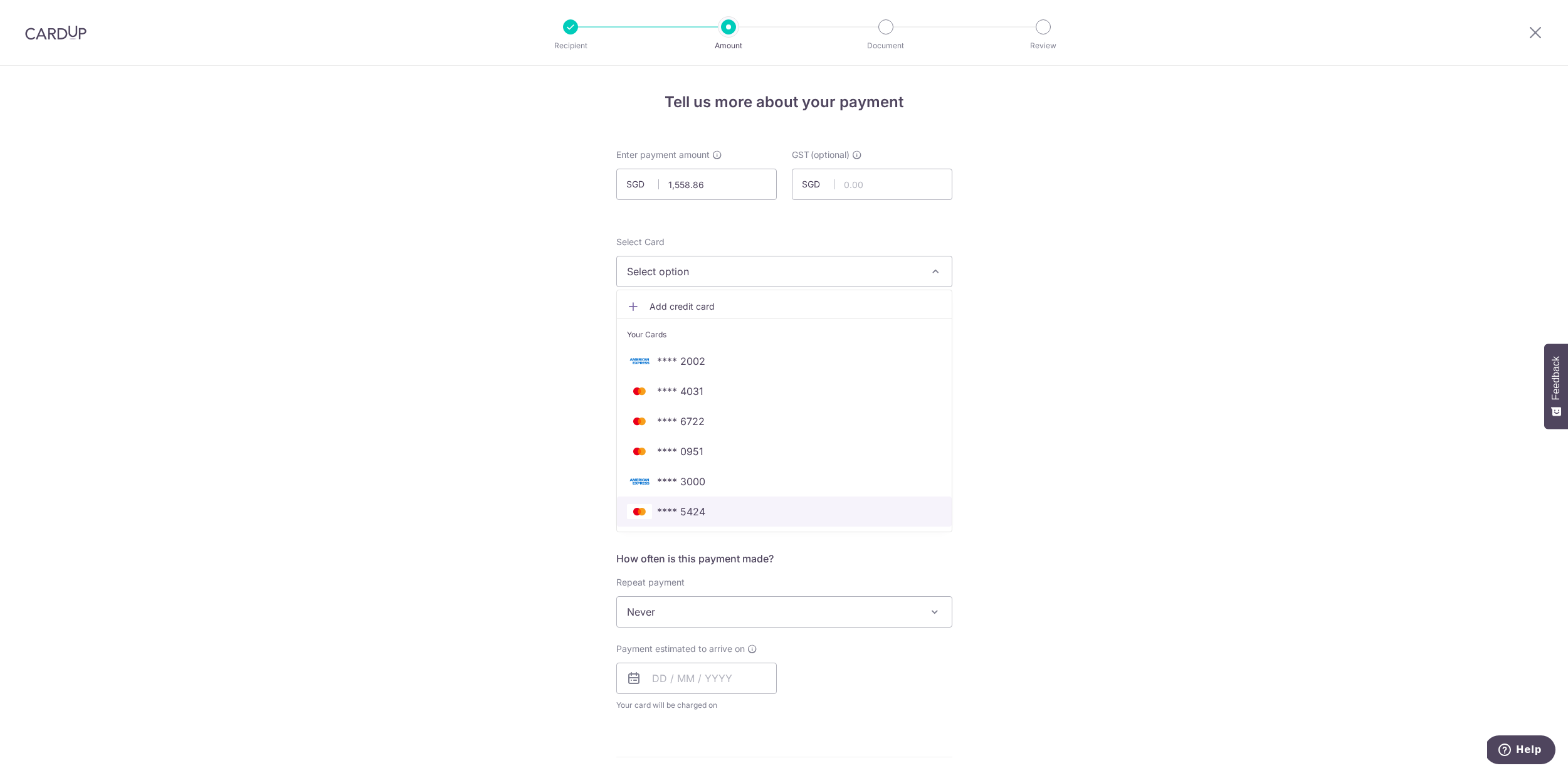
click at [716, 505] on span "**** 5424" at bounding box center [784, 512] width 315 height 15
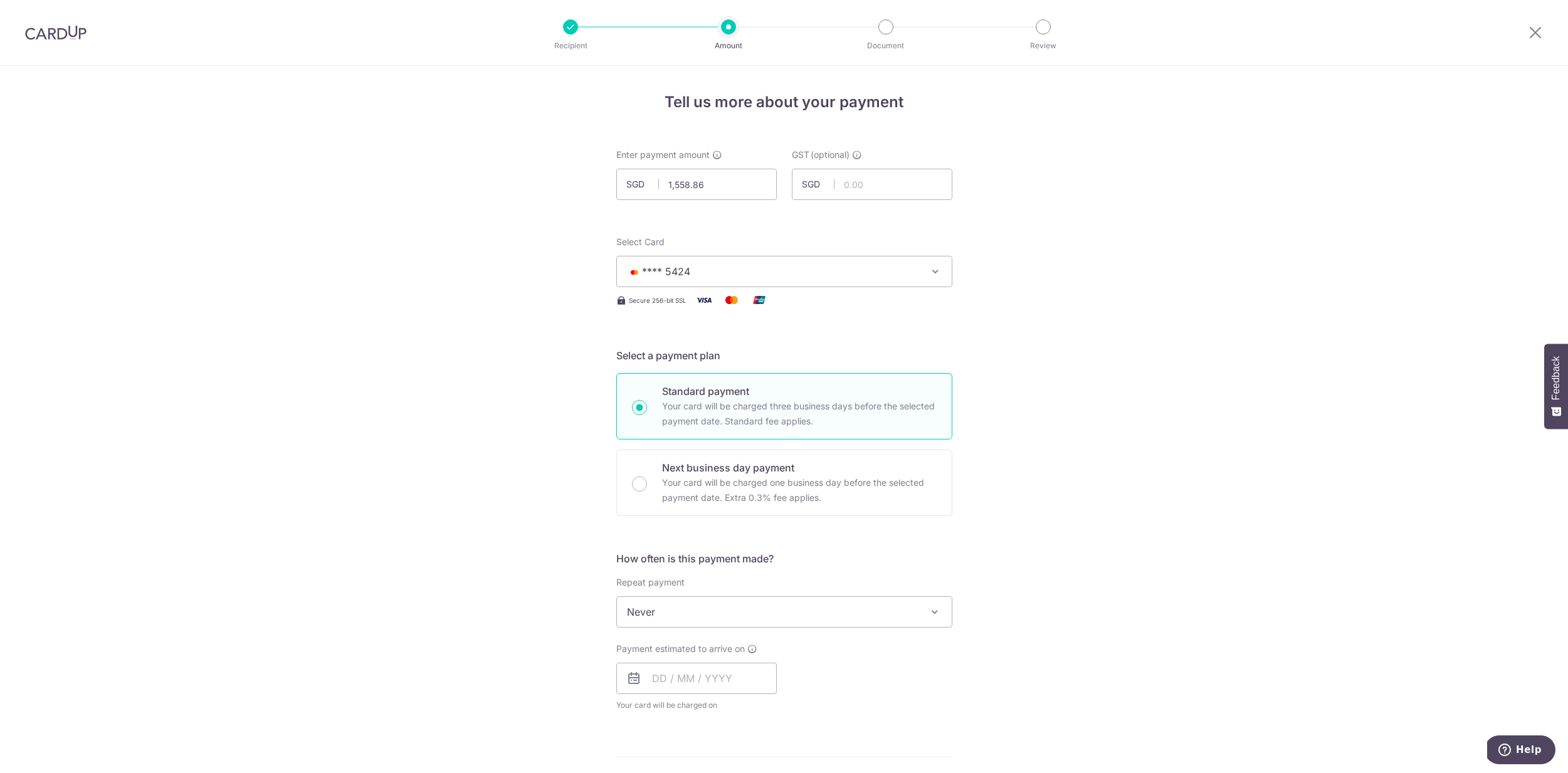
click at [1065, 384] on div "Tell us more about your payment Enter payment amount SGD 1,558.86 1558.86 GST (…" at bounding box center [784, 675] width 1568 height 1219
click at [730, 616] on span "Never" at bounding box center [784, 612] width 335 height 30
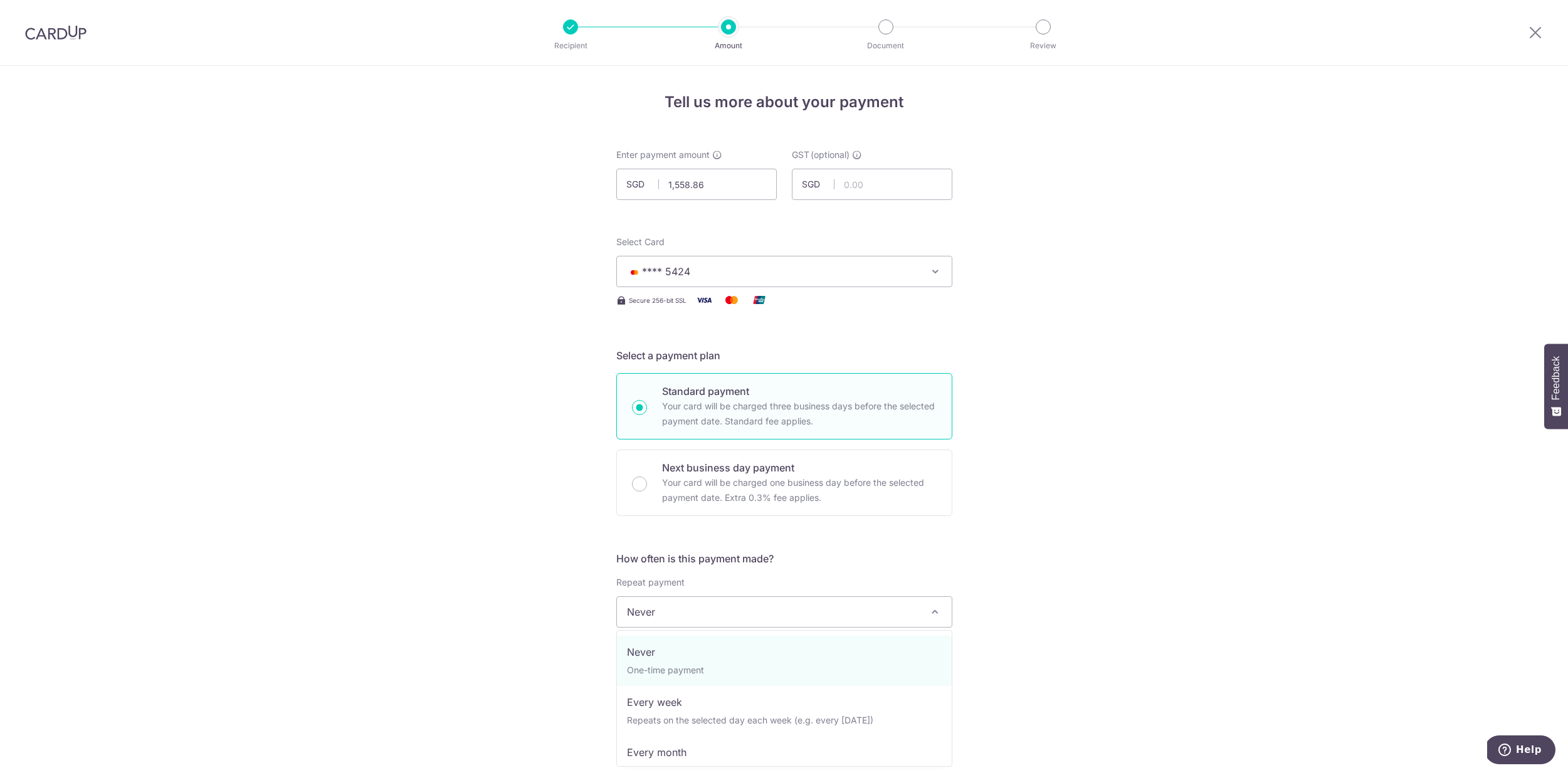
click at [956, 561] on div "Tell us more about your payment Enter payment amount SGD 1,558.86 1558.86 GST (…" at bounding box center [784, 675] width 1568 height 1219
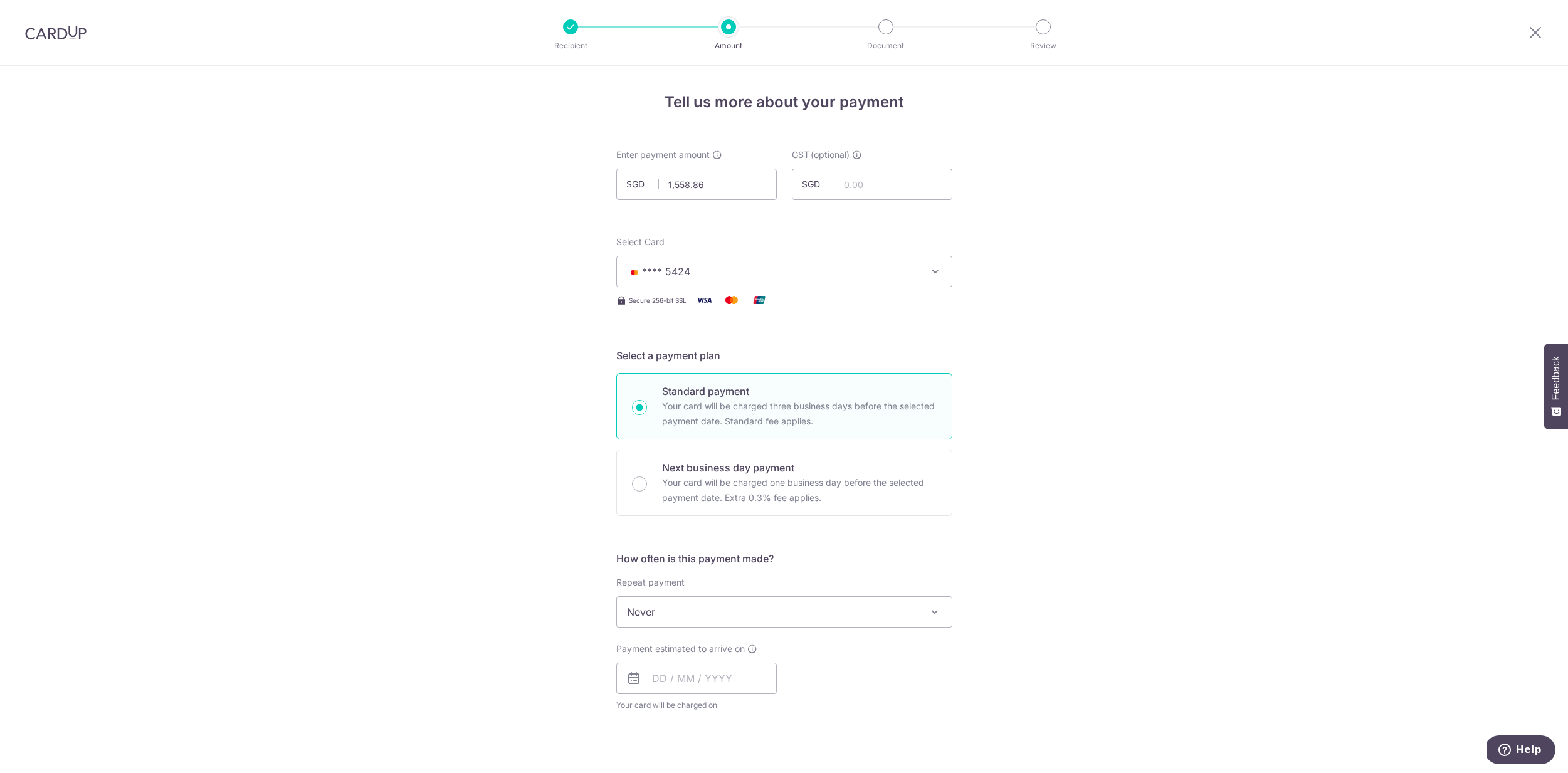
scroll to position [147, 0]
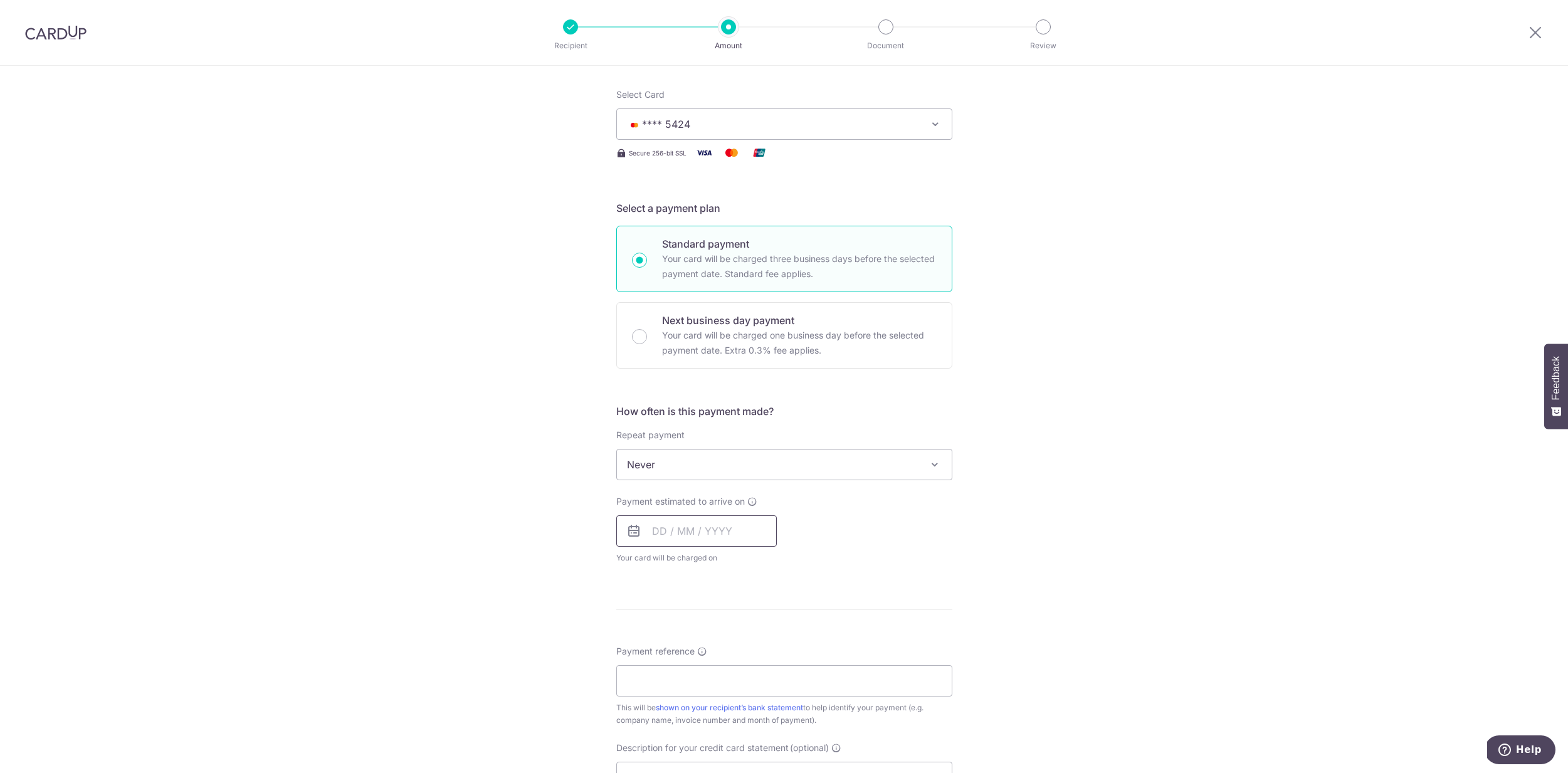
click at [736, 542] on input "text" at bounding box center [696, 531] width 160 height 32
click at [745, 647] on link "9" at bounding box center [742, 644] width 20 height 20
type input "09/10/2025"
click at [924, 588] on p "Payment due and charge dates may be adjusted if it falls on weekends or public …" at bounding box center [794, 595] width 295 height 25
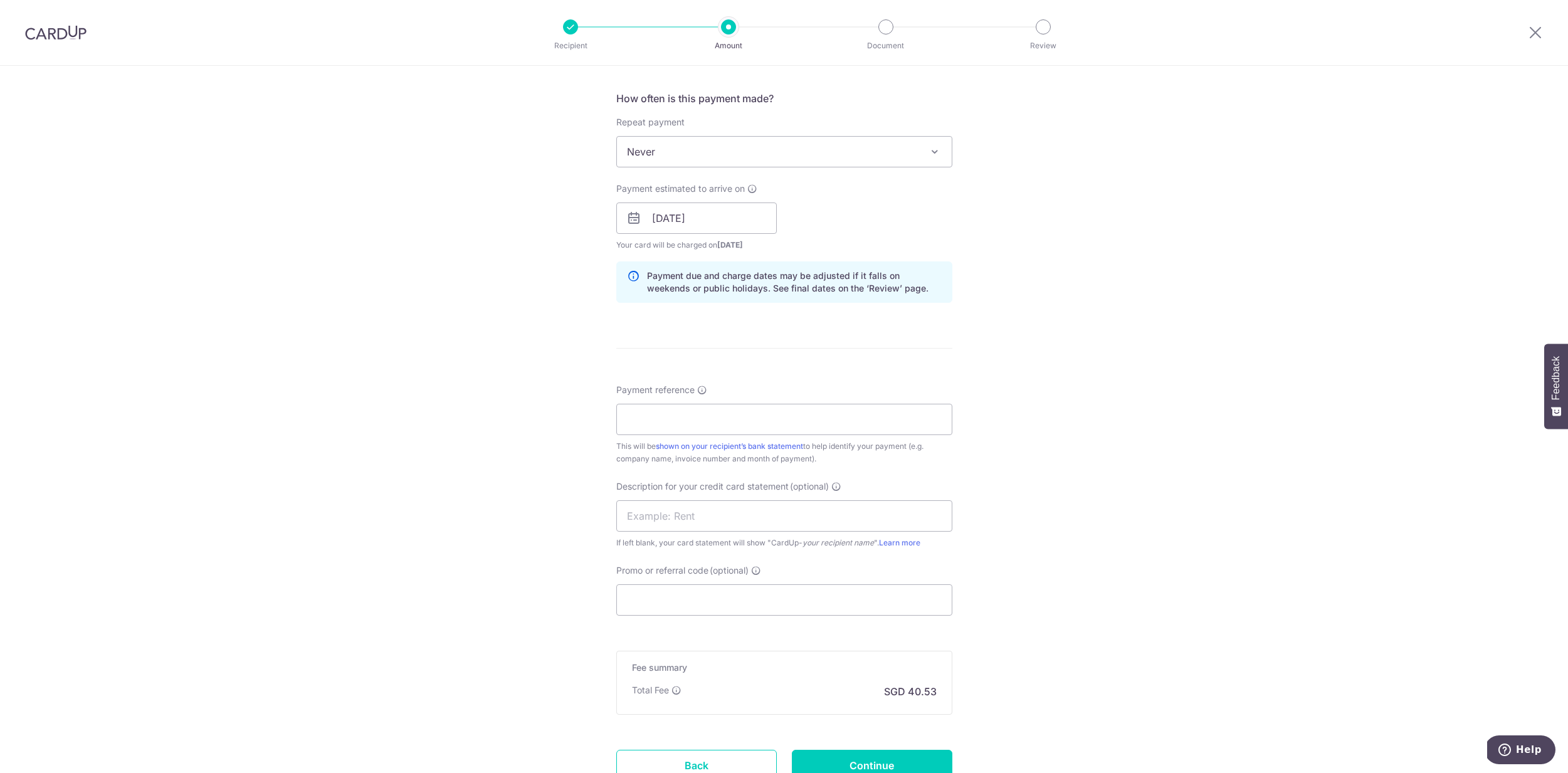
scroll to position [563, 0]
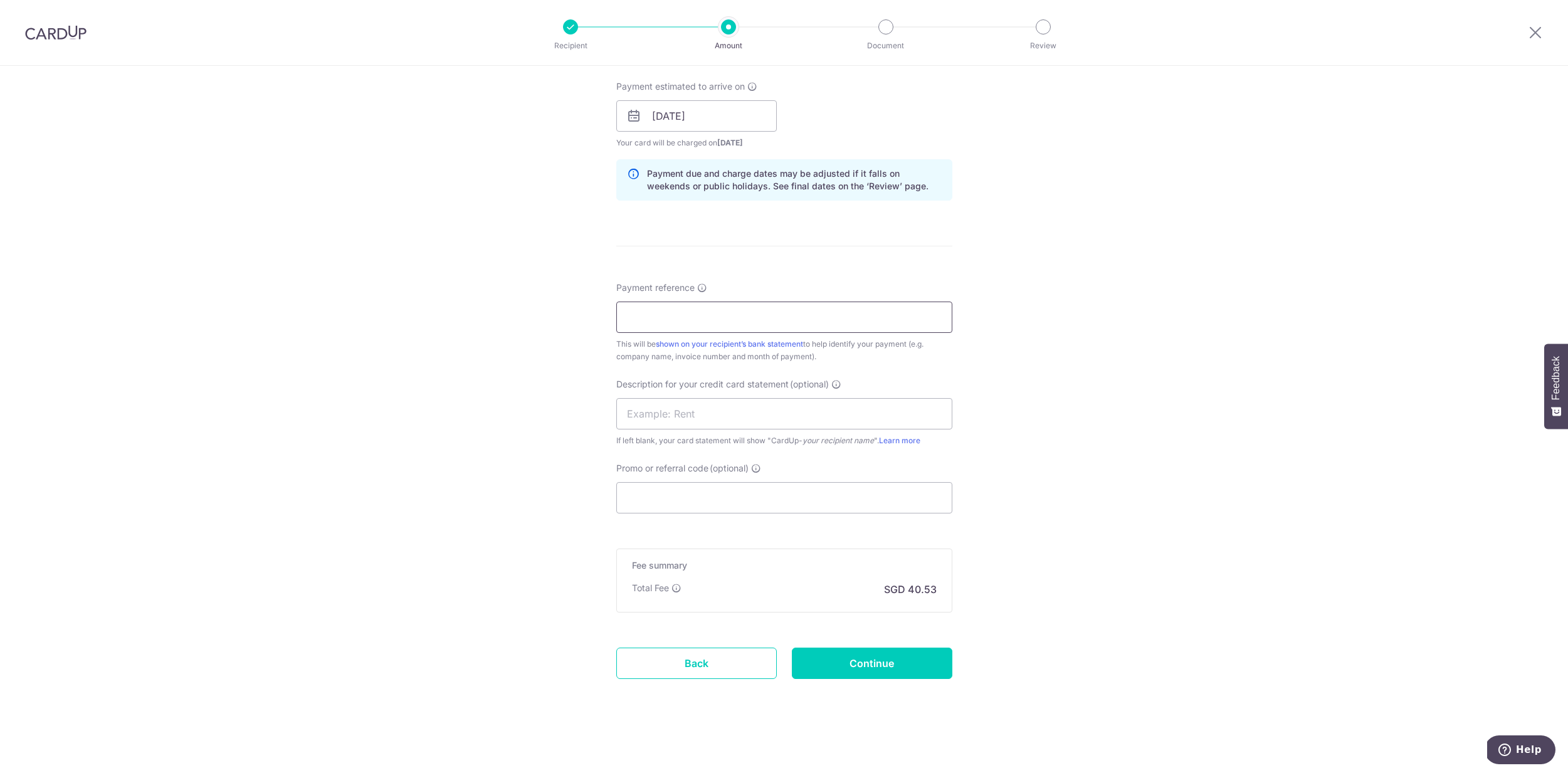
click at [686, 308] on input "Payment reference" at bounding box center [784, 317] width 336 height 32
click at [718, 315] on input "Payment reference" at bounding box center [784, 317] width 336 height 32
paste input "T850408"
type input "T850408"
click at [1064, 366] on div "Tell us more about your payment Enter payment amount SGD 1,558.86 1558.86 GST (…" at bounding box center [784, 138] width 1568 height 1269
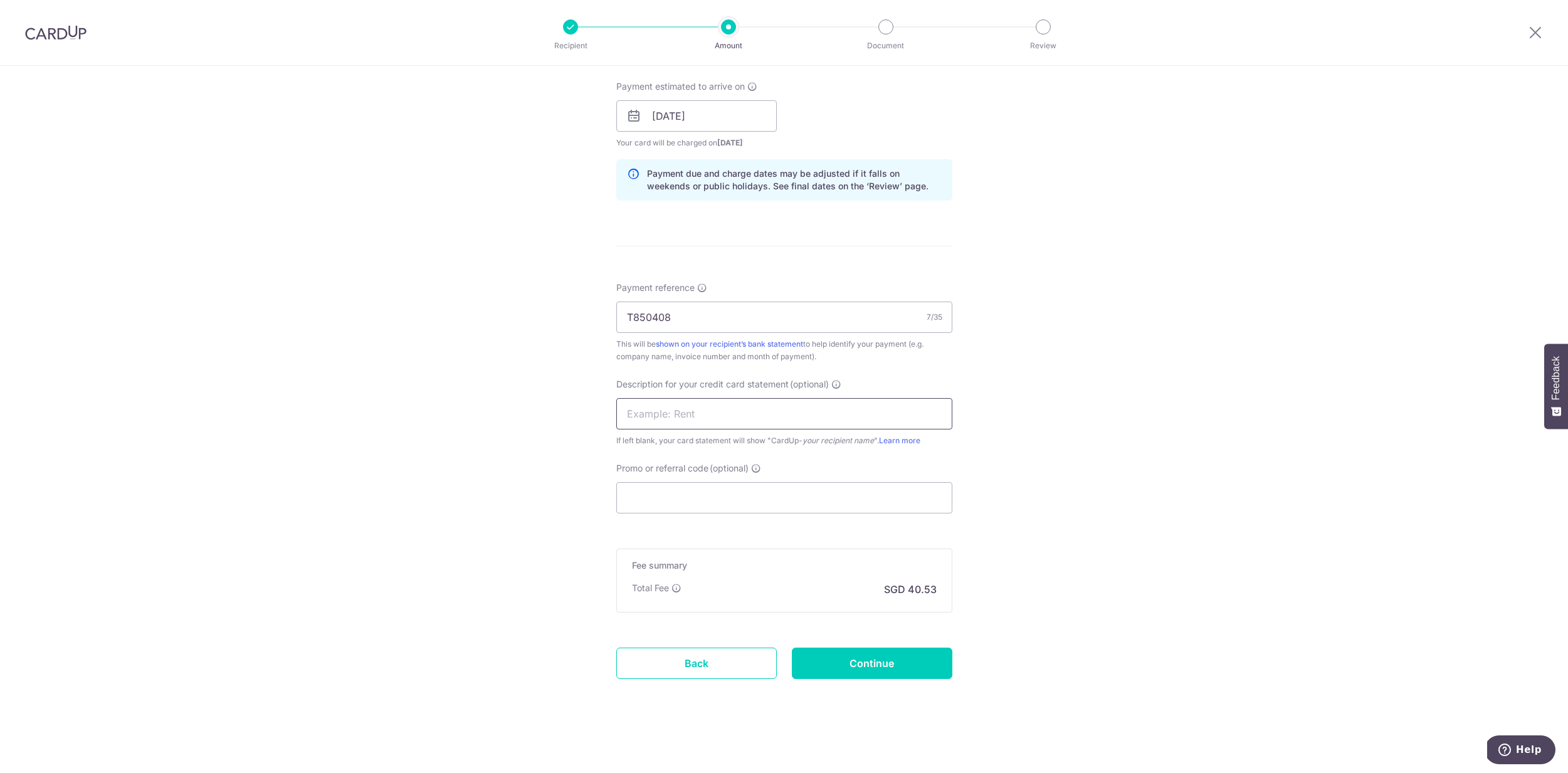
click at [718, 418] on input "text" at bounding box center [784, 414] width 336 height 32
type input "EP Services ZJC"
click at [934, 694] on form "Enter payment amount SGD 1,558.86 1558.86 GST (optional) SGD Select Card **** 5…" at bounding box center [784, 150] width 336 height 1128
click at [929, 659] on input "Continue" at bounding box center [872, 664] width 160 height 32
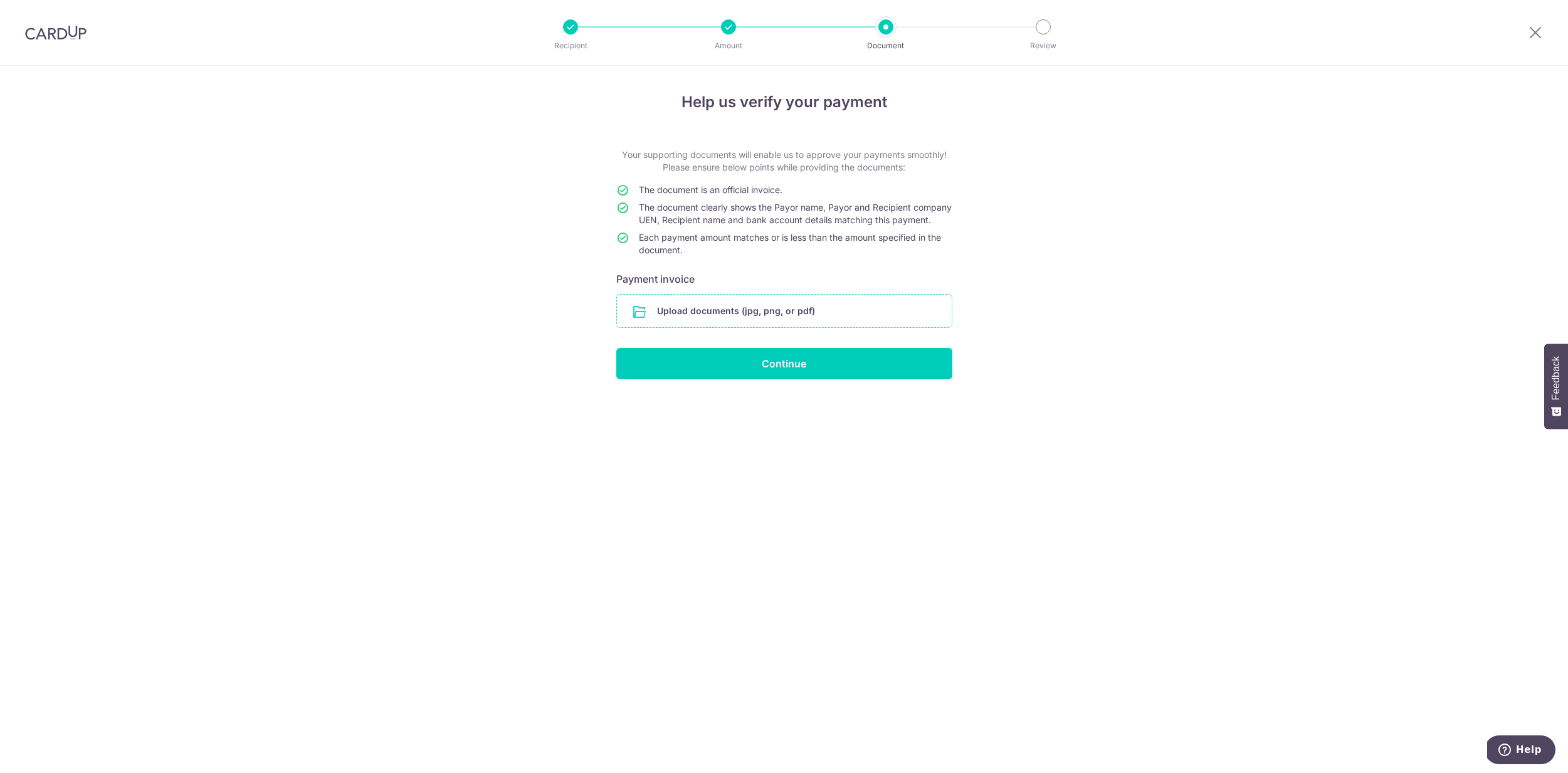
click at [774, 327] on input "file" at bounding box center [784, 311] width 335 height 33
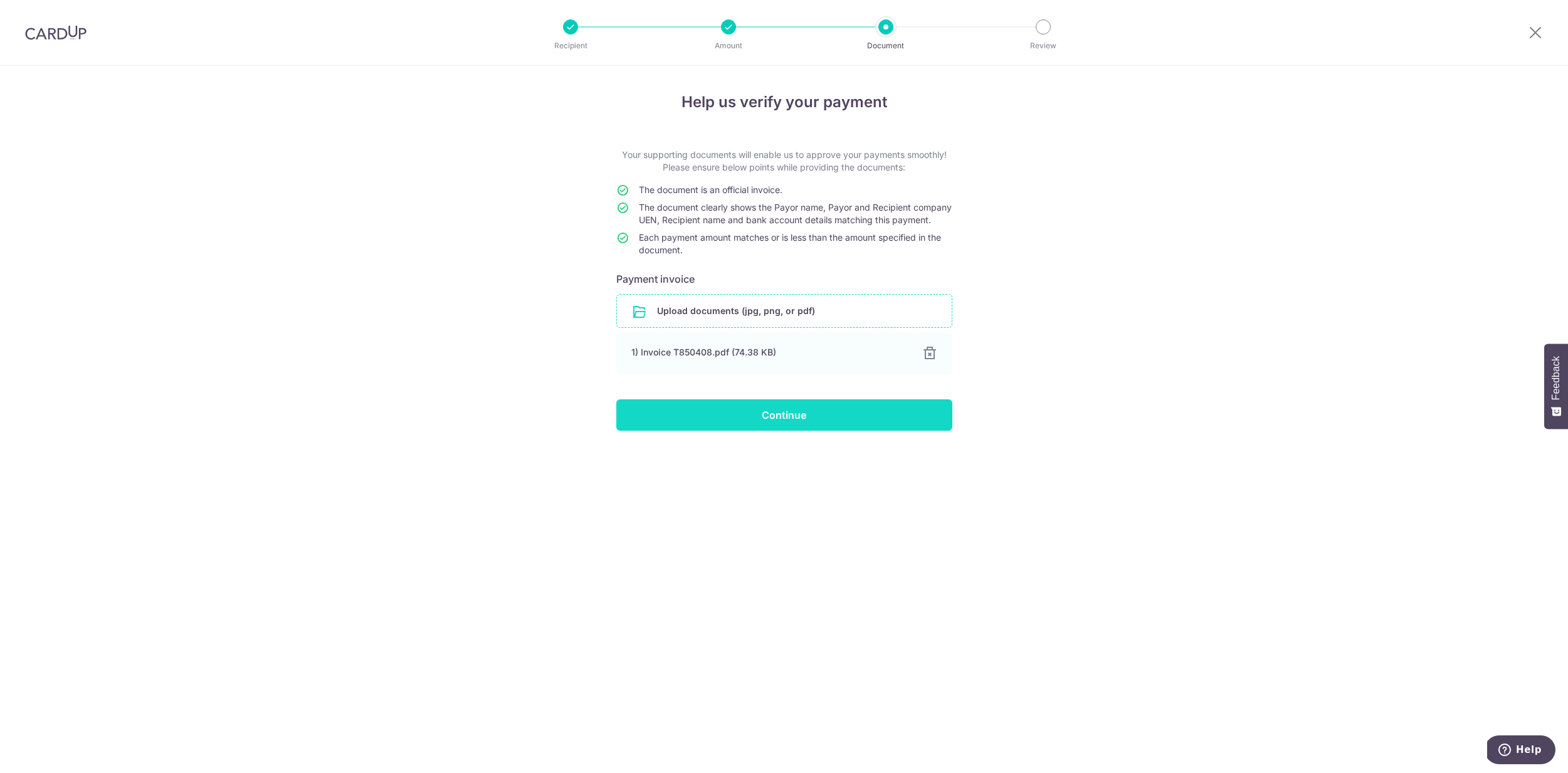
click at [859, 431] on input "Continue" at bounding box center [784, 415] width 336 height 32
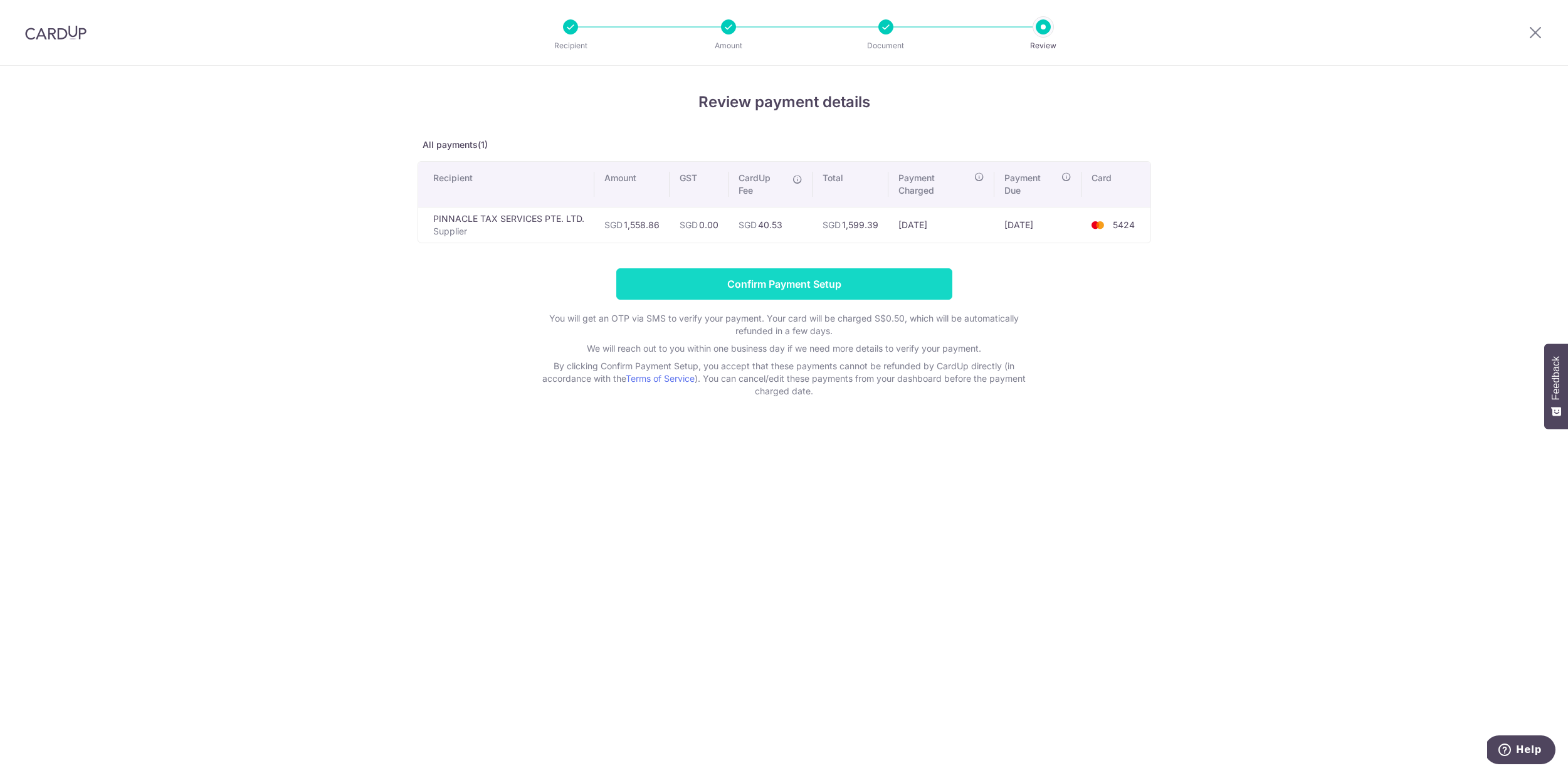
click at [827, 289] on input "Confirm Payment Setup" at bounding box center [784, 283] width 336 height 32
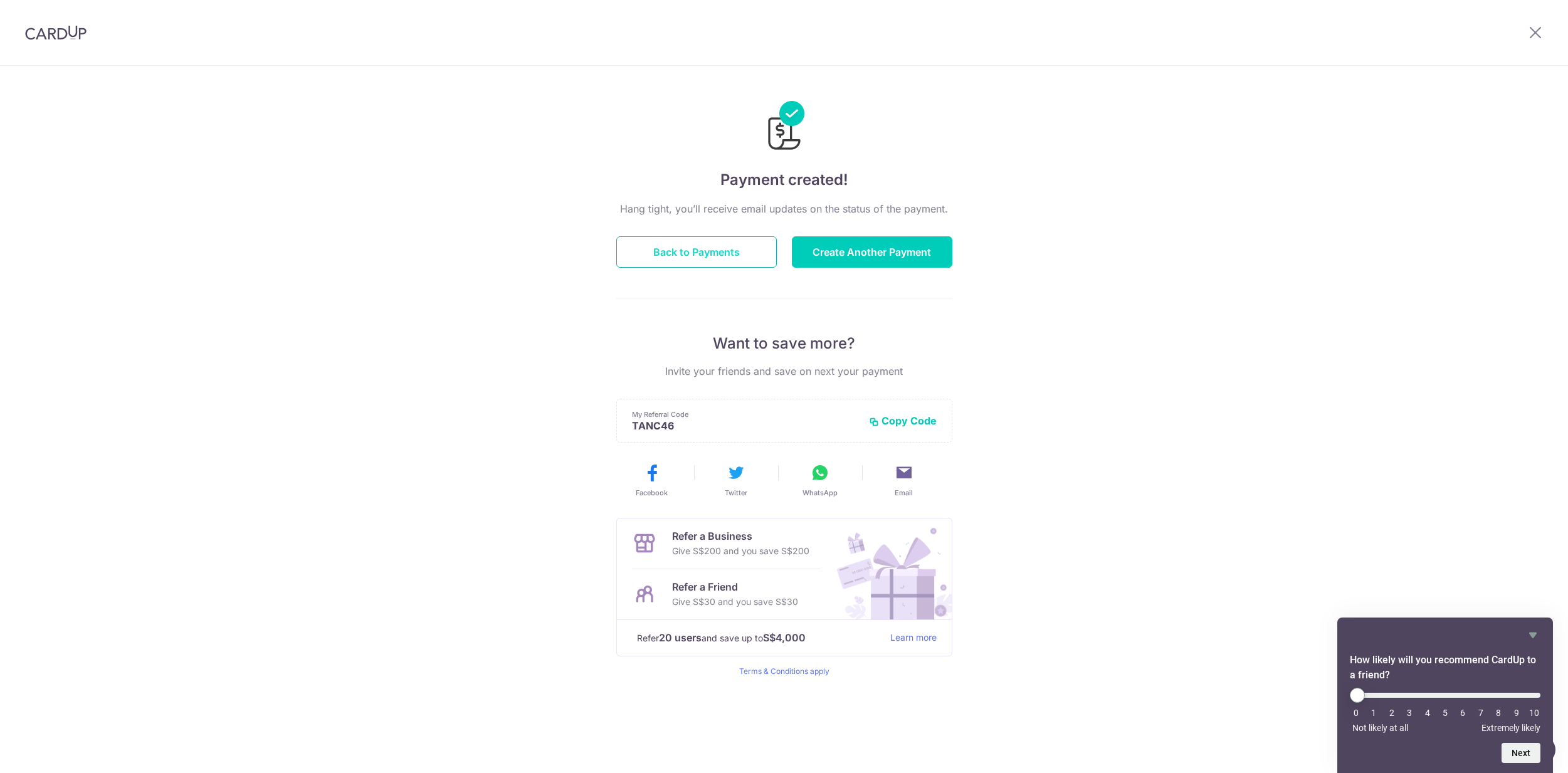
click at [668, 255] on button "Back to Payments" at bounding box center [696, 252] width 160 height 32
